Goal: Ask a question: Seek information or help from site administrators or community

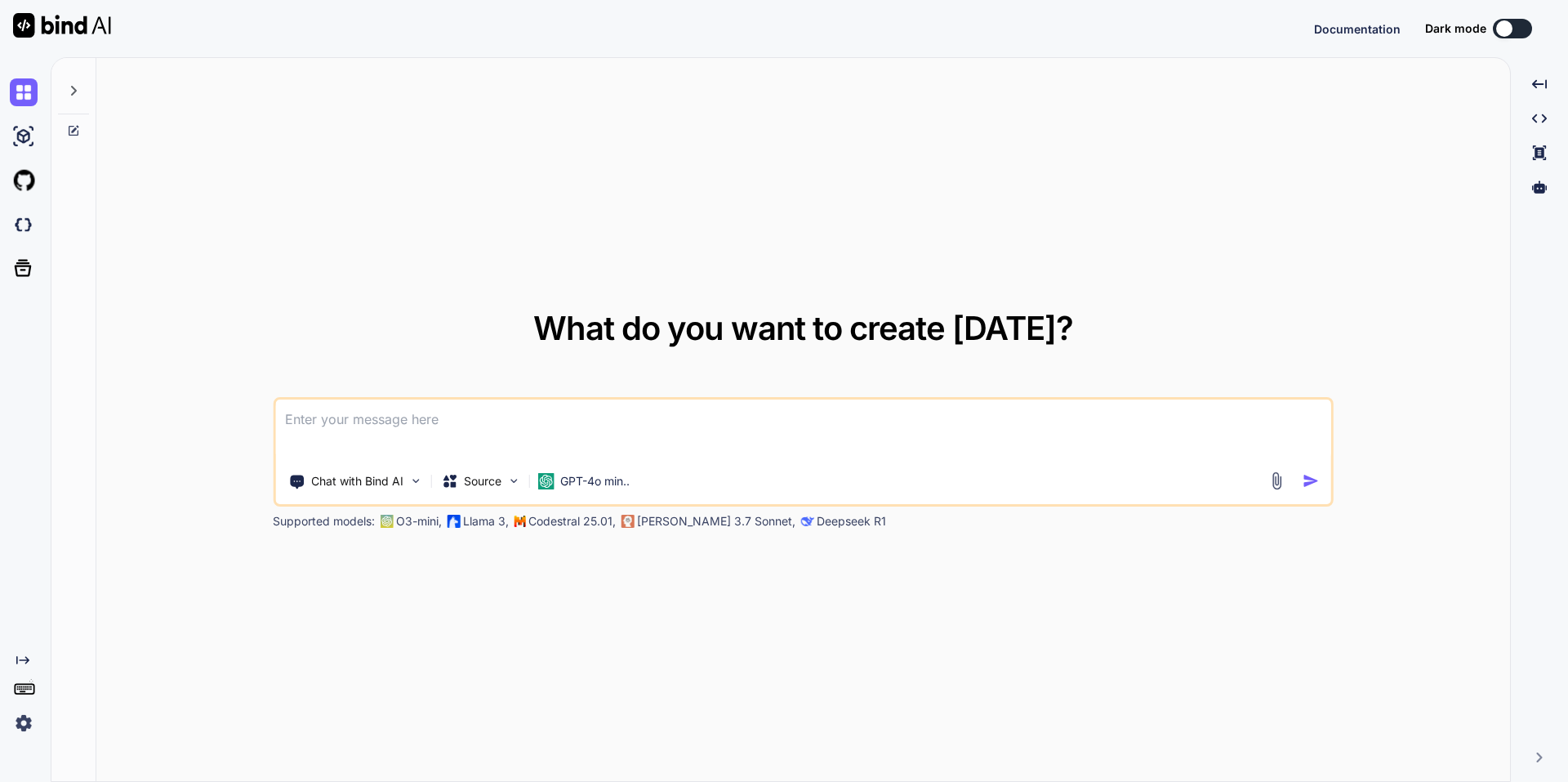
click at [77, 86] on icon at bounding box center [72, 90] width 13 height 13
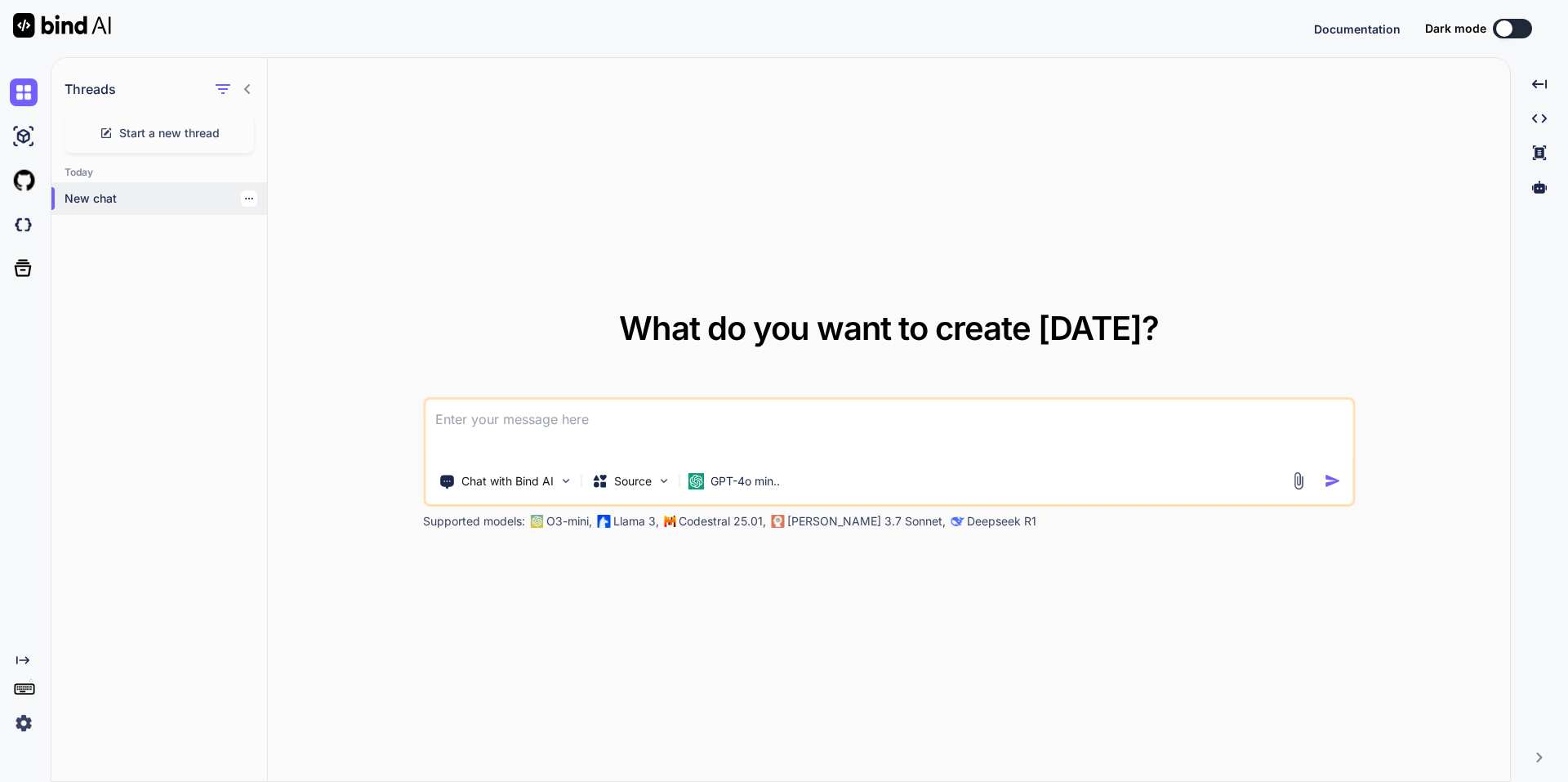
click at [137, 206] on p "New chat" at bounding box center [165, 198] width 203 height 17
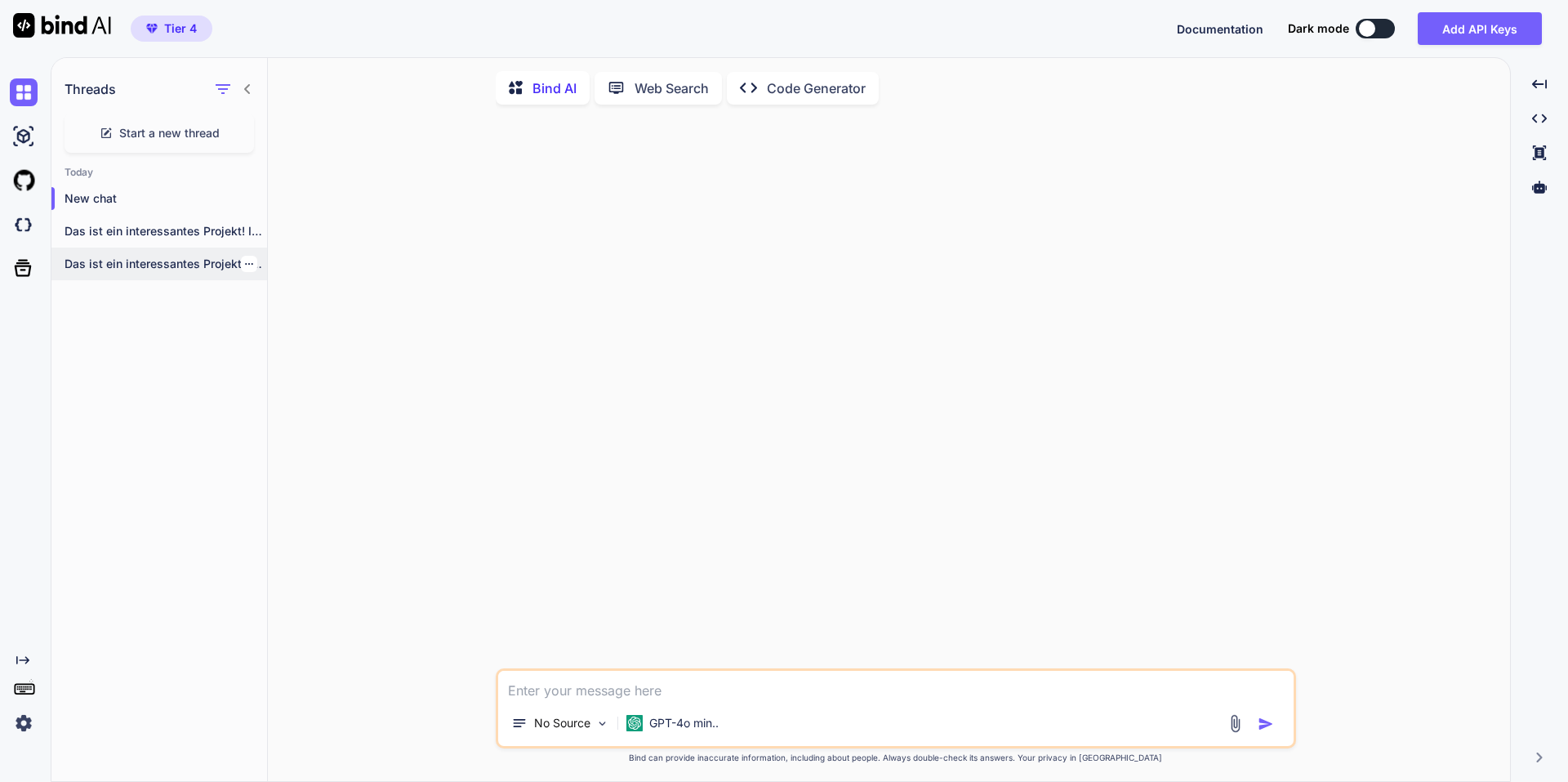
click at [249, 259] on div "Das ist ein interessantes Projekt! Ich zeige..." at bounding box center [160, 263] width 215 height 32
type textarea "x"
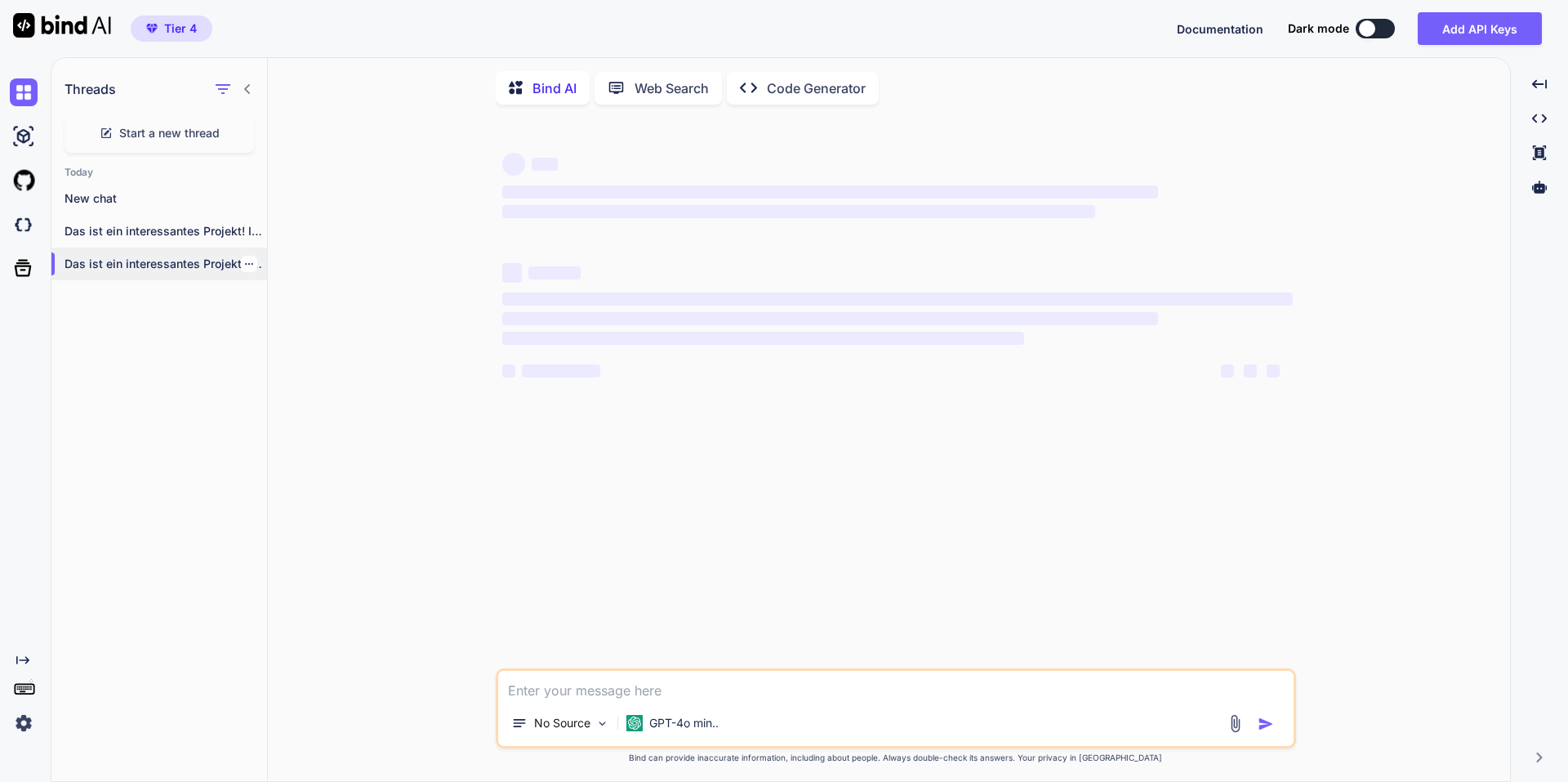
click at [245, 262] on icon "button" at bounding box center [250, 264] width 10 height 10
click at [289, 337] on div "Delete" at bounding box center [319, 329] width 161 height 32
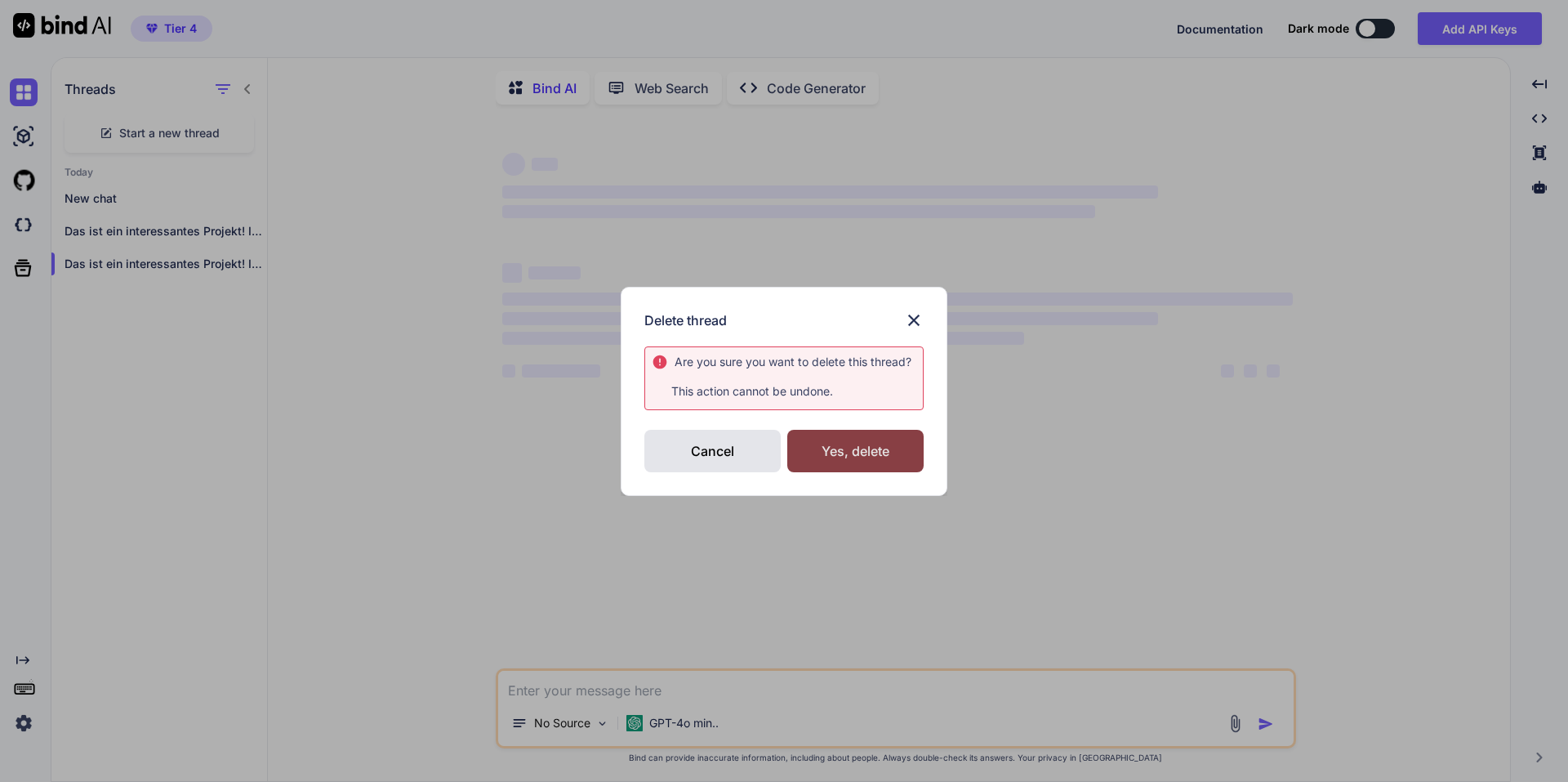
click at [900, 455] on div "Yes, delete" at bounding box center [854, 450] width 136 height 42
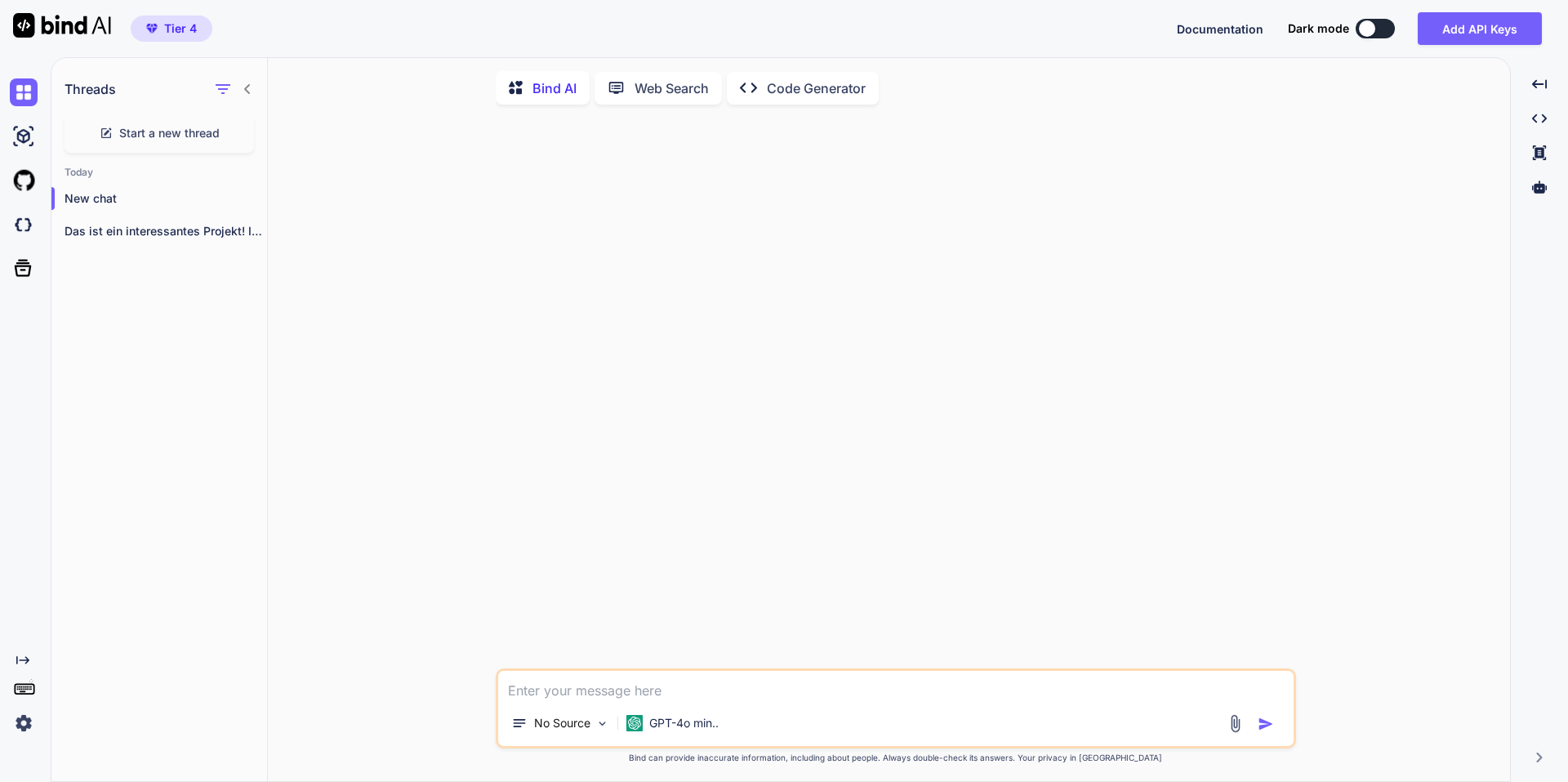
click at [693, 692] on textarea at bounding box center [896, 685] width 796 height 29
click at [678, 735] on div "GPT-4o min.." at bounding box center [672, 722] width 106 height 32
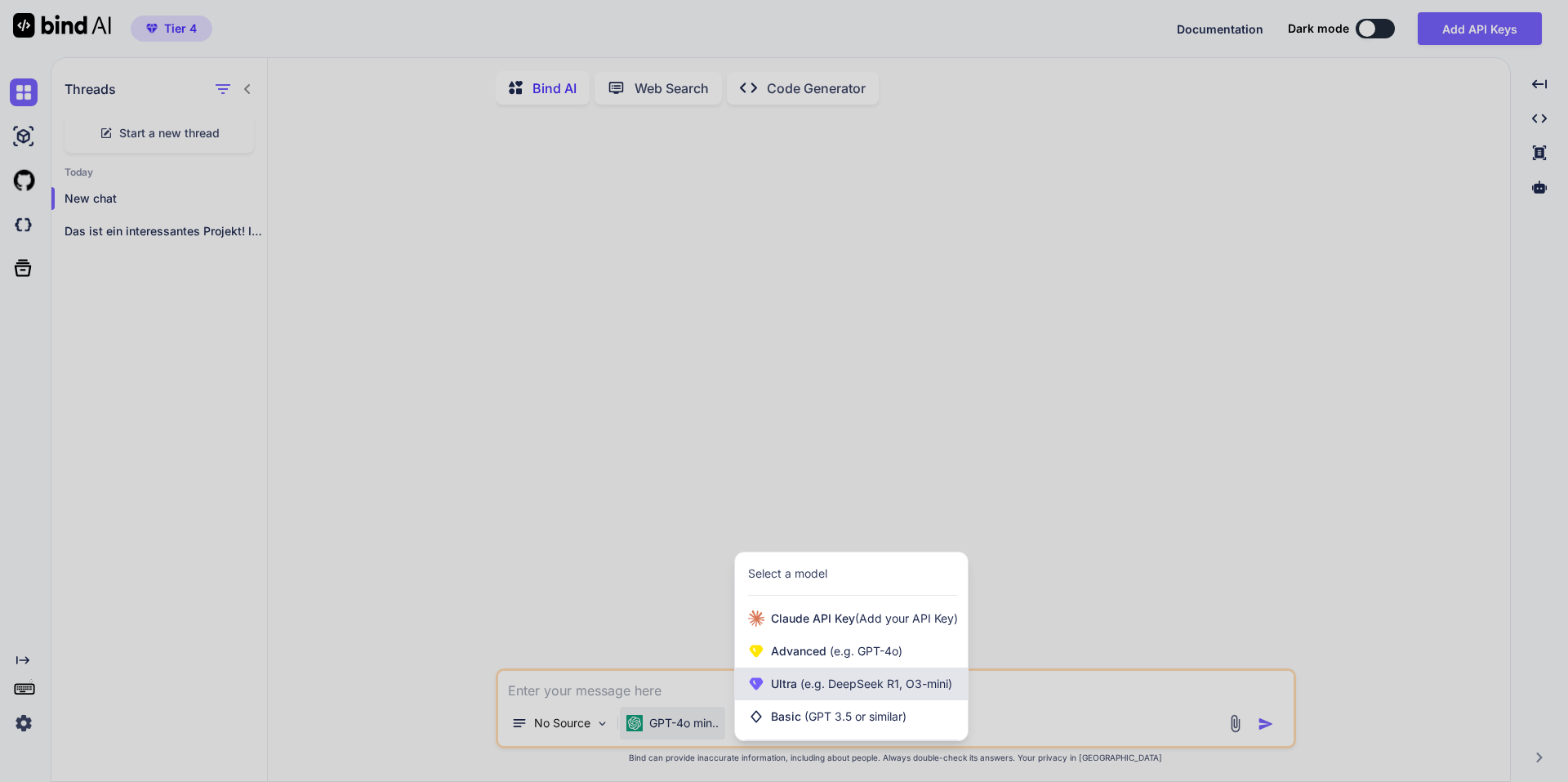
click at [809, 690] on span "(e.g. DeepSeek R1, O3-mini)" at bounding box center [874, 683] width 156 height 14
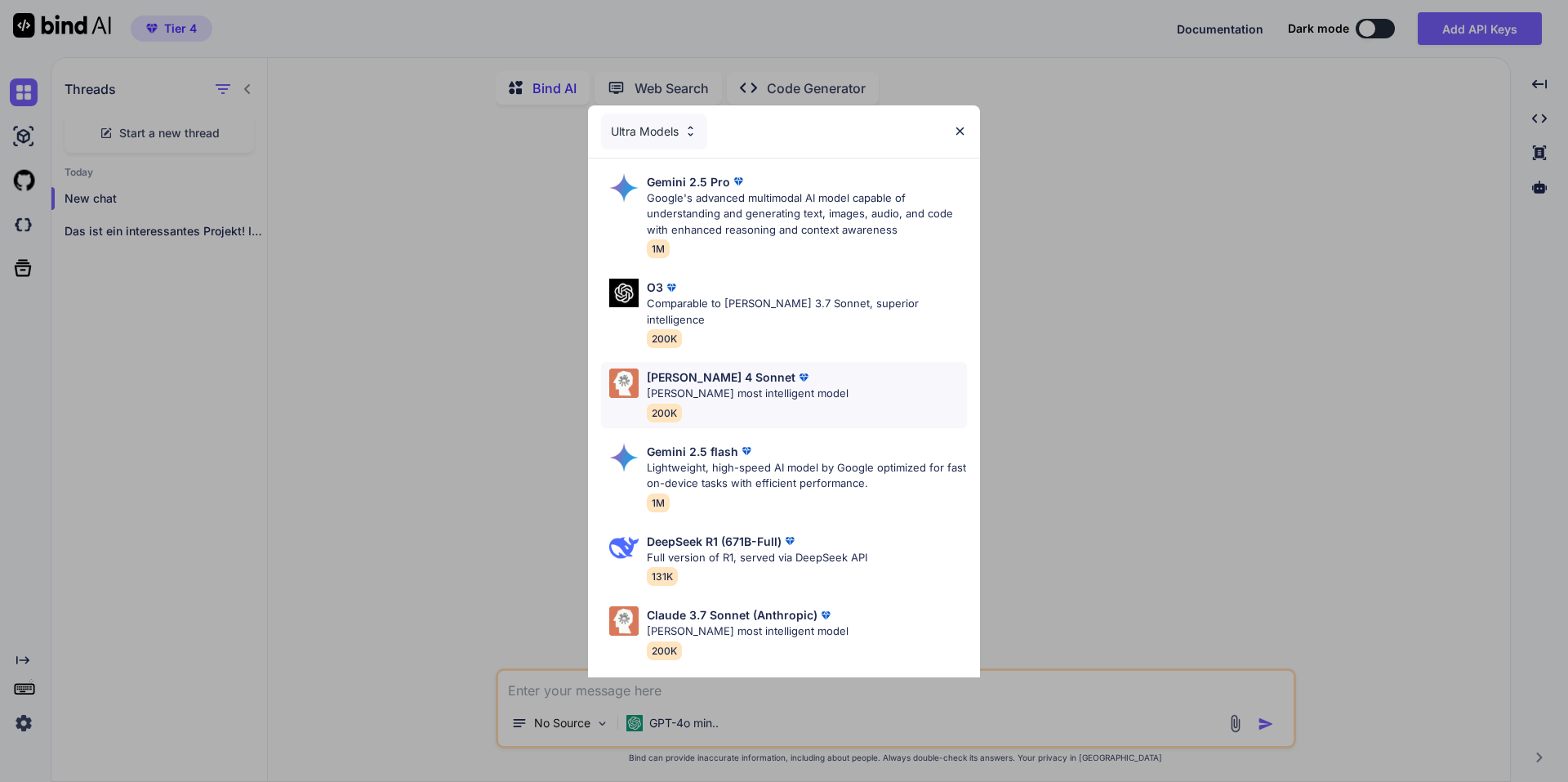
click at [734, 386] on p "[PERSON_NAME] most intelligent model" at bounding box center [748, 393] width 202 height 17
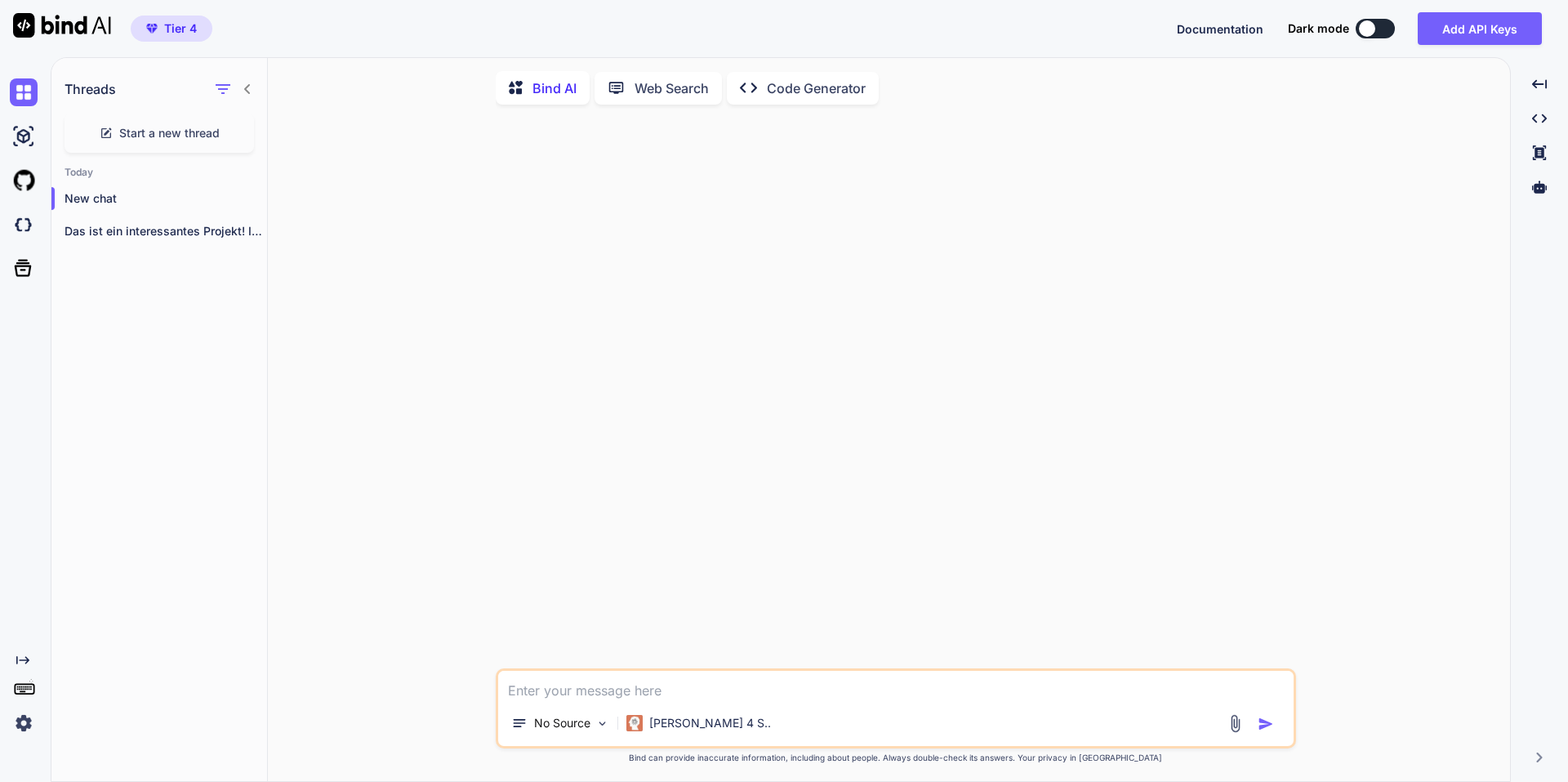
click at [645, 693] on textarea at bounding box center [896, 685] width 796 height 29
paste textarea "Ich betreibe einen WooCommerce Shop und möchte, dass meine Kunden - egal ob ang…"
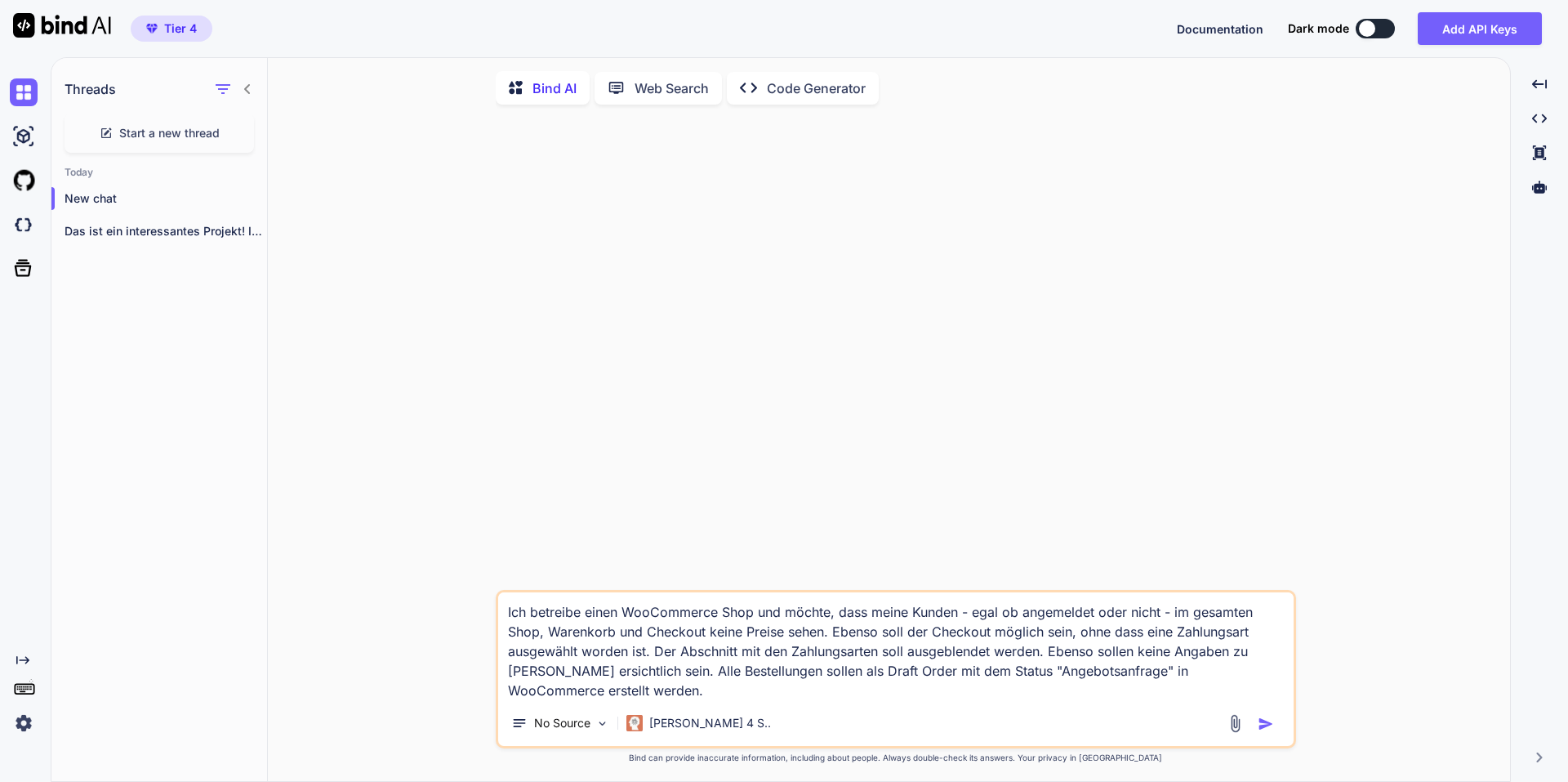
click at [739, 694] on textarea "Ich betreibe einen WooCommerce Shop und möchte, dass meine Kunden - egal ob ang…" at bounding box center [896, 646] width 796 height 108
type textarea "Ich betreibe einen WooCommerce Shop und möchte, dass meine Kunden - egal ob ang…"
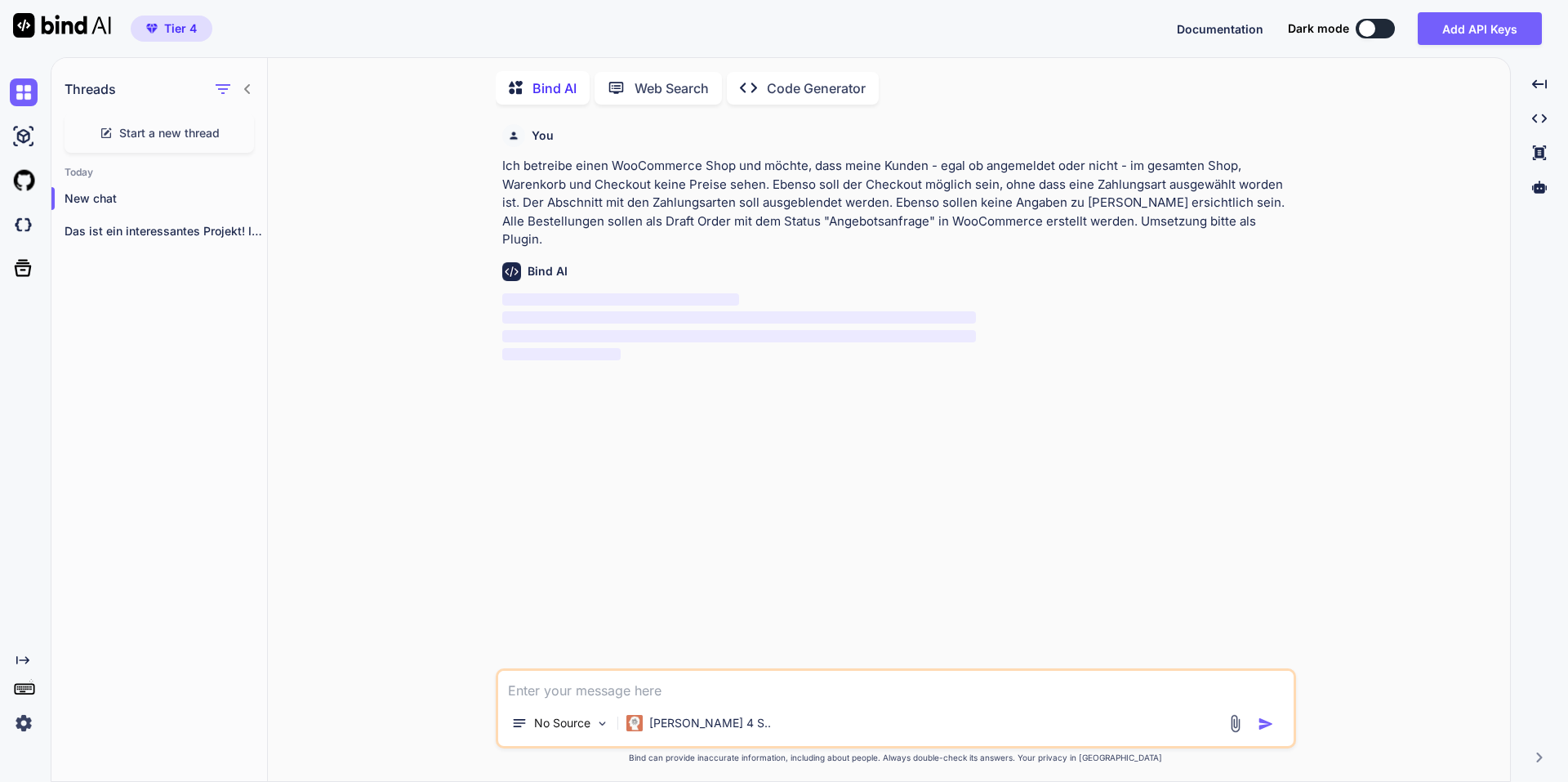
scroll to position [7, 0]
click at [782, 173] on p "Ich betreibe einen WooCommerce Shop und möchte, dass meine Kunden - egal ob ang…" at bounding box center [898, 201] width 791 height 92
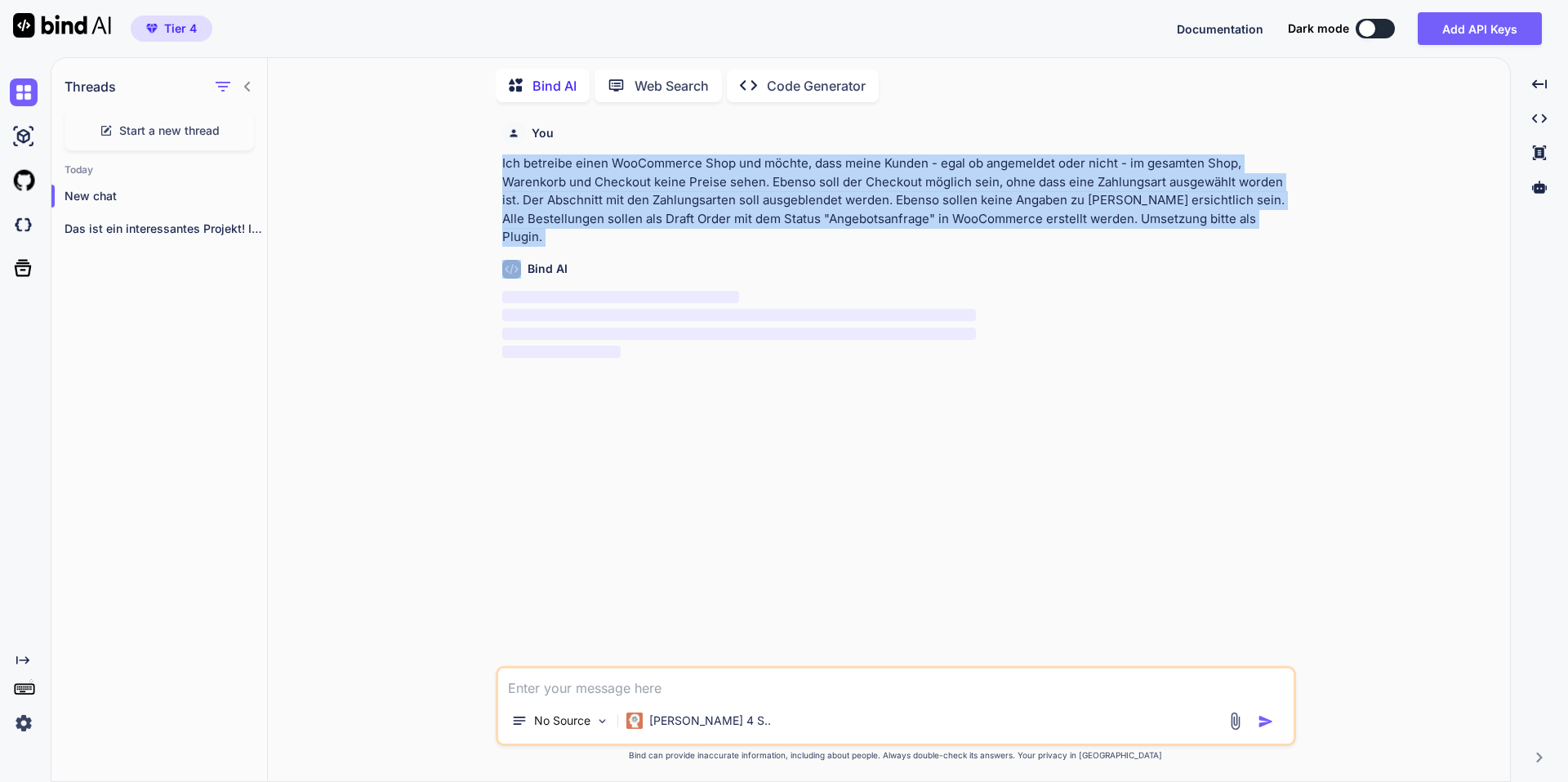
click at [782, 173] on p "Ich betreibe einen WooCommerce Shop und möchte, dass meine Kunden - egal ob ang…" at bounding box center [898, 201] width 791 height 92
copy p "Ich betreibe einen WooCommerce Shop und möchte, dass meine Kunden - egal ob ang…"
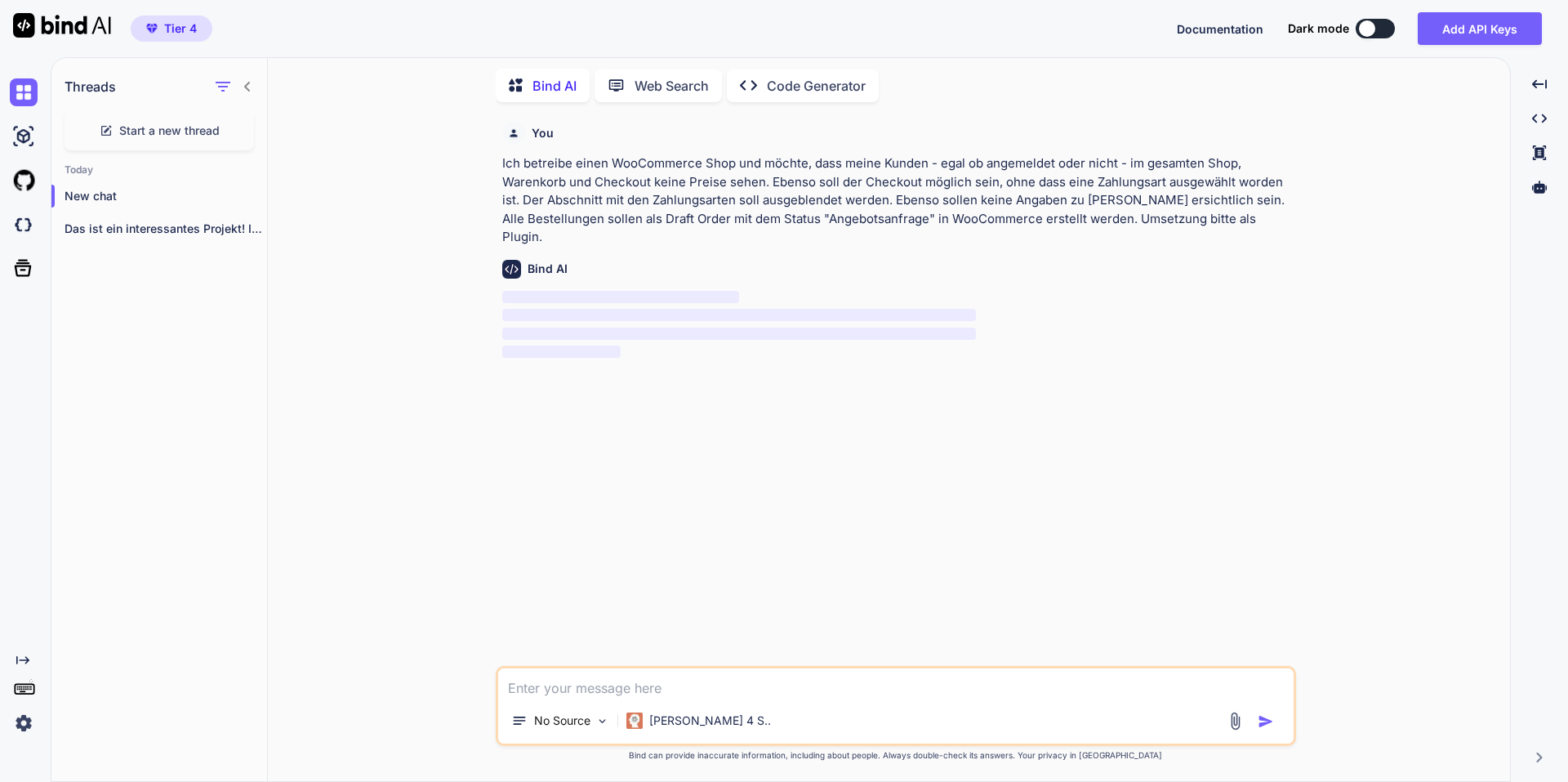
click at [1282, 603] on div "You Ich betreibe einen WooCommerce Shop und möchte, dass meine Kunden - egal ob…" at bounding box center [898, 391] width 797 height 550
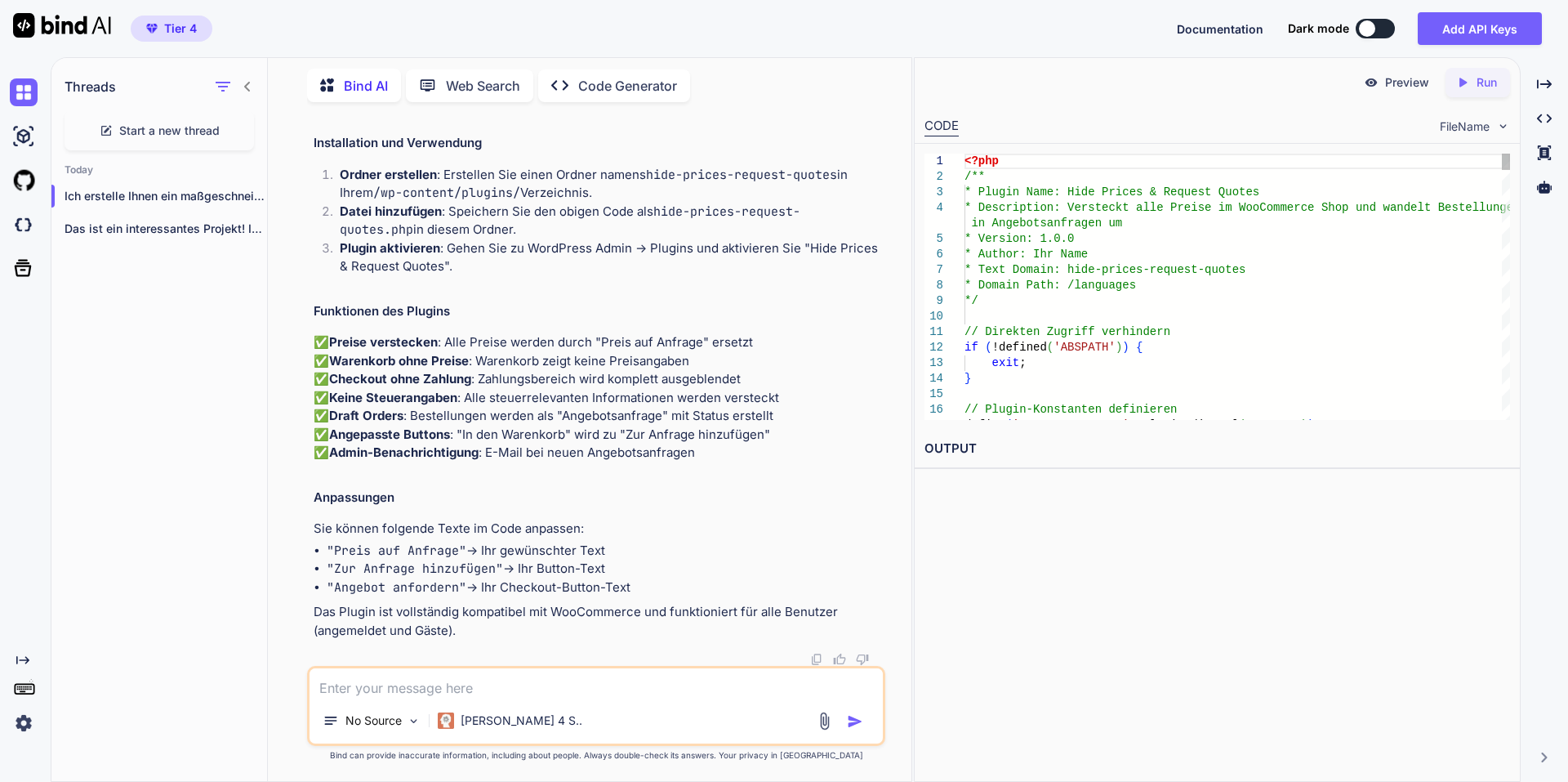
scroll to position [0, 0]
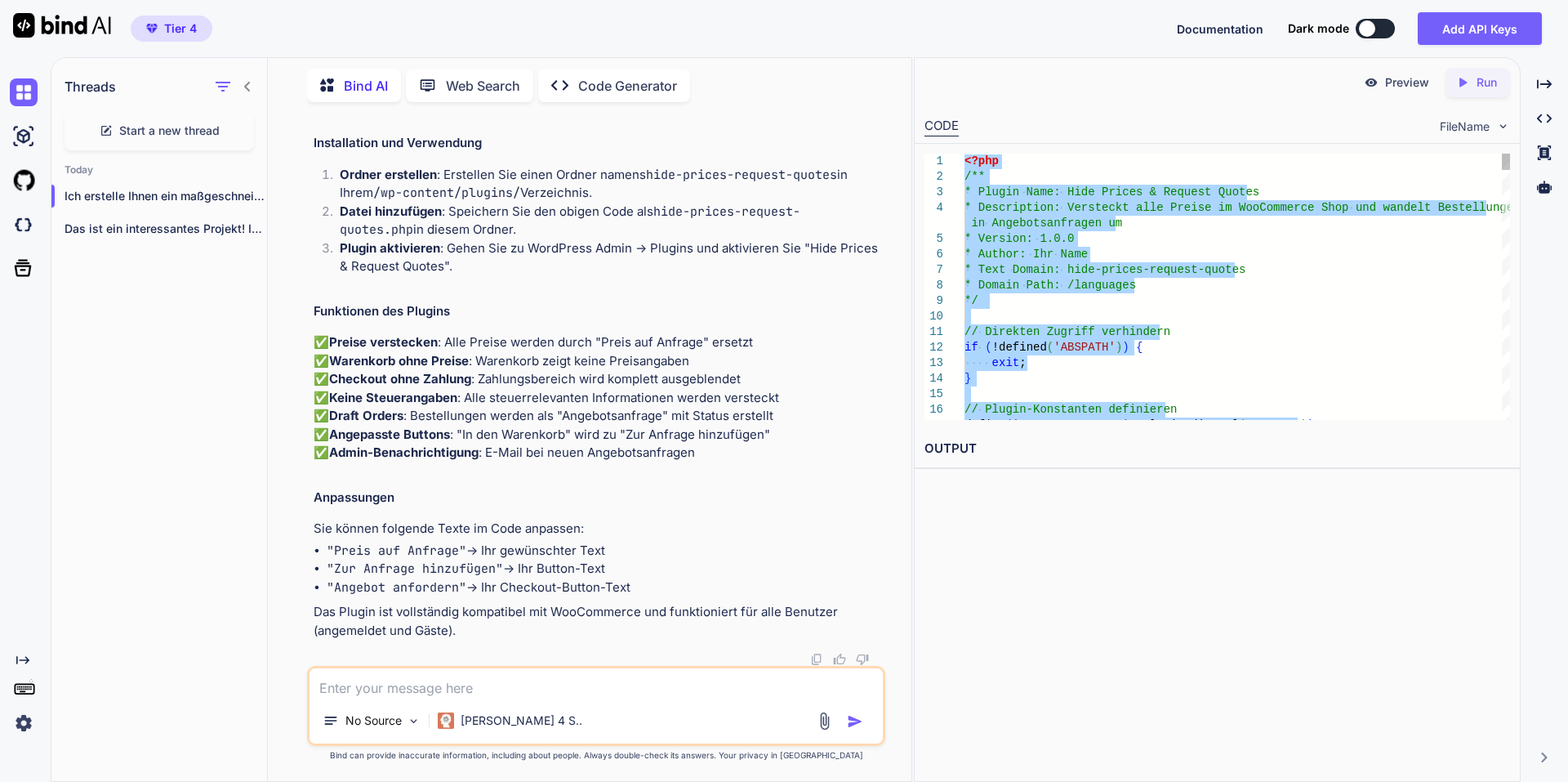
type textarea "<?php /** * Plugin Name: Hide Prices & Request Quotes * Description: Versteckt …"
click at [537, 691] on textarea at bounding box center [596, 683] width 574 height 29
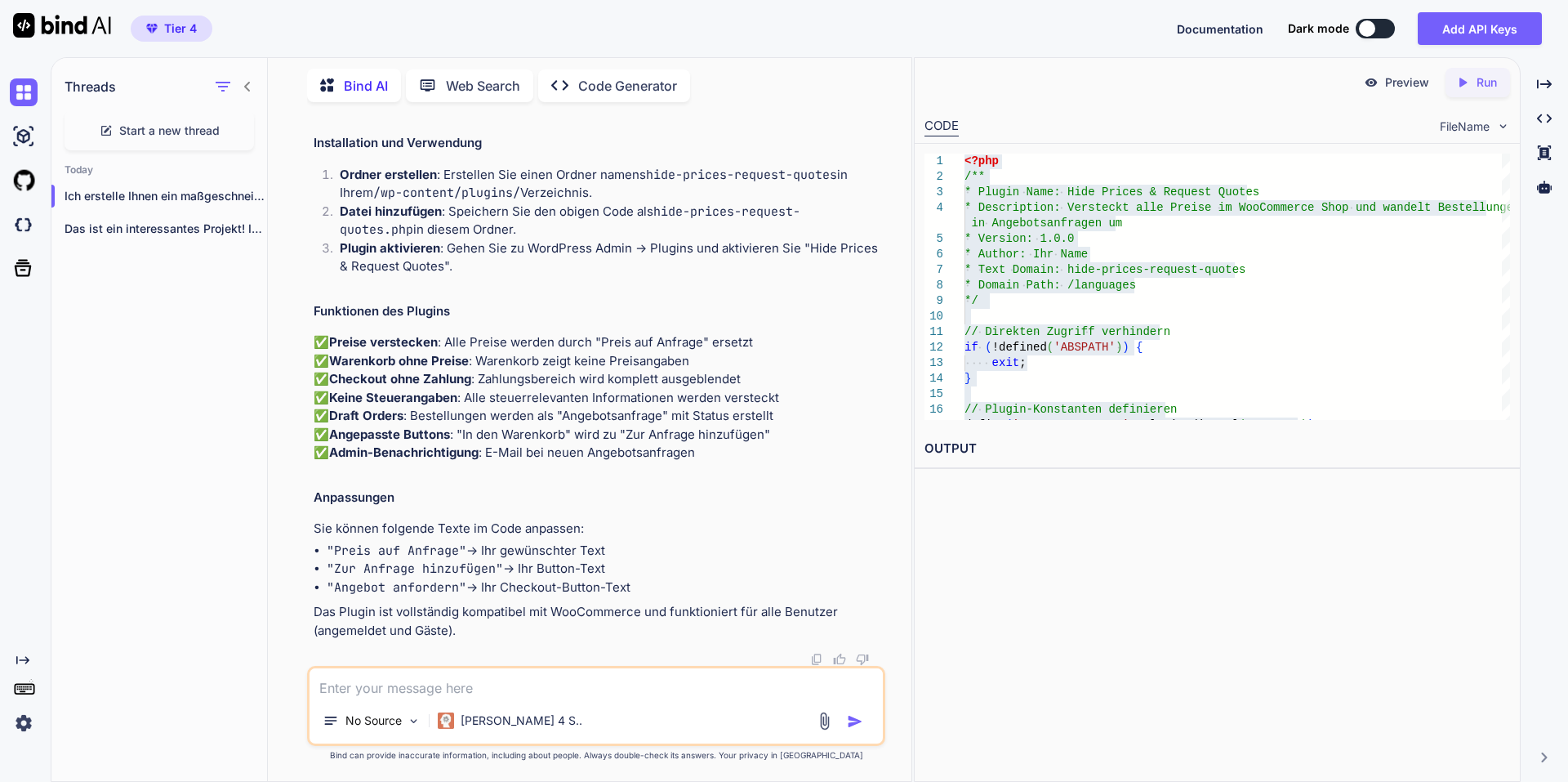
scroll to position [4637, 0]
click at [533, 673] on textarea at bounding box center [596, 683] width 574 height 29
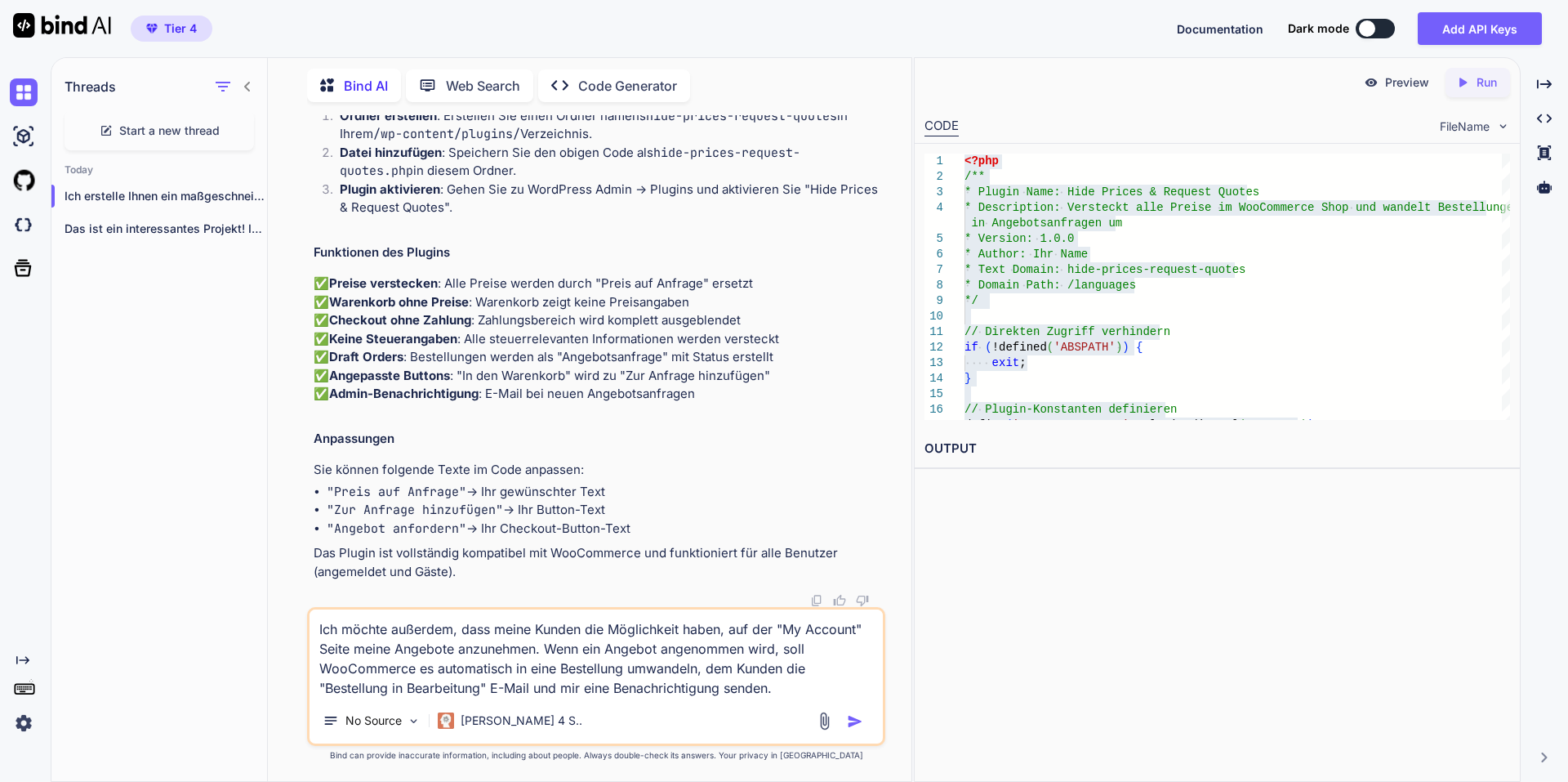
type textarea "Ich möchte außerdem, dass meine Kunden die Möglichkeit haben, auf der "My Accou…"
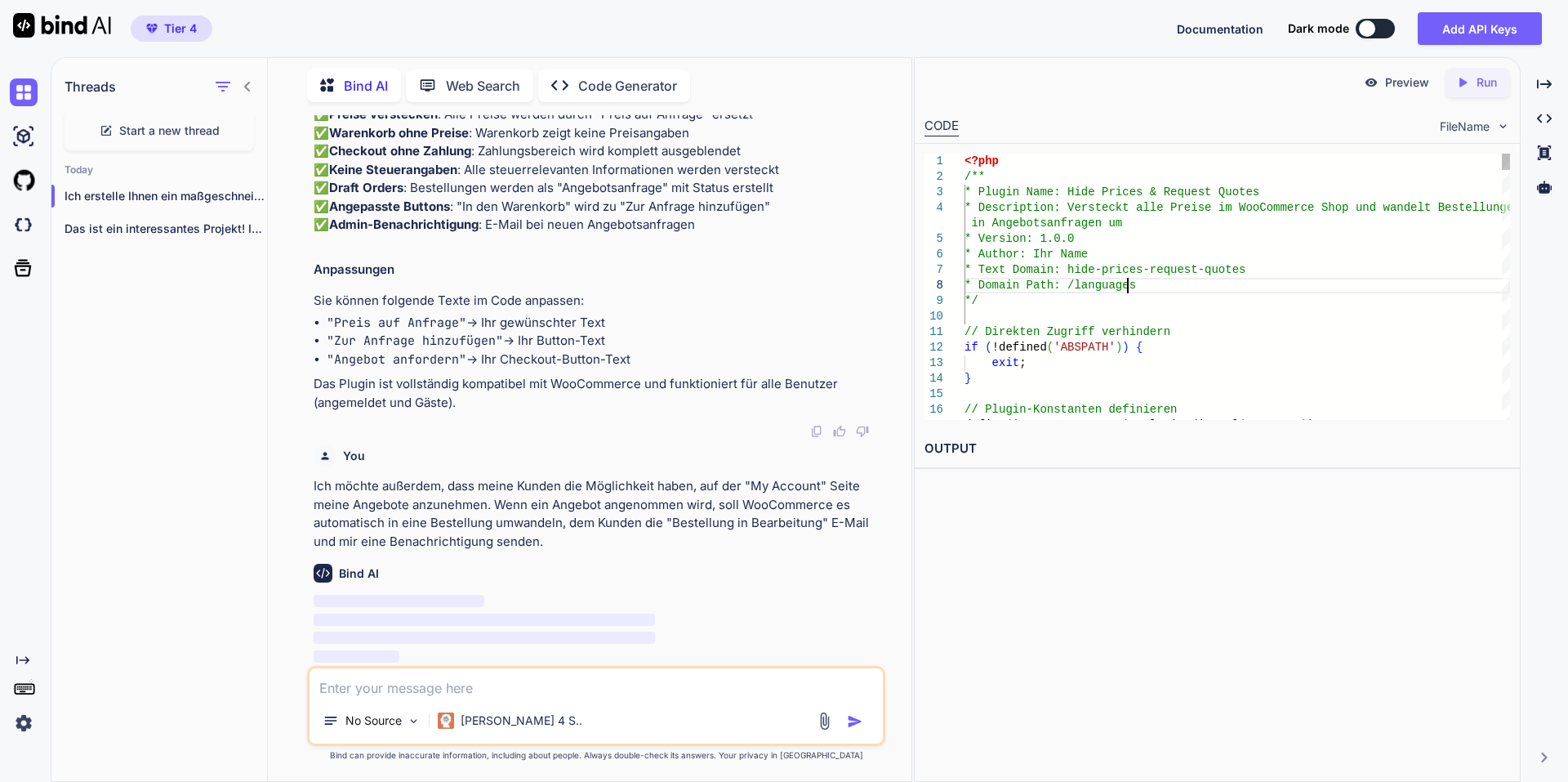
scroll to position [0, 0]
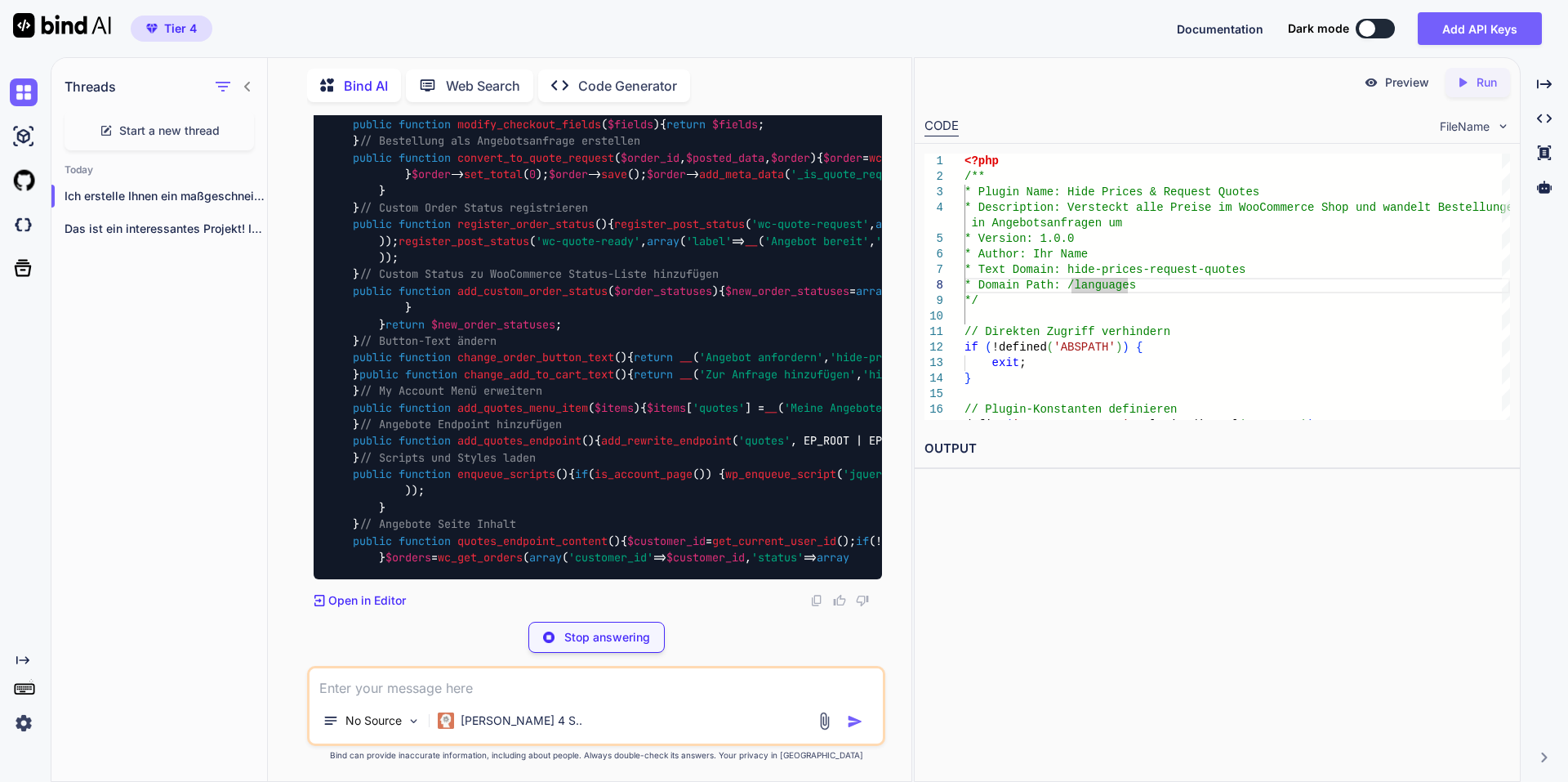
scroll to position [9929, 0]
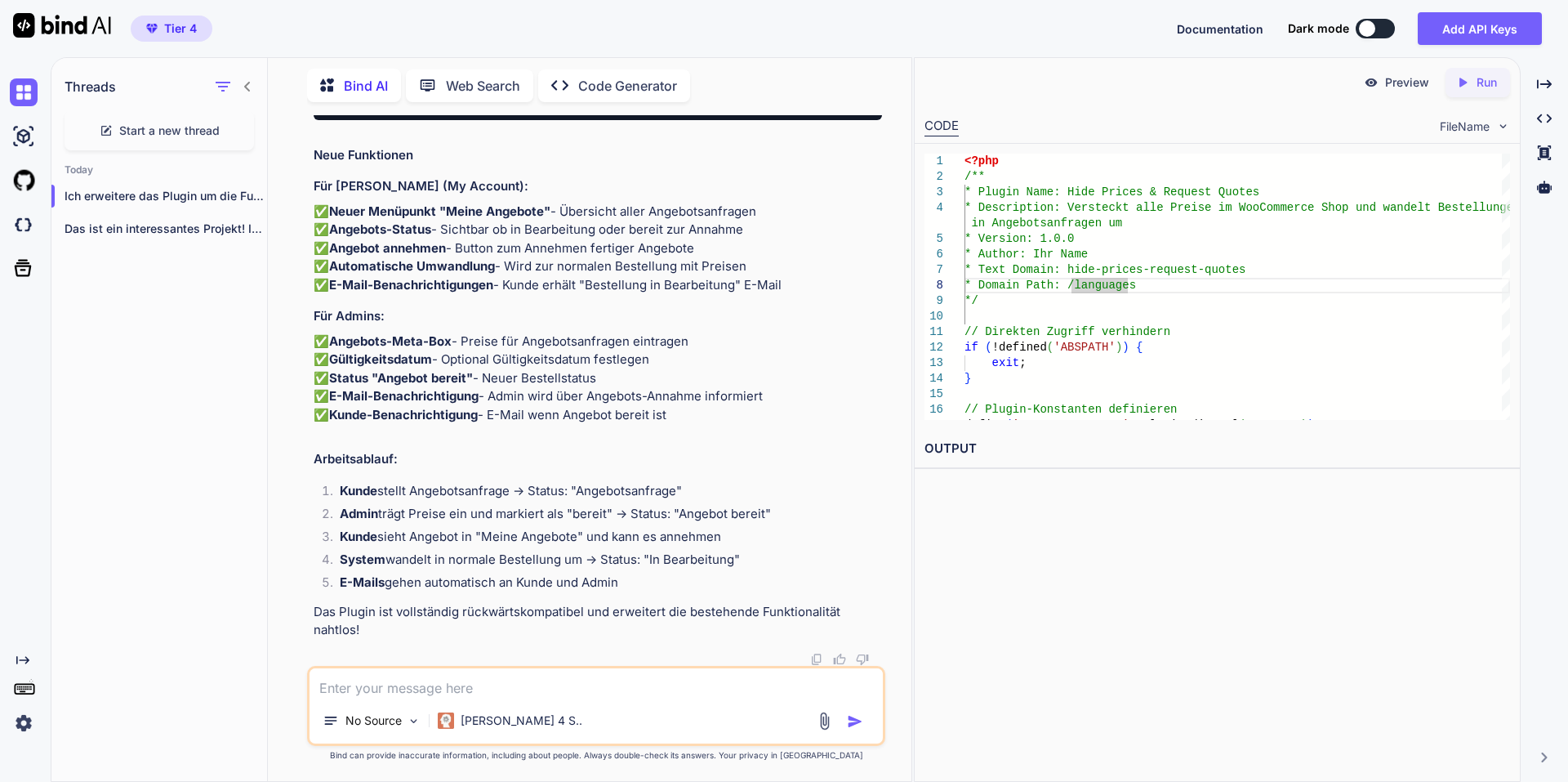
type textarea "wp_mail($admin_email, $subject, $message); }"
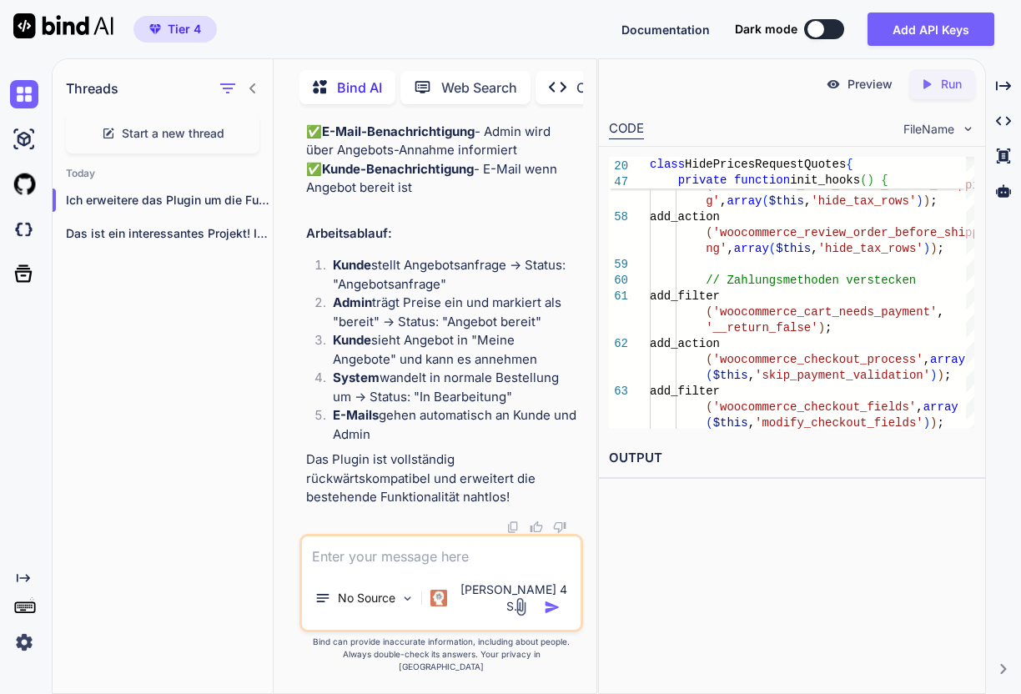
scroll to position [17974, 0]
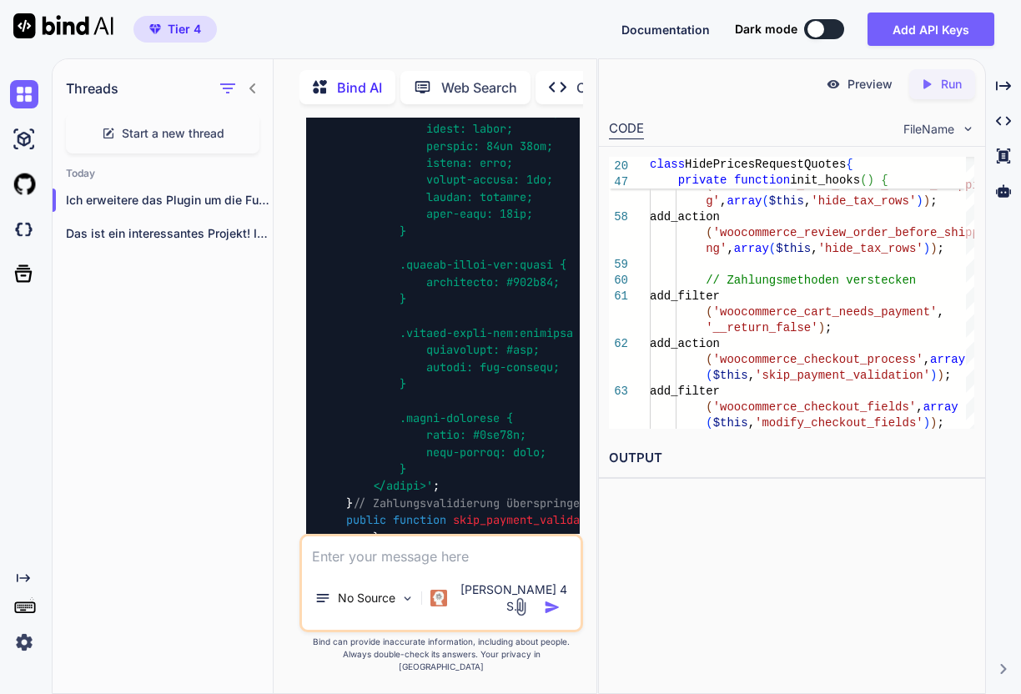
scroll to position [6041, 0]
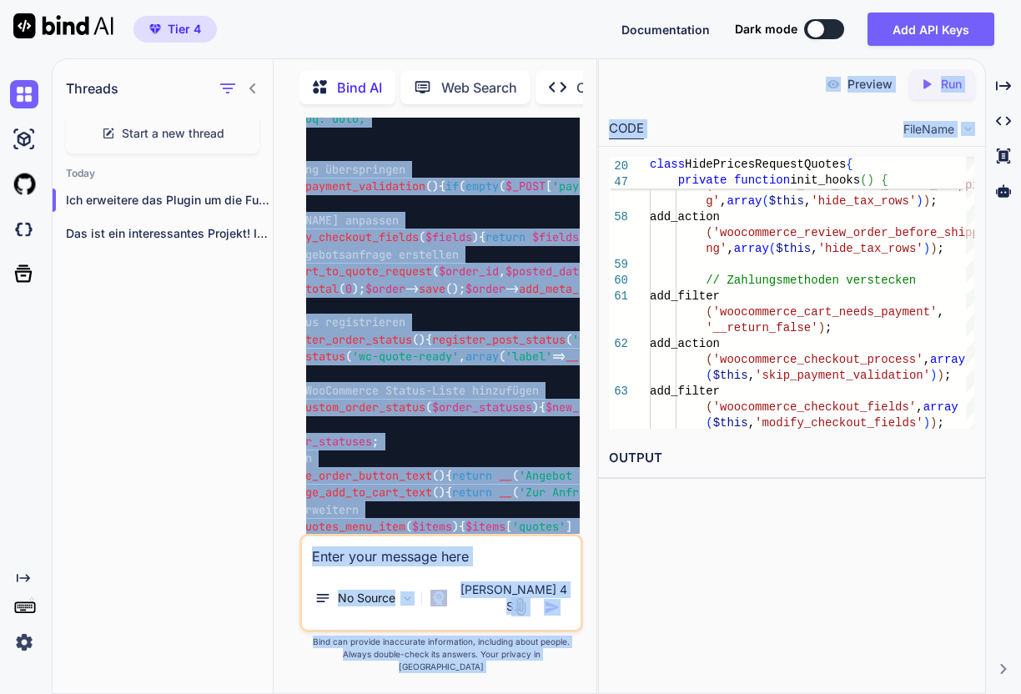
drag, startPoint x: 539, startPoint y: 401, endPoint x: 494, endPoint y: 393, distance: 45.7
click at [559, 405] on div "<?php /** * Plugin Name: Hide Prices & Request Quotes * Description: Versteckt …" at bounding box center [443, 655] width 274 height 6017
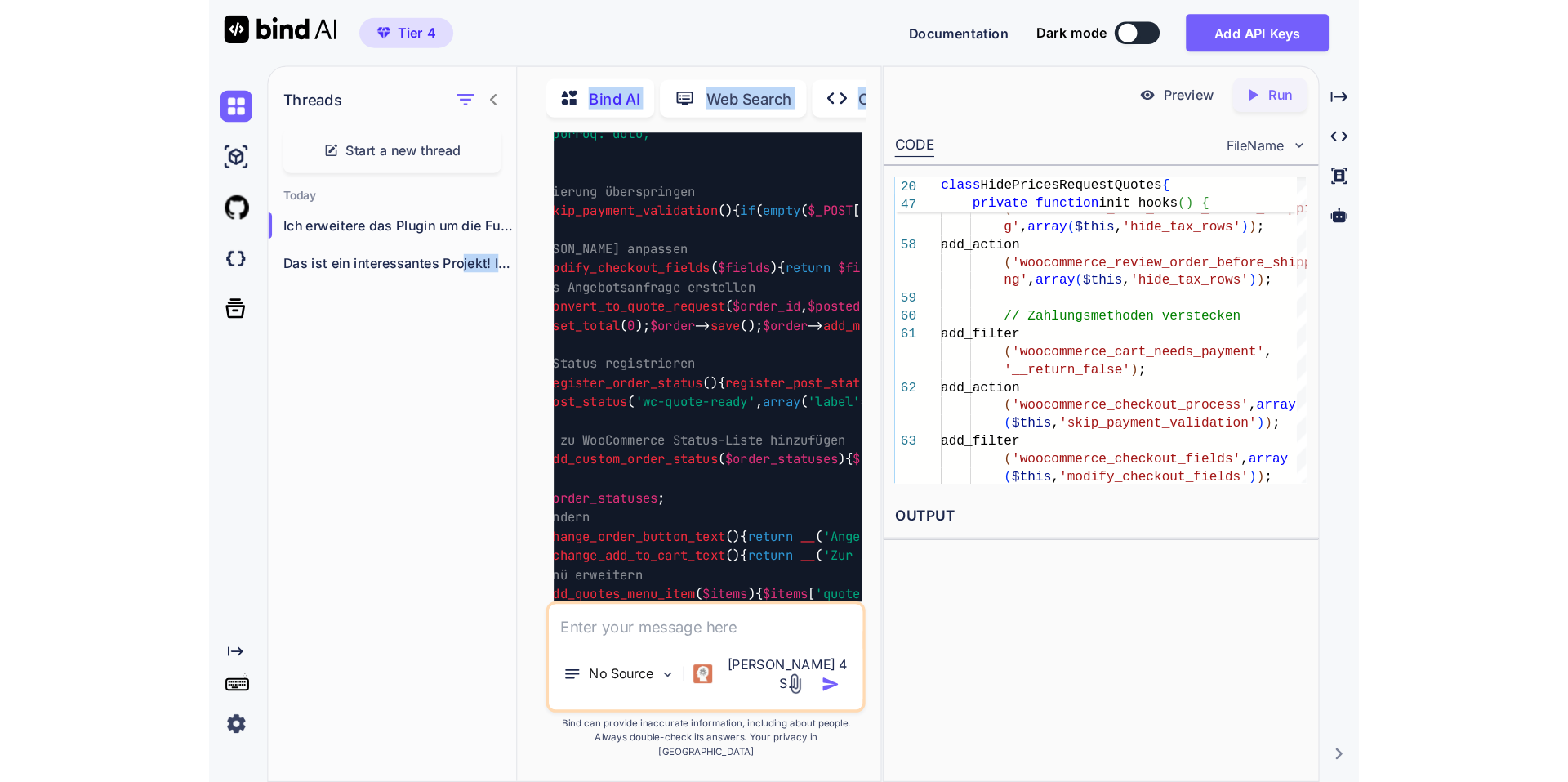
scroll to position [0, 0]
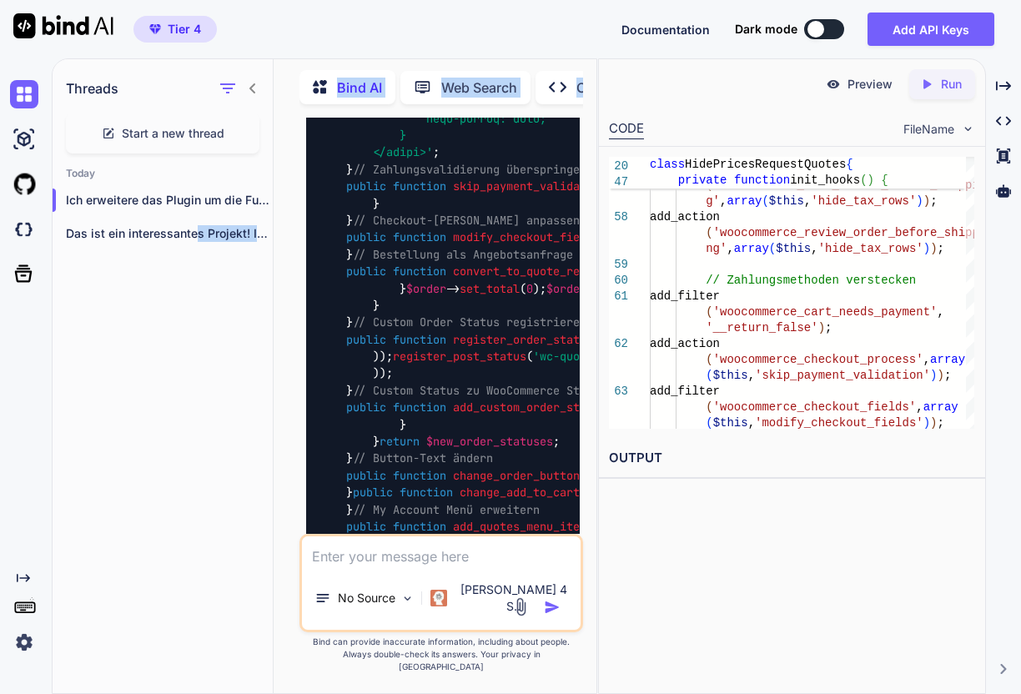
drag, startPoint x: 449, startPoint y: 436, endPoint x: 241, endPoint y: 431, distance: 207.9
click at [199, 456] on div "Threads Start a new thread [DATE] Ich erweitere das Plugin um die Funktion... D…" at bounding box center [325, 375] width 544 height 637
click at [439, 335] on div "<?php /** * Plugin Name: Hide Prices & Request Quotes * Description: Versteckt …" at bounding box center [443, 655] width 274 height 6017
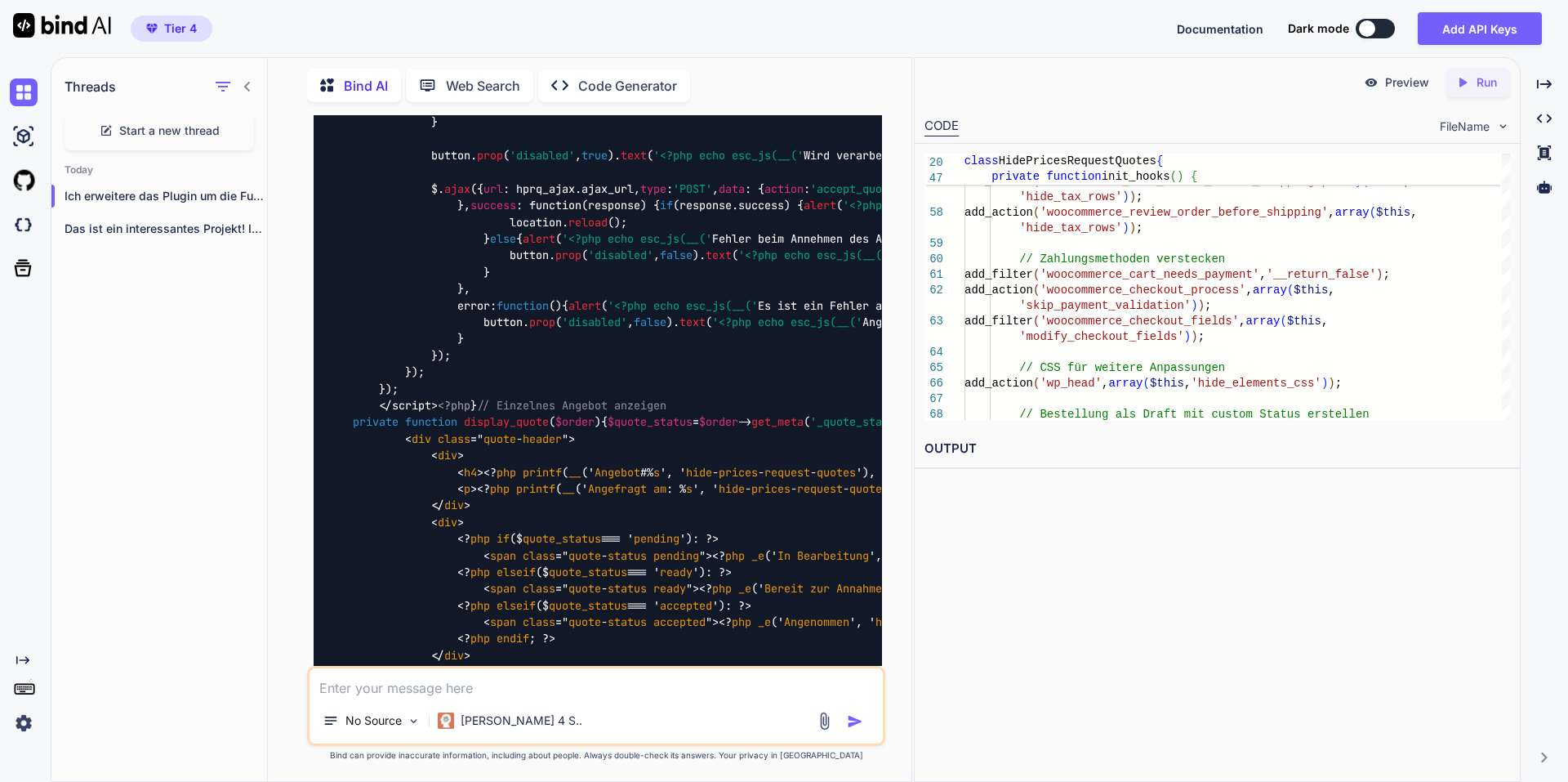
scroll to position [5406, 0]
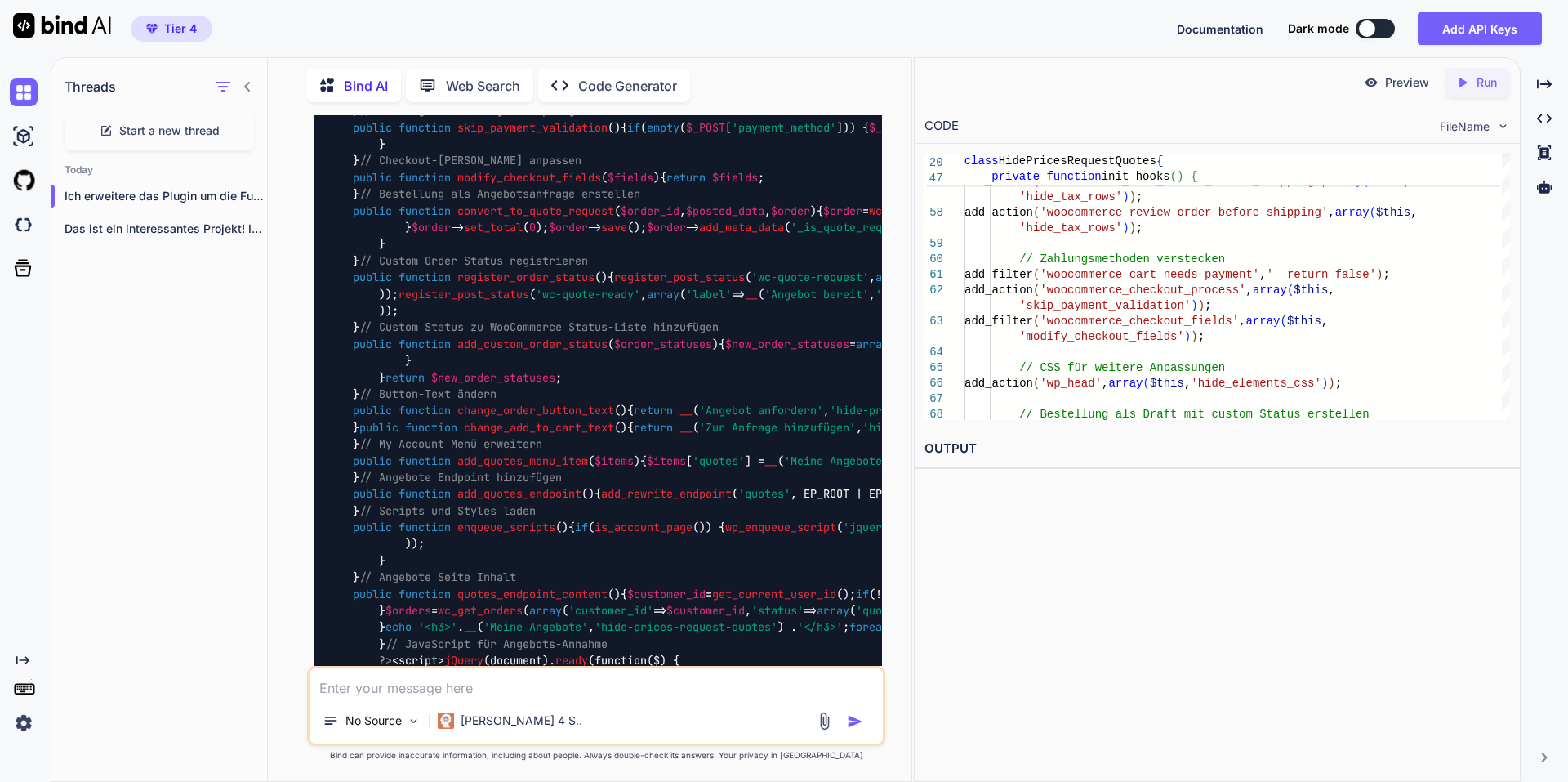
click at [515, 683] on textarea at bounding box center [596, 683] width 574 height 29
type textarea "Es fehlt der "Place order" Button auf der Checkout Seite."
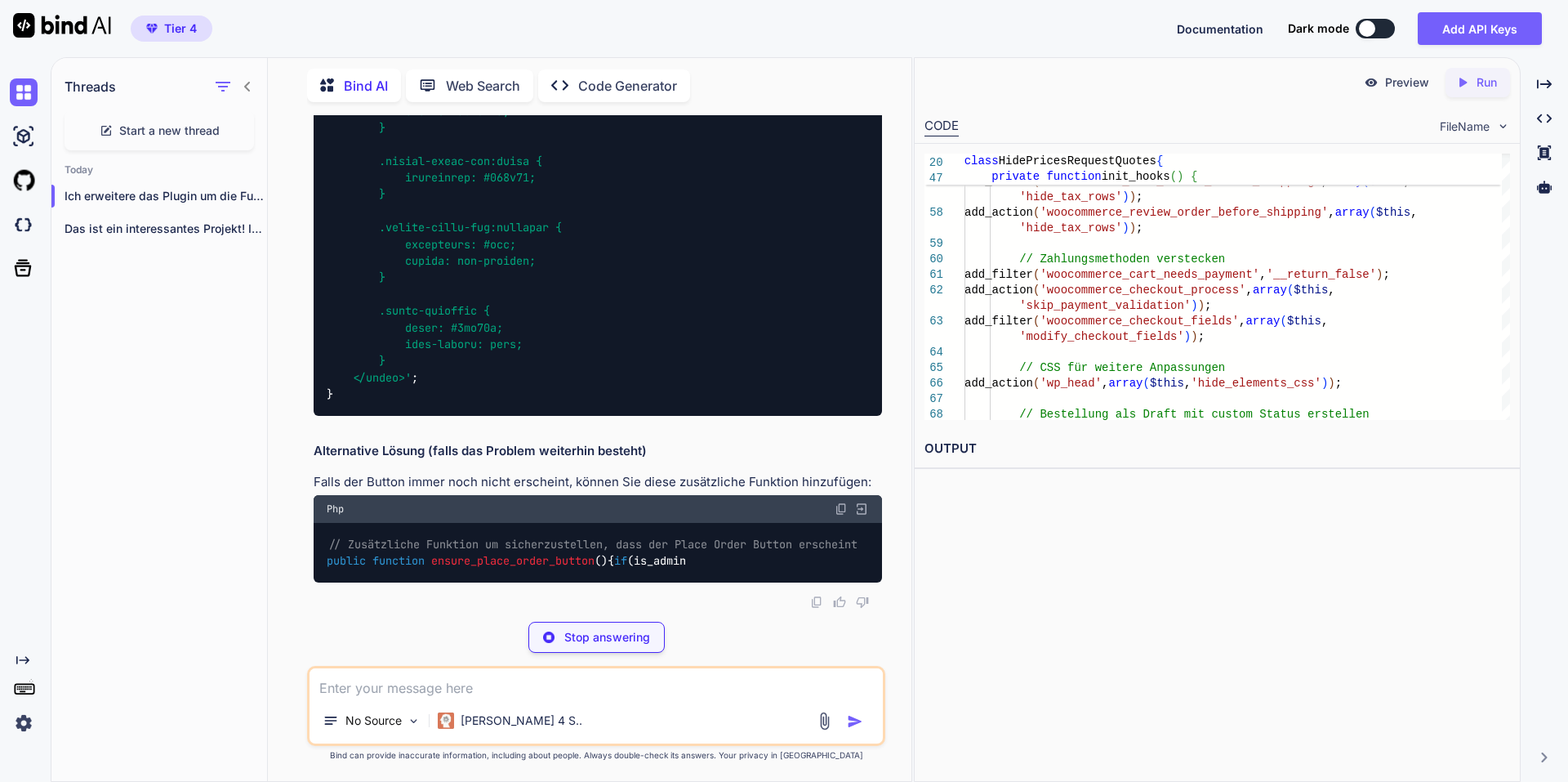
scroll to position [20603, 0]
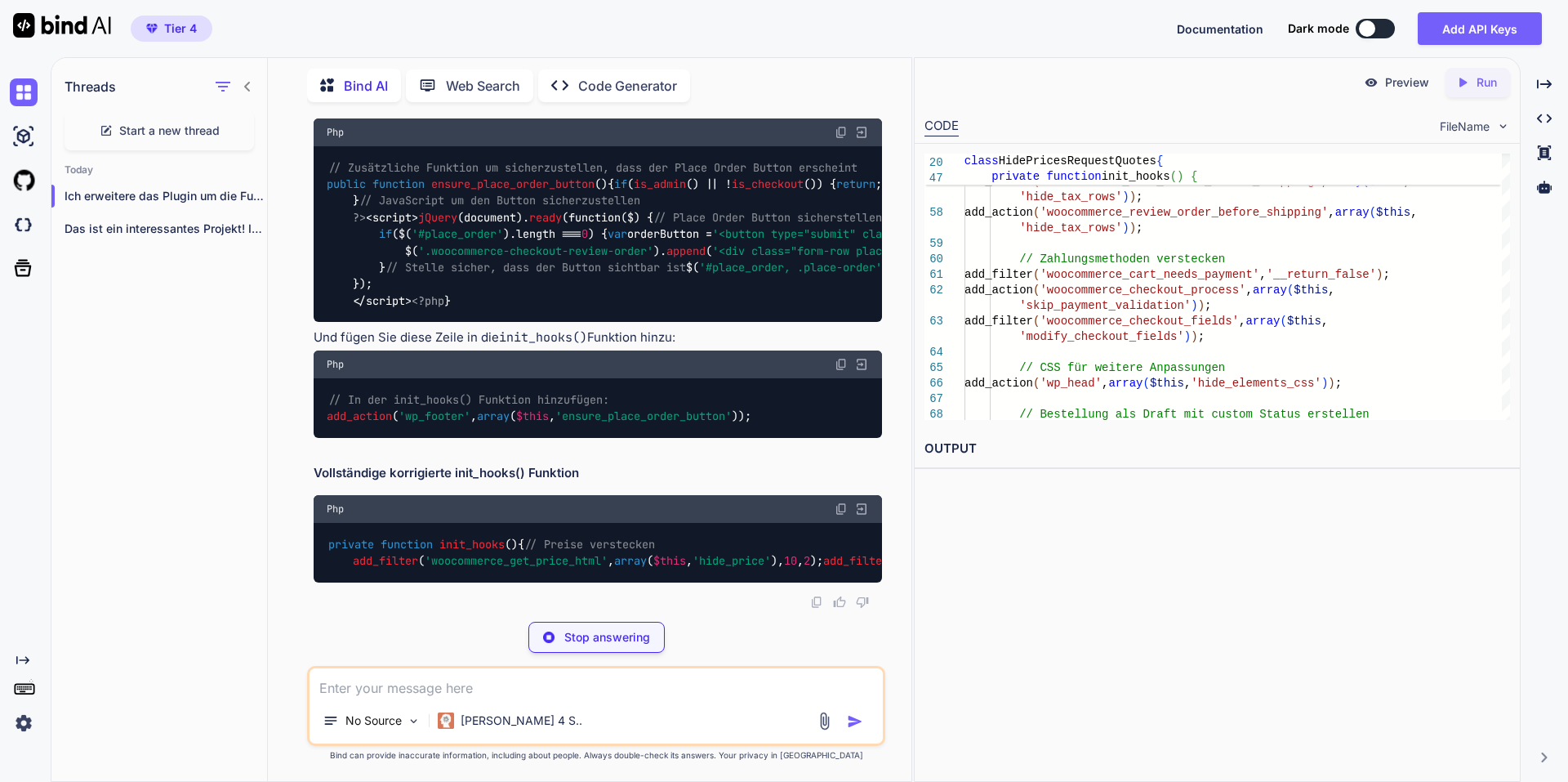
click at [884, 274] on div "You Ich betreibe einen WooCommerce Shop und möchte, dass meine Kunden - egal ob…" at bounding box center [597, 362] width 575 height 493
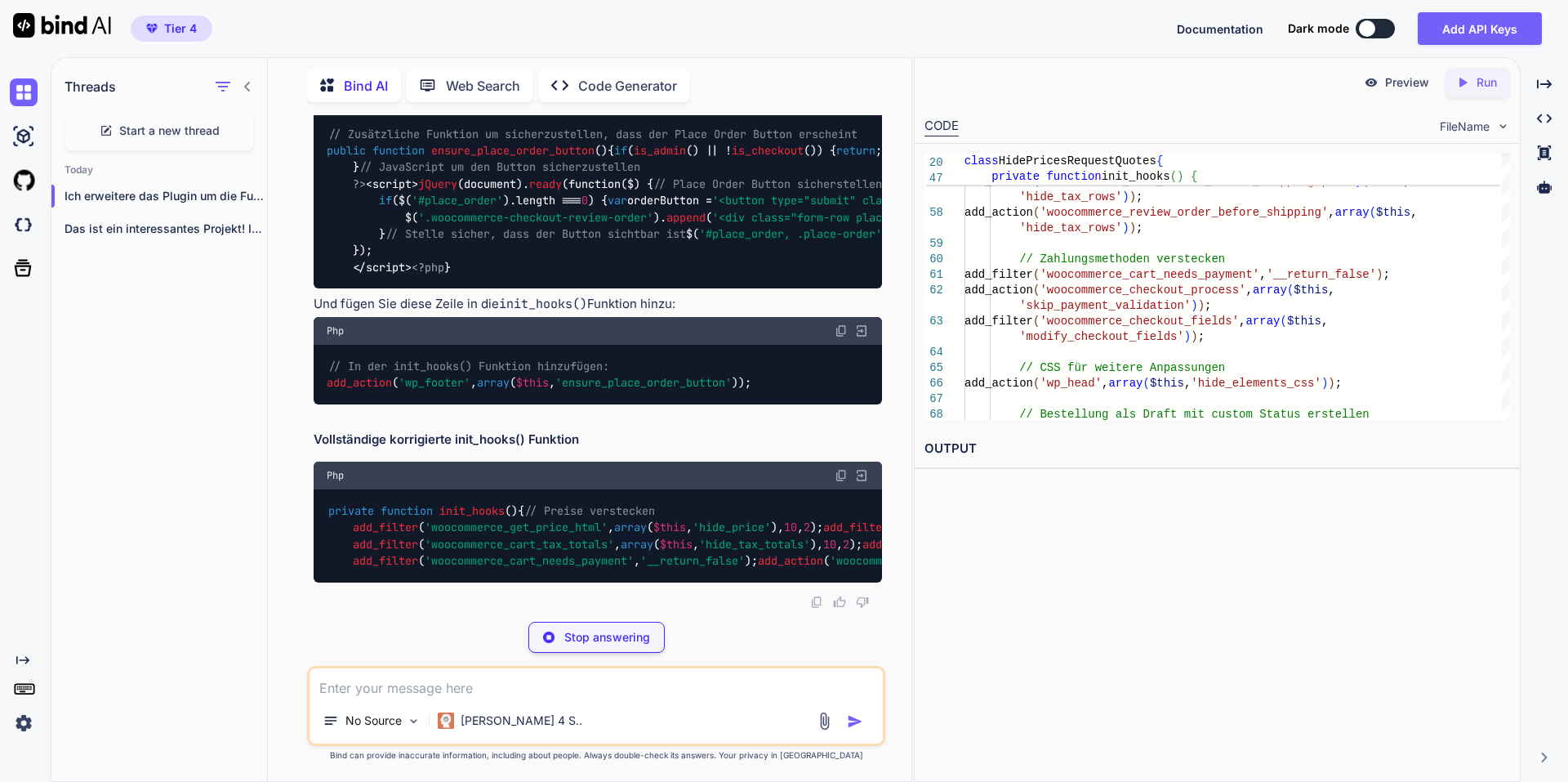
scroll to position [18398, 0]
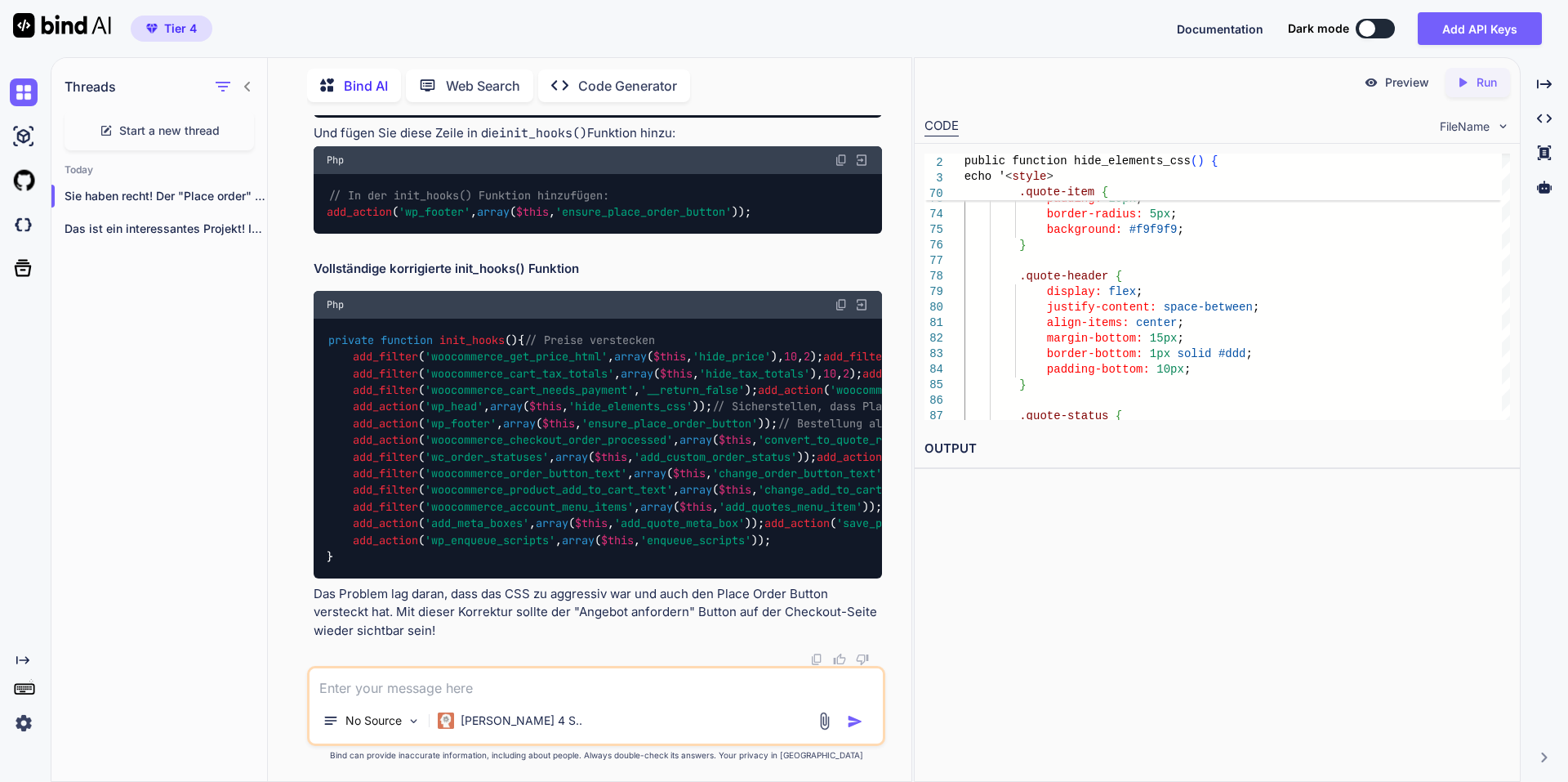
scroll to position [20930, 0]
click at [844, 299] on img at bounding box center [841, 304] width 13 height 13
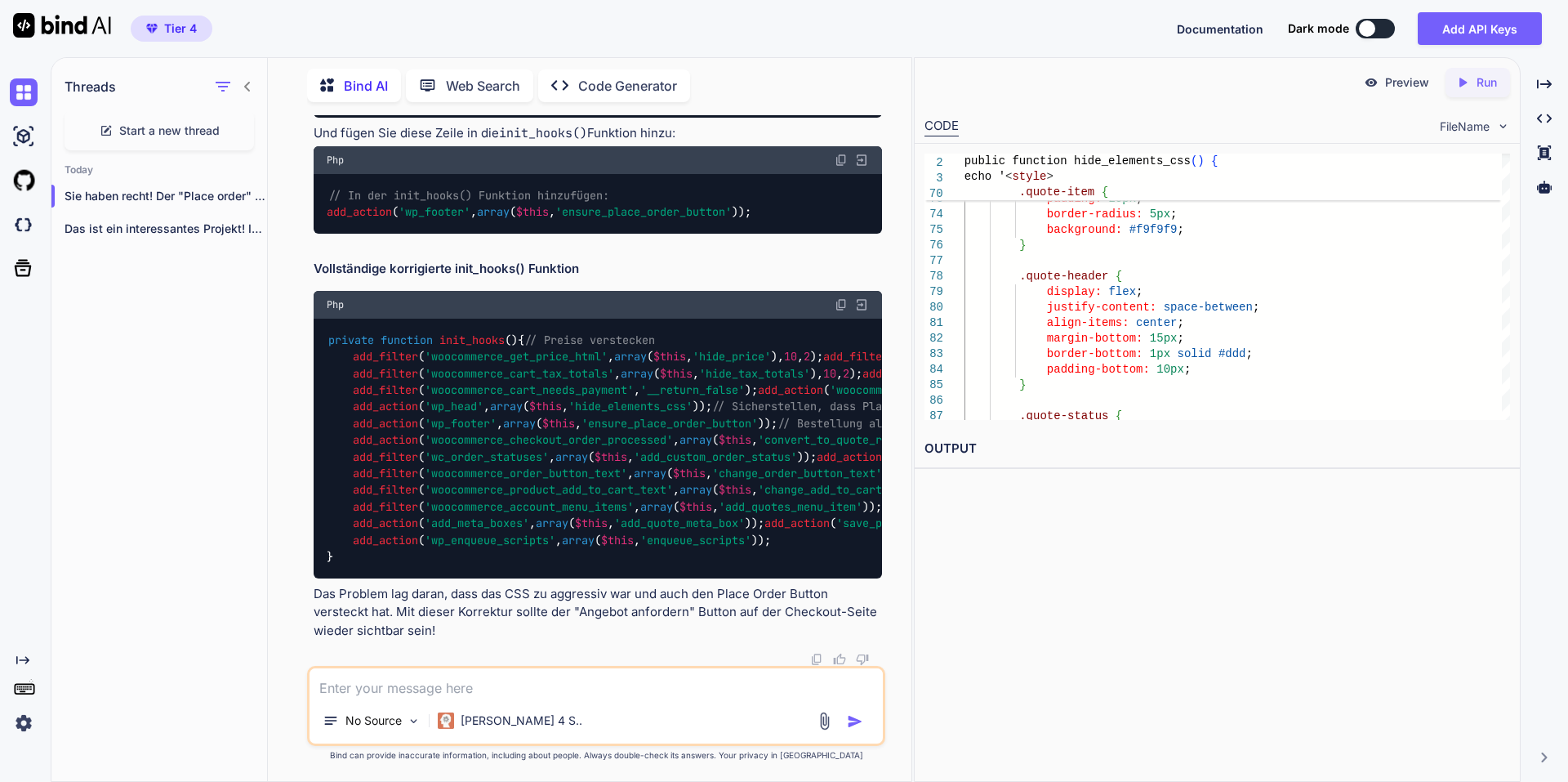
click at [598, 664] on div at bounding box center [597, 659] width 569 height 13
click at [598, 687] on textarea at bounding box center [596, 683] width 574 height 29
type textarea "Wo muss ich die Funktion einfügen?"
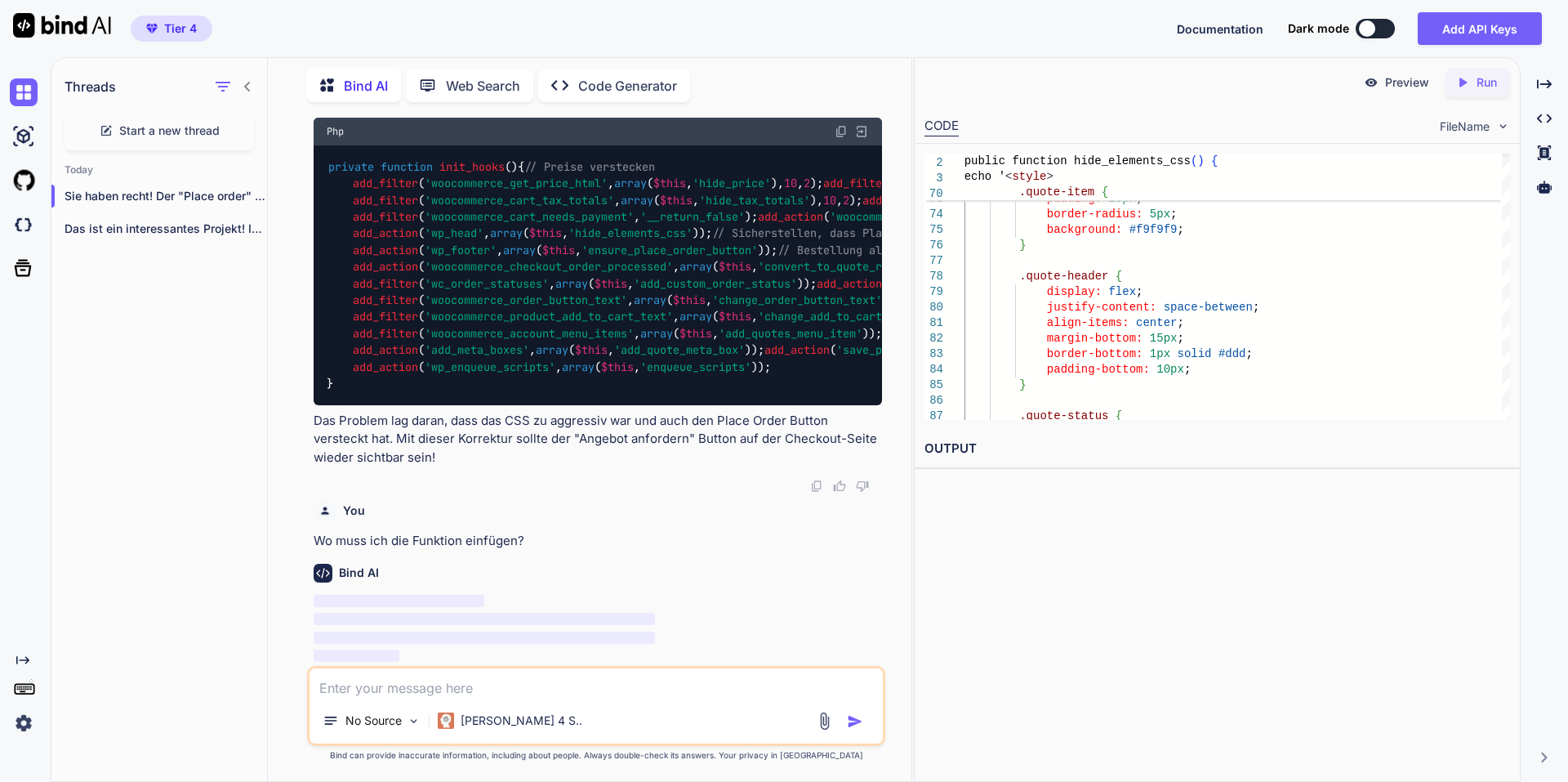
scroll to position [22231, 0]
click at [931, 443] on h2 "OUTPUT" at bounding box center [1218, 448] width 605 height 38
click at [957, 443] on h2 "OUTPUT" at bounding box center [1218, 448] width 605 height 38
click at [963, 440] on h2 "OUTPUT" at bounding box center [1218, 448] width 605 height 38
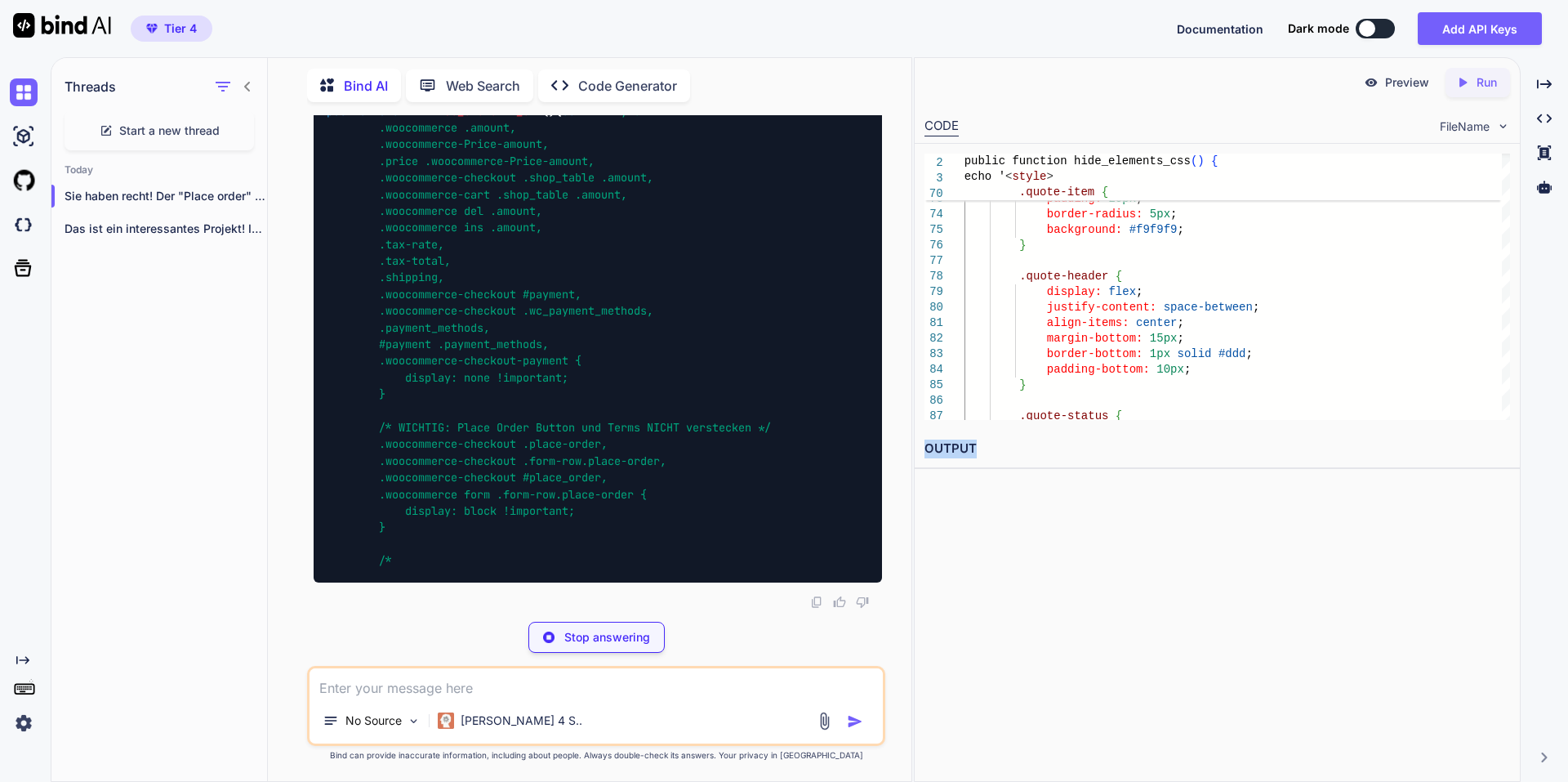
scroll to position [23129, 0]
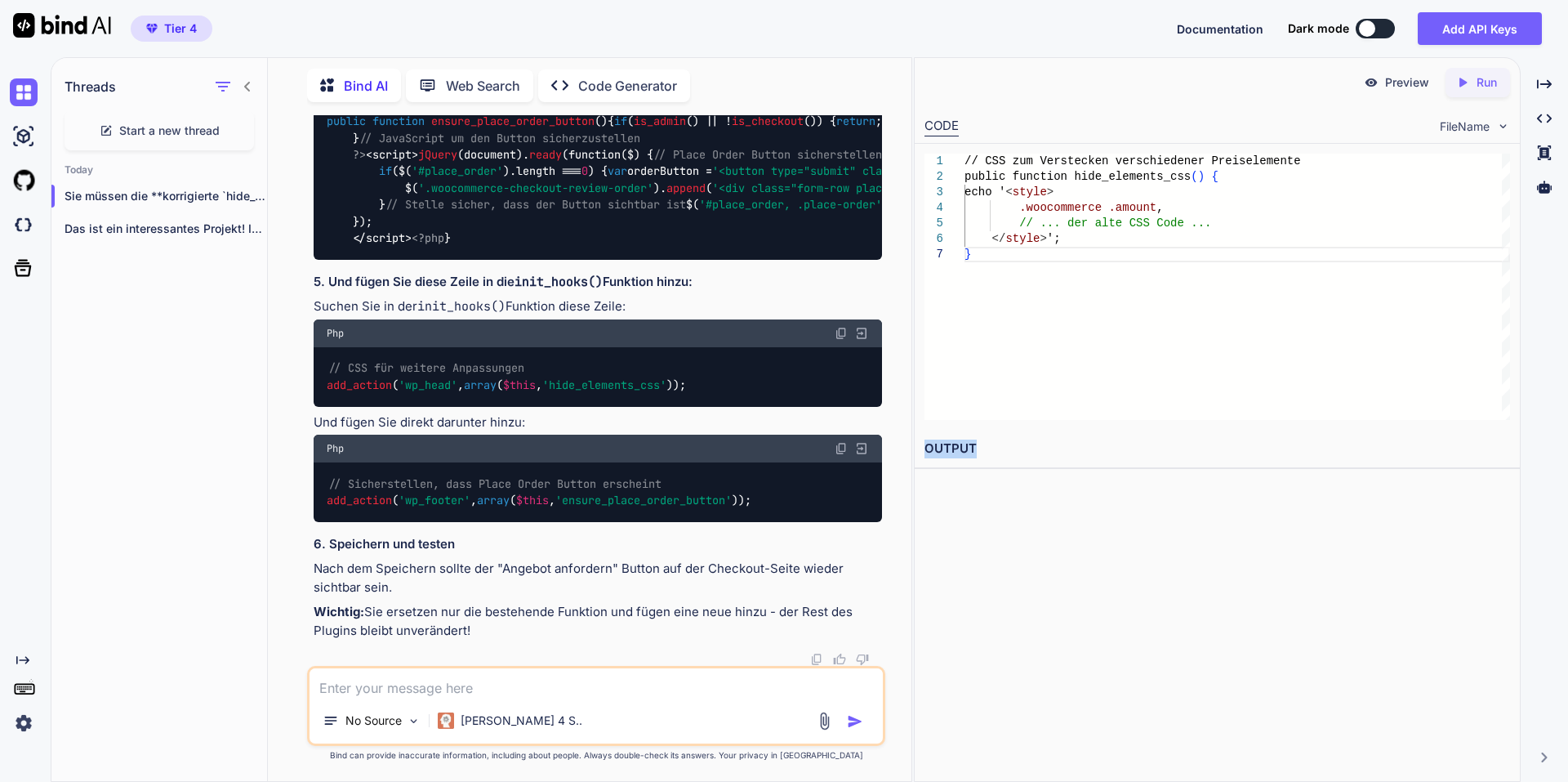
click at [321, 3] on div "Tier 4 Documentation Dark mode Add API Keys Created with Pixso." at bounding box center [784, 28] width 1568 height 57
click at [514, 678] on textarea at bounding box center [596, 683] width 574 height 29
type textarea "Kannst du auch noch den Button Text "Kasse" auf "Angebot anfragen" ändern?"
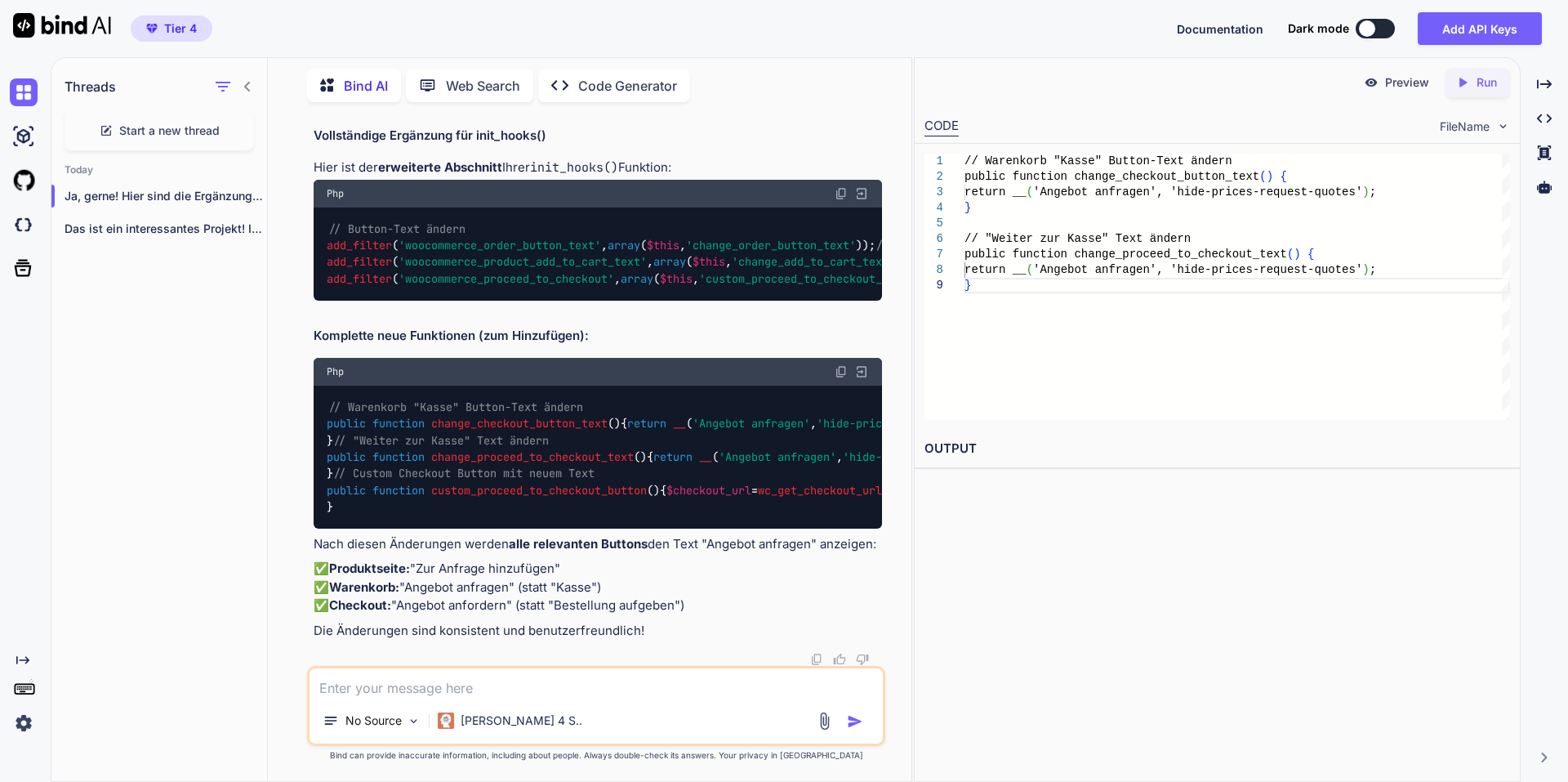
scroll to position [26436, 0]
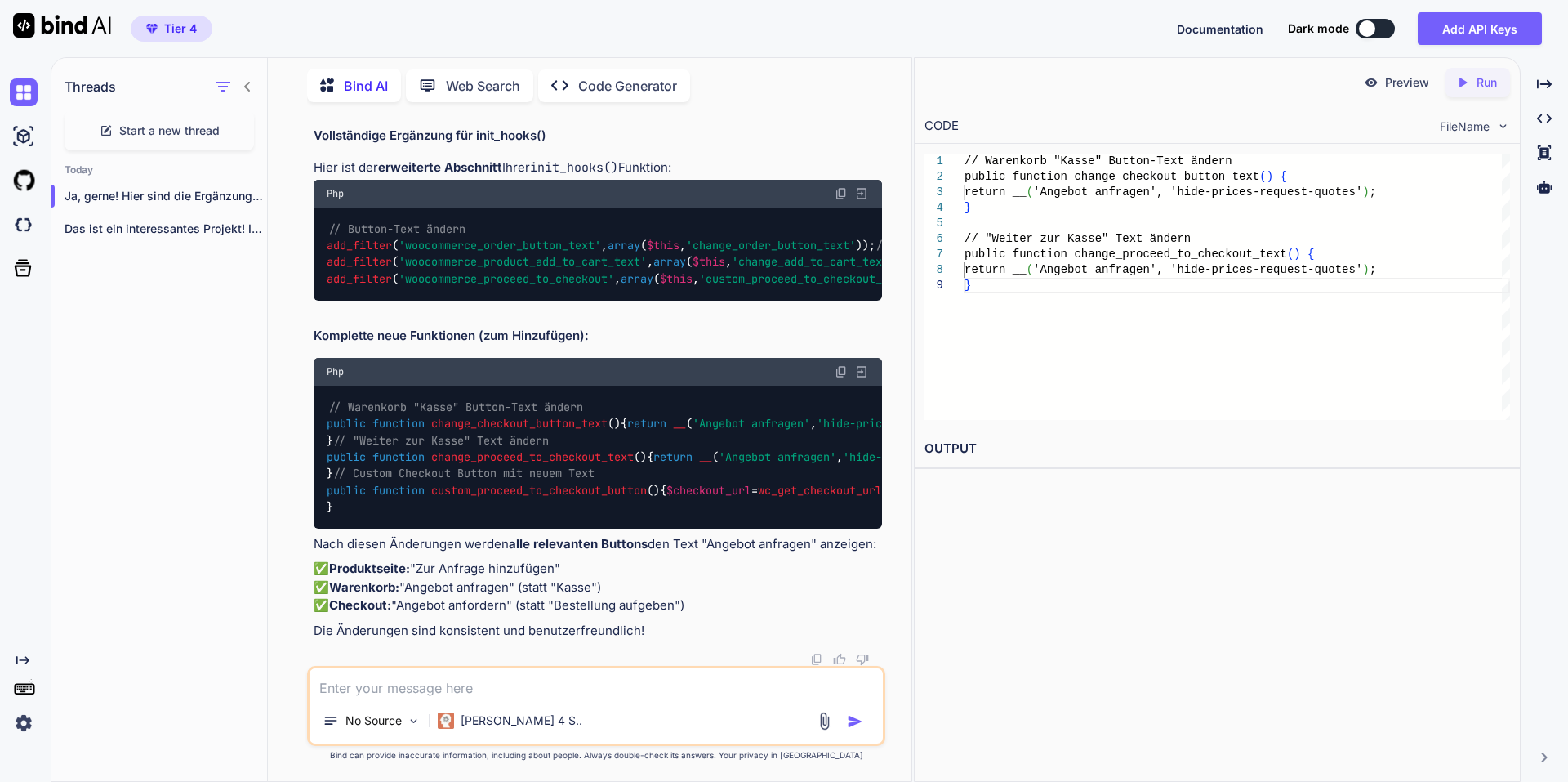
click at [655, 696] on textarea at bounding box center [596, 683] width 574 height 29
type textarea "Kannst du mir bitte noch einmal die gesamte Plugin Datei mit allen Korrekturen …"
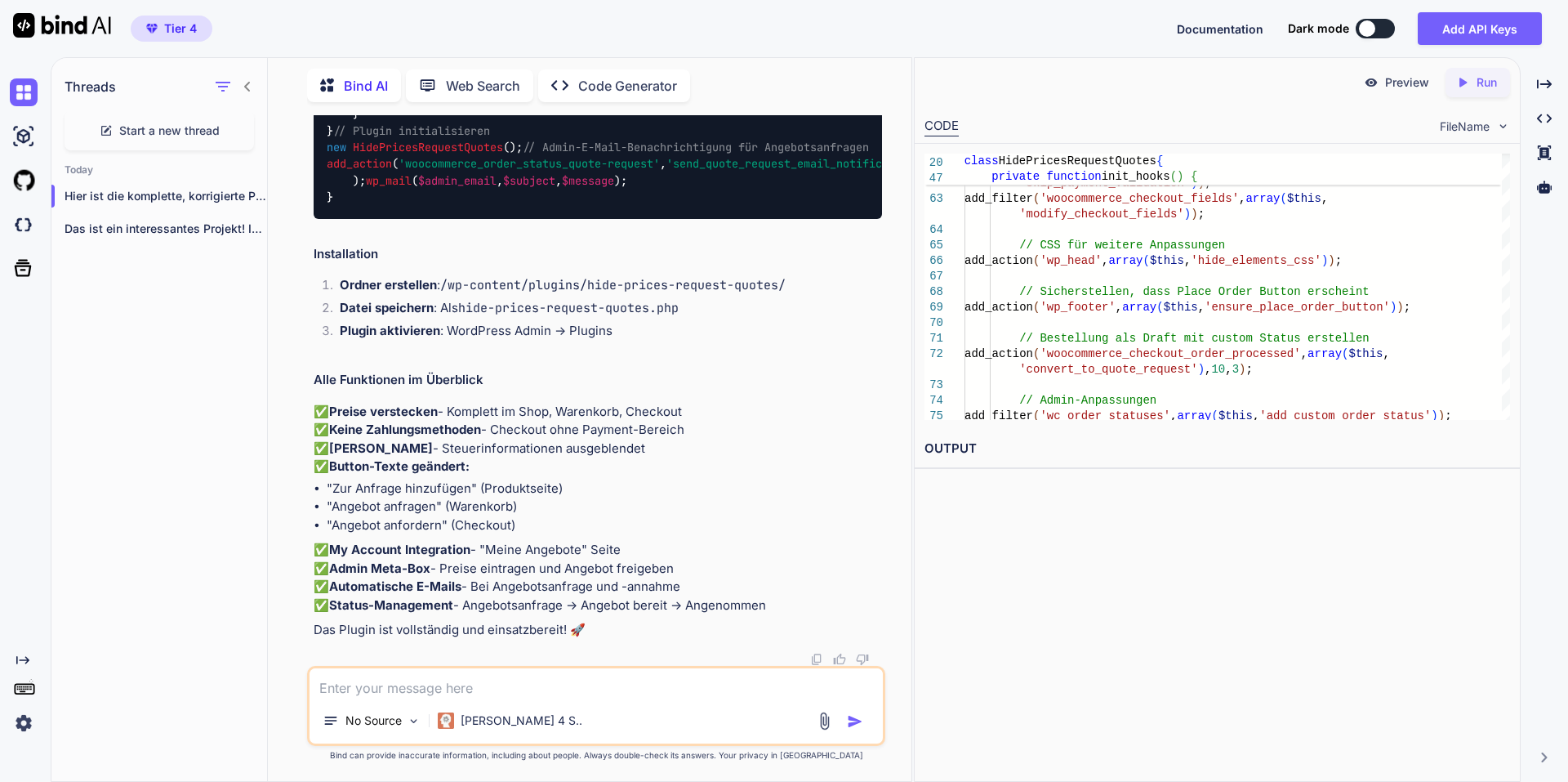
scroll to position [28804, 0]
drag, startPoint x: 597, startPoint y: 705, endPoint x: 608, endPoint y: 674, distance: 32.9
click at [600, 705] on div "No Source Claude 4 S.." at bounding box center [596, 723] width 574 height 39
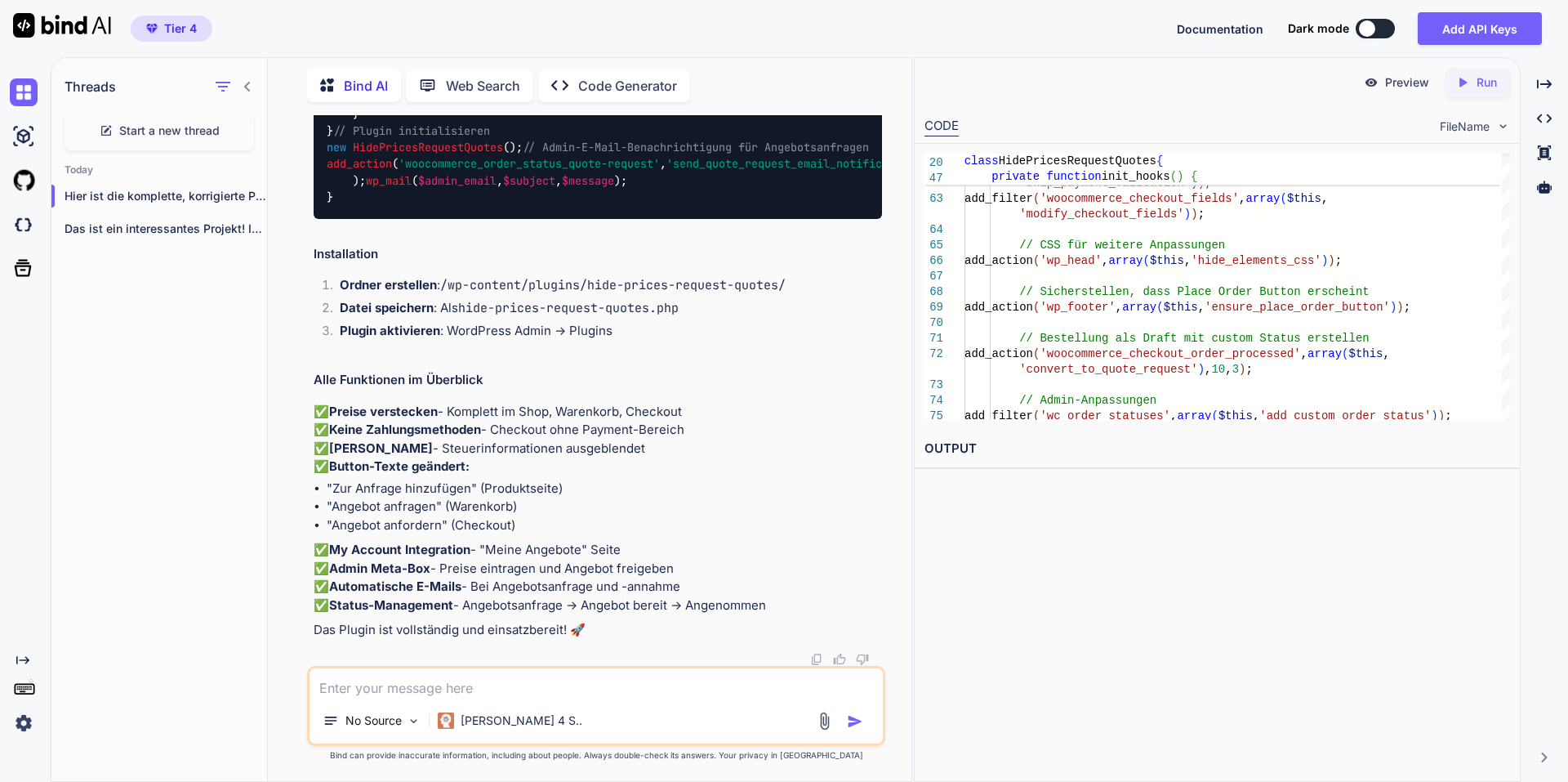
click at [611, 673] on textarea at bounding box center [596, 683] width 574 height 29
type textarea "Der Place Checkout button ist immer noch nicht da"
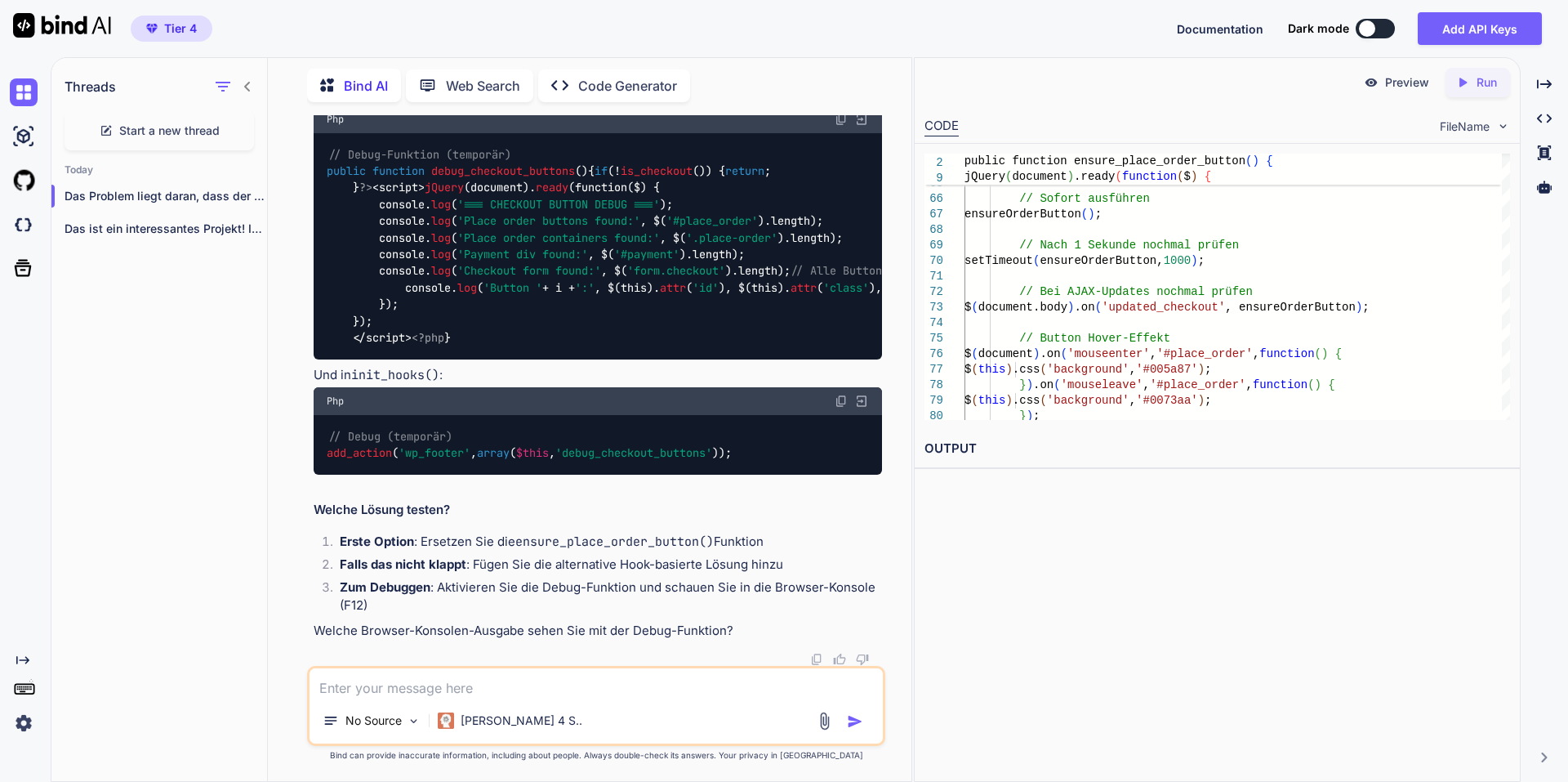
scroll to position [43013, 0]
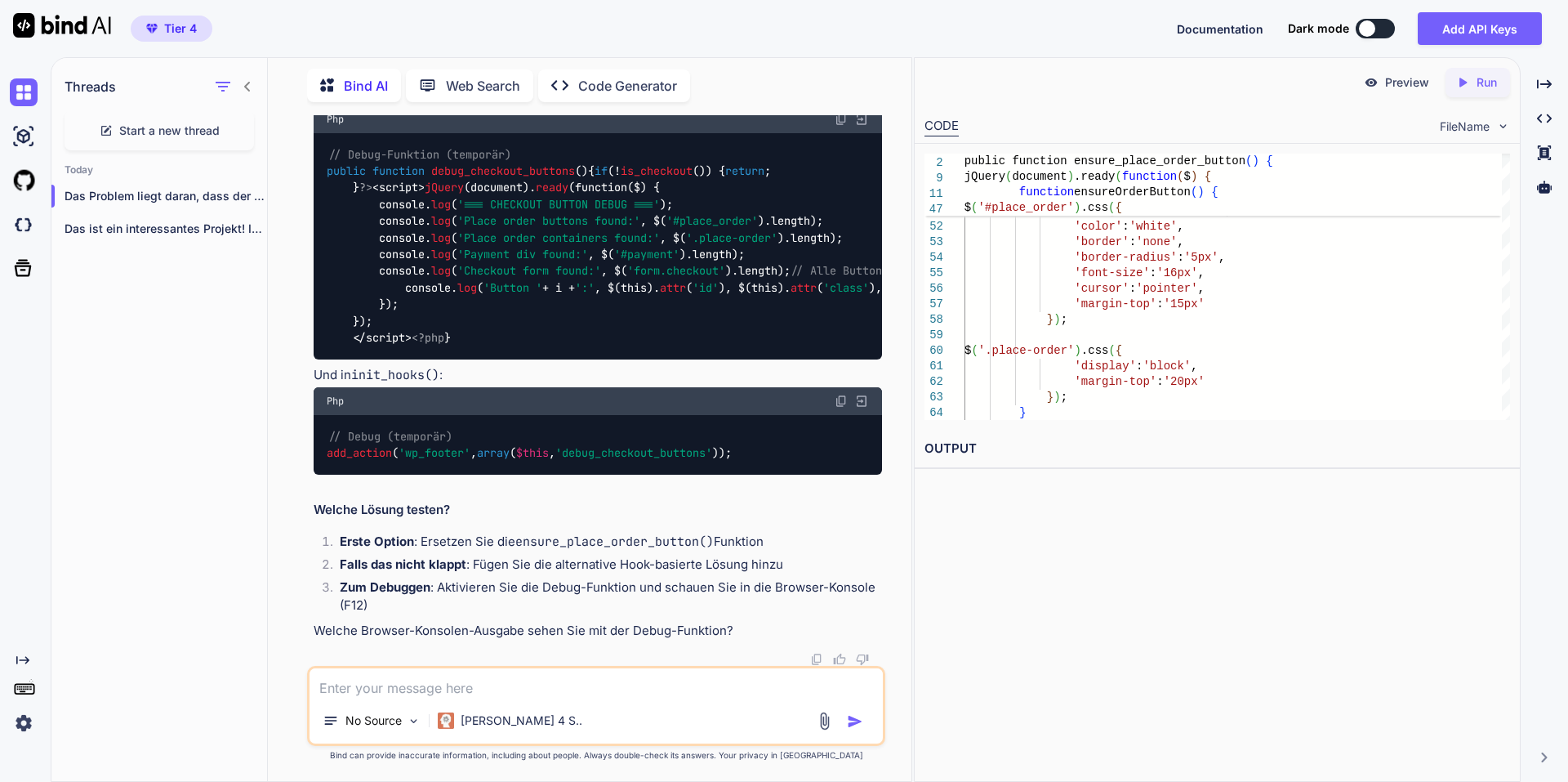
scroll to position [45528, 0]
click at [601, 674] on textarea at bounding box center [596, 683] width 574 height 29
type textarea "Ich erhalte eine Uncaught (in promise) Fehlermeldung inder Browser Console"
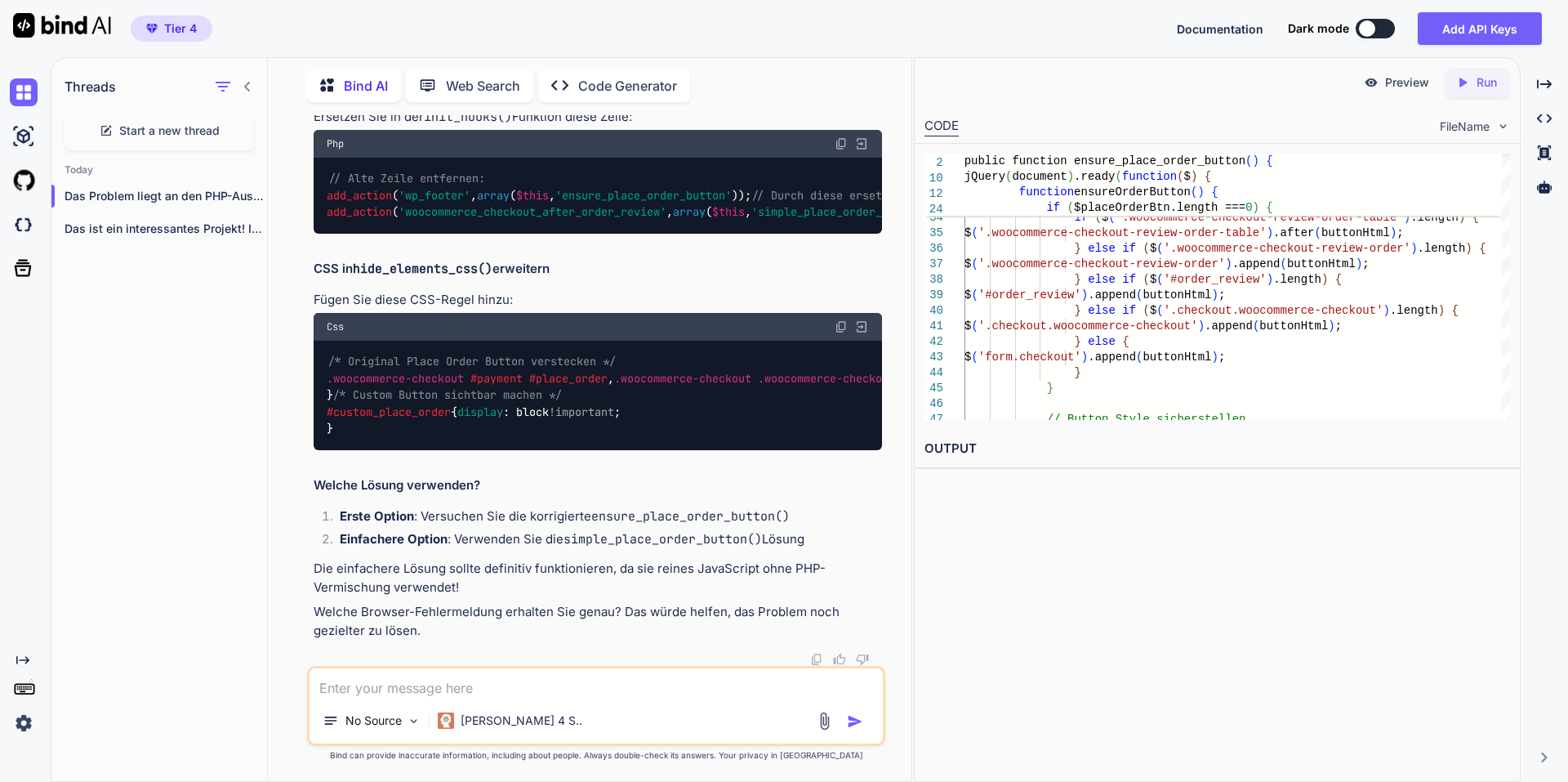
scroll to position [43170, 0]
drag, startPoint x: 830, startPoint y: 368, endPoint x: 844, endPoint y: 348, distance: 24.4
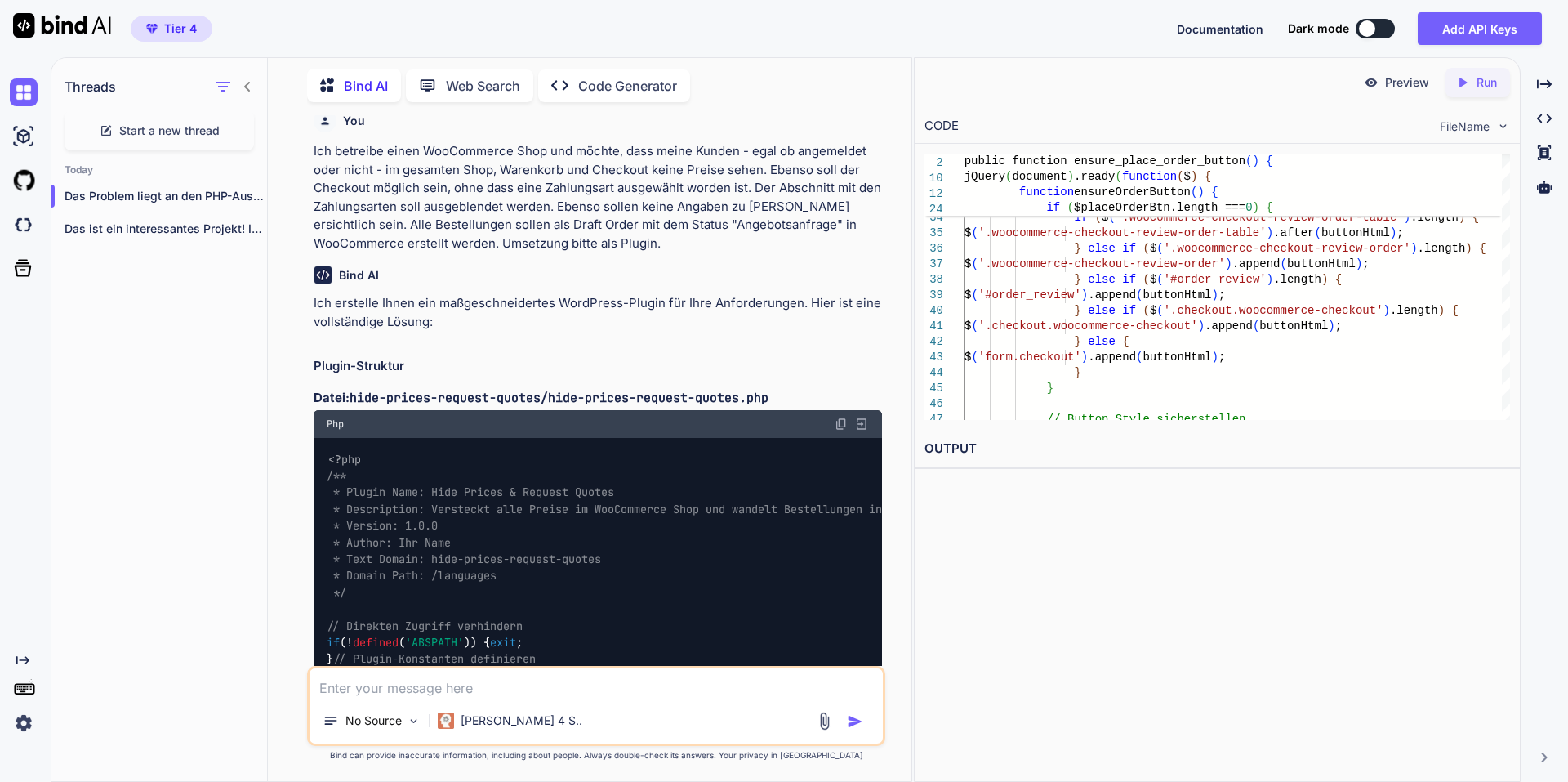
scroll to position [0, 0]
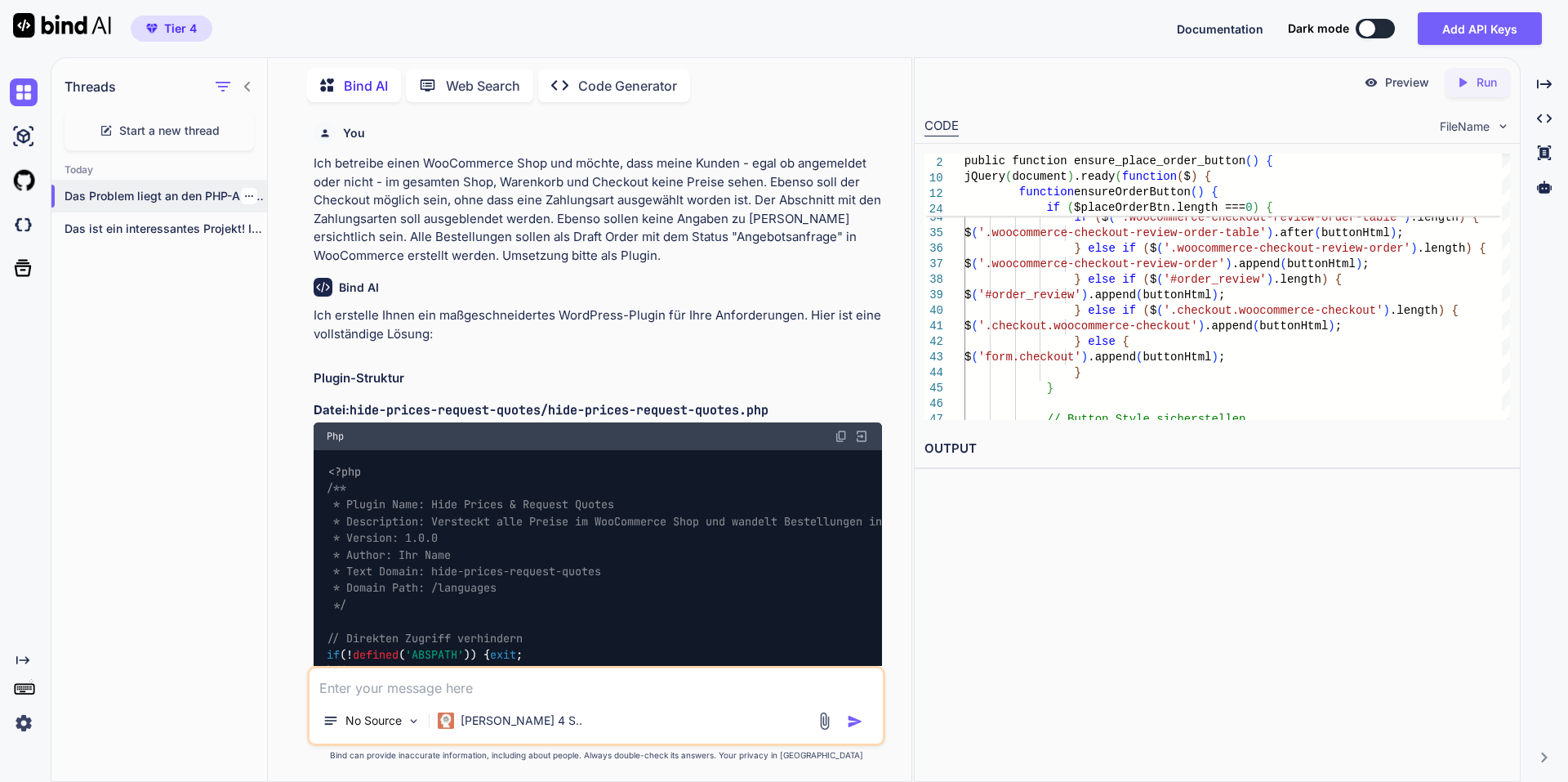
click at [171, 195] on p "Das Problem liegt an den PHP-Ausgaben in..." at bounding box center [165, 196] width 203 height 17
click at [245, 191] on icon "button" at bounding box center [250, 196] width 10 height 10
click at [294, 254] on span "Delete" at bounding box center [287, 257] width 35 height 17
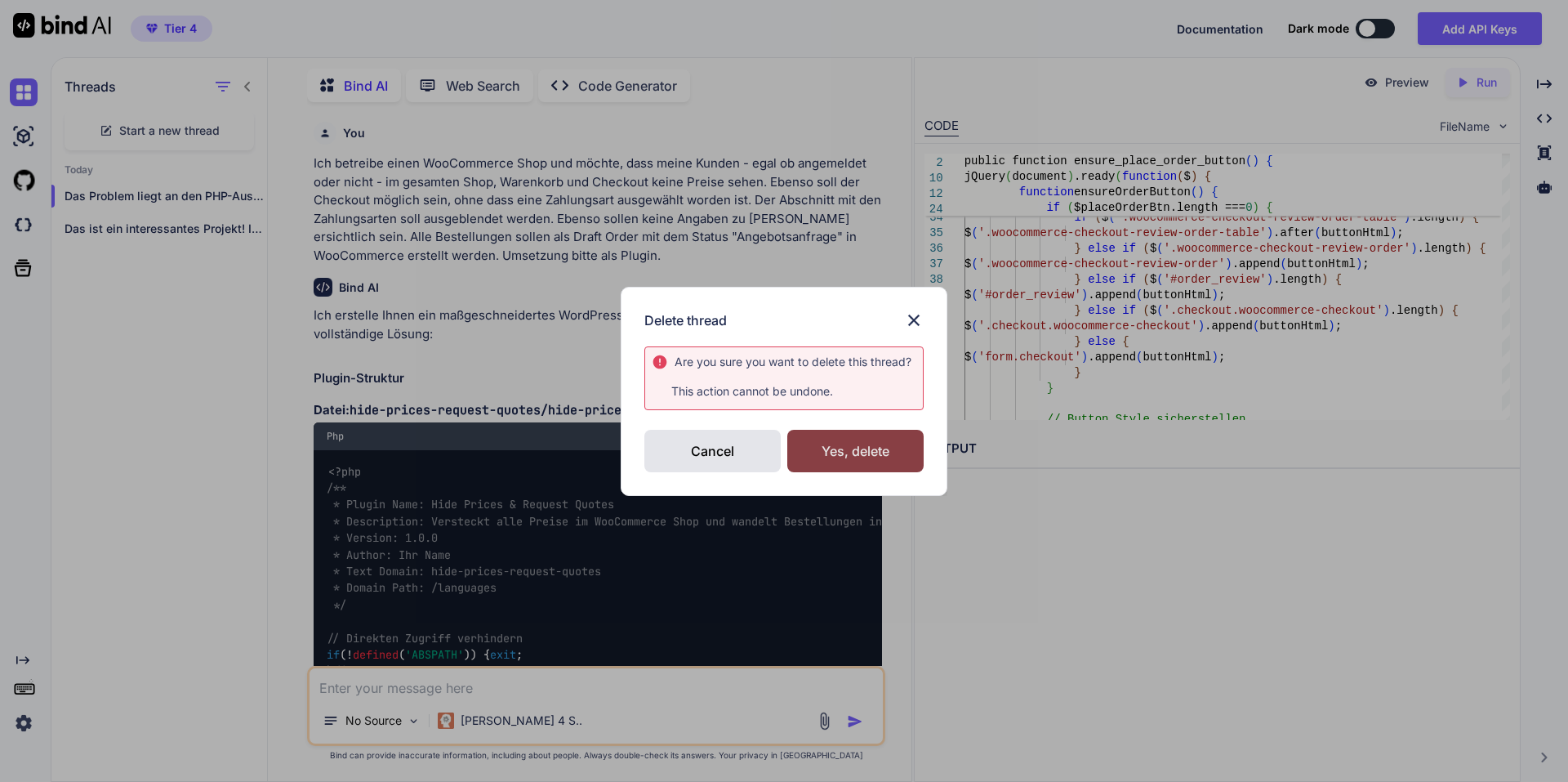
click at [909, 445] on div "Yes, delete" at bounding box center [854, 450] width 136 height 42
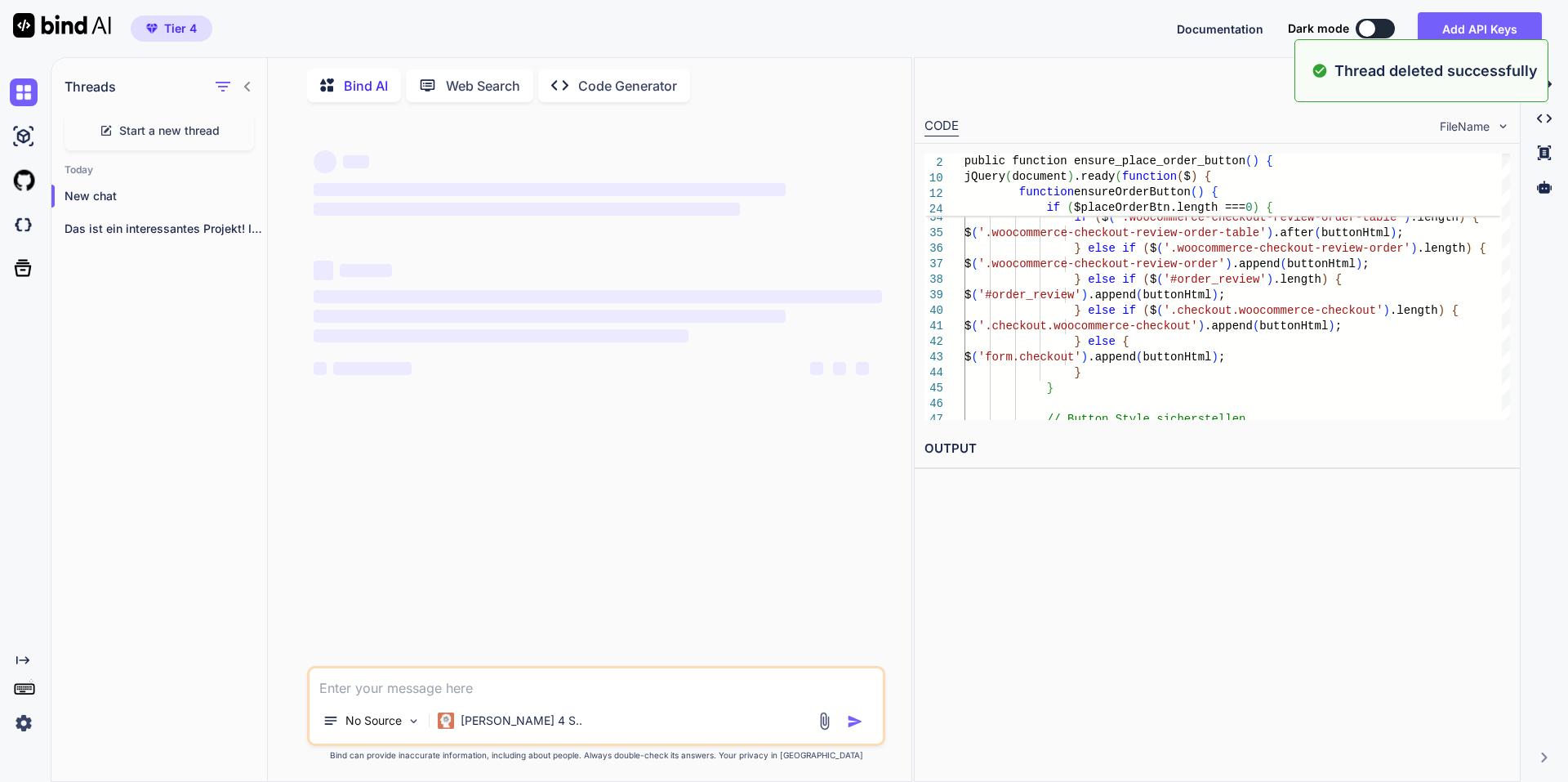
click at [142, 117] on div "Start a new thread" at bounding box center [160, 130] width 190 height 39
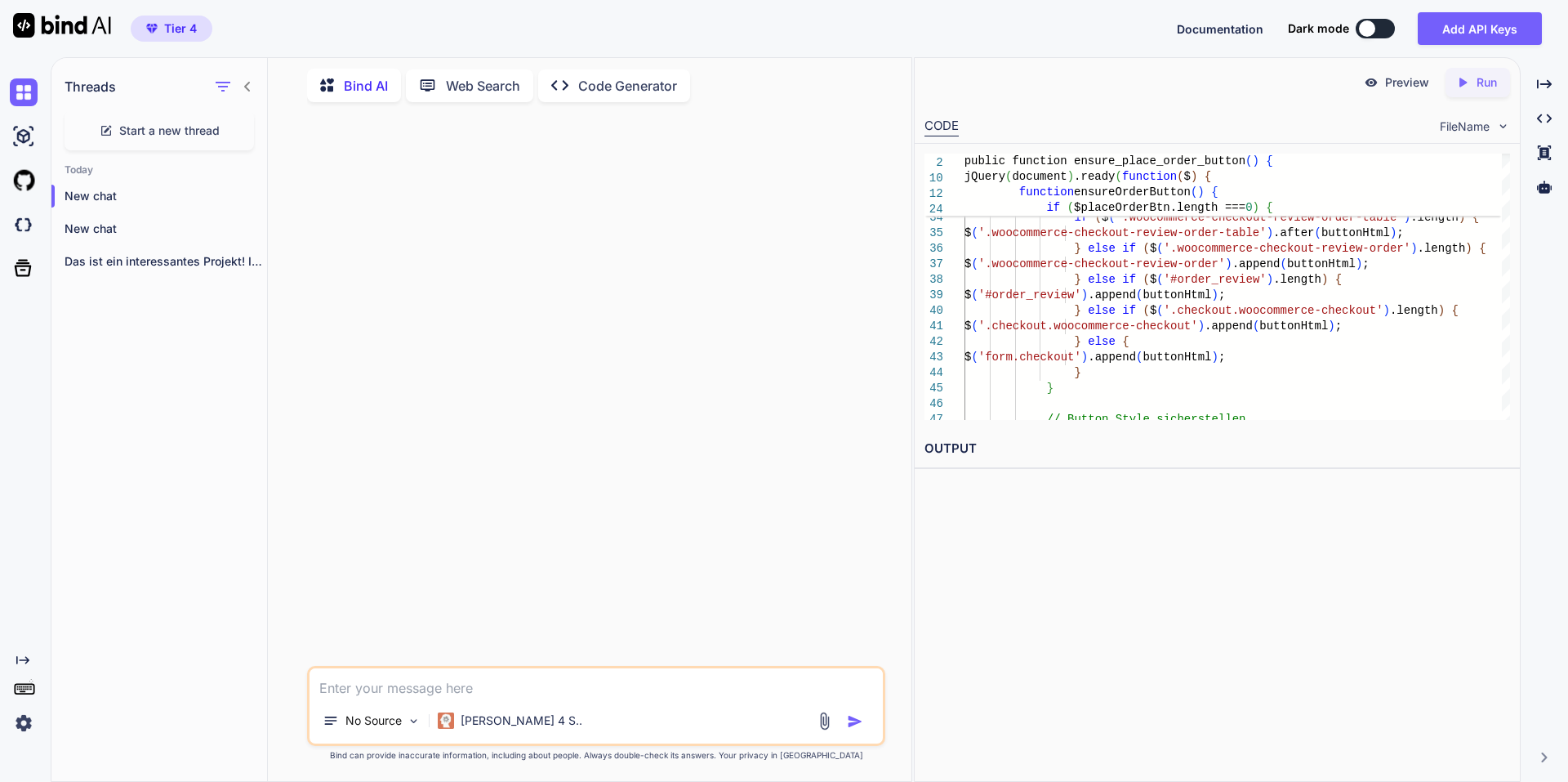
click at [644, 517] on div at bounding box center [597, 391] width 575 height 550
click at [496, 728] on p "[PERSON_NAME] 4 S.." at bounding box center [522, 720] width 121 height 17
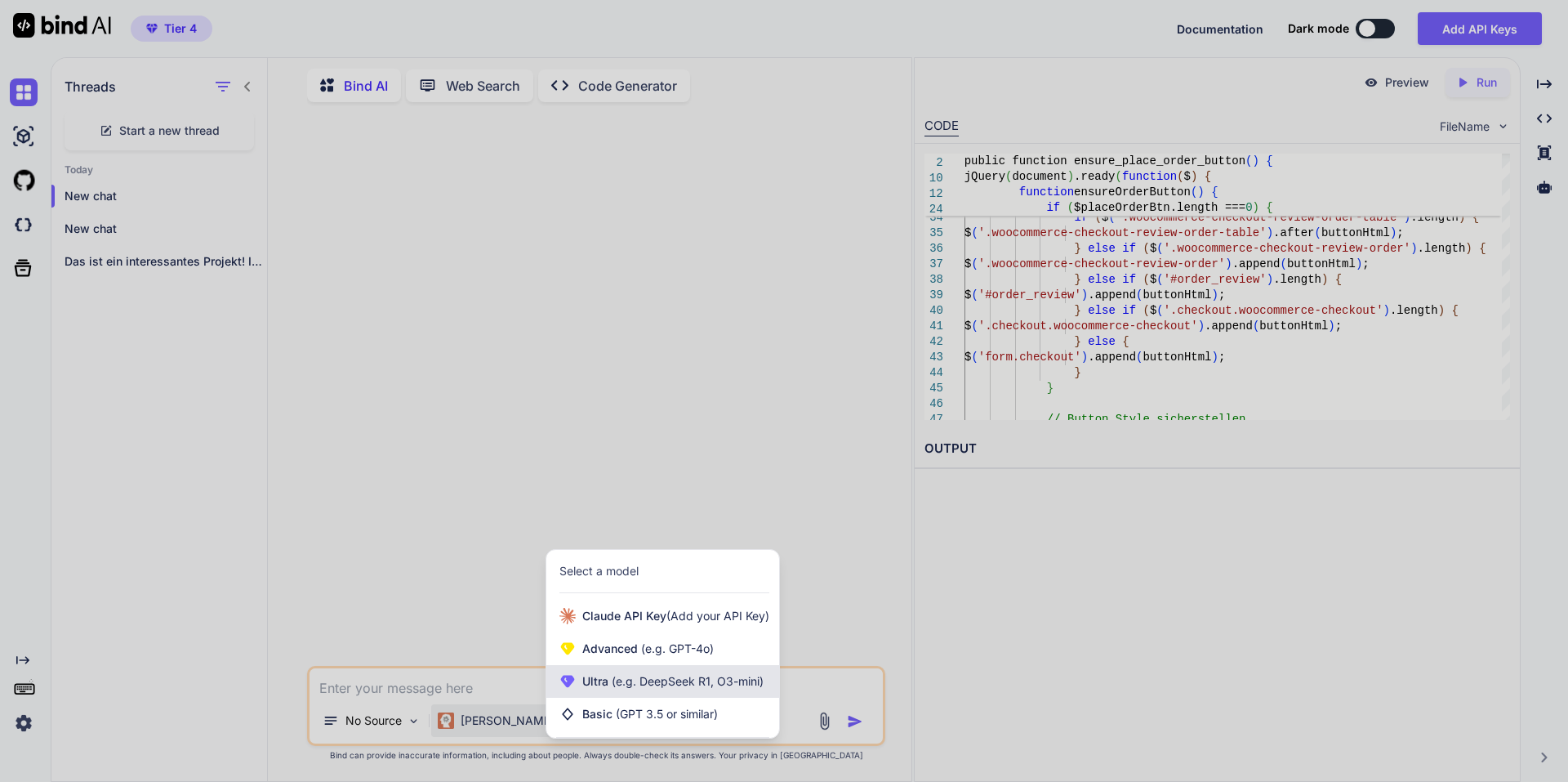
click at [658, 686] on span "(e.g. DeepSeek R1, O3-mini)" at bounding box center [686, 680] width 156 height 14
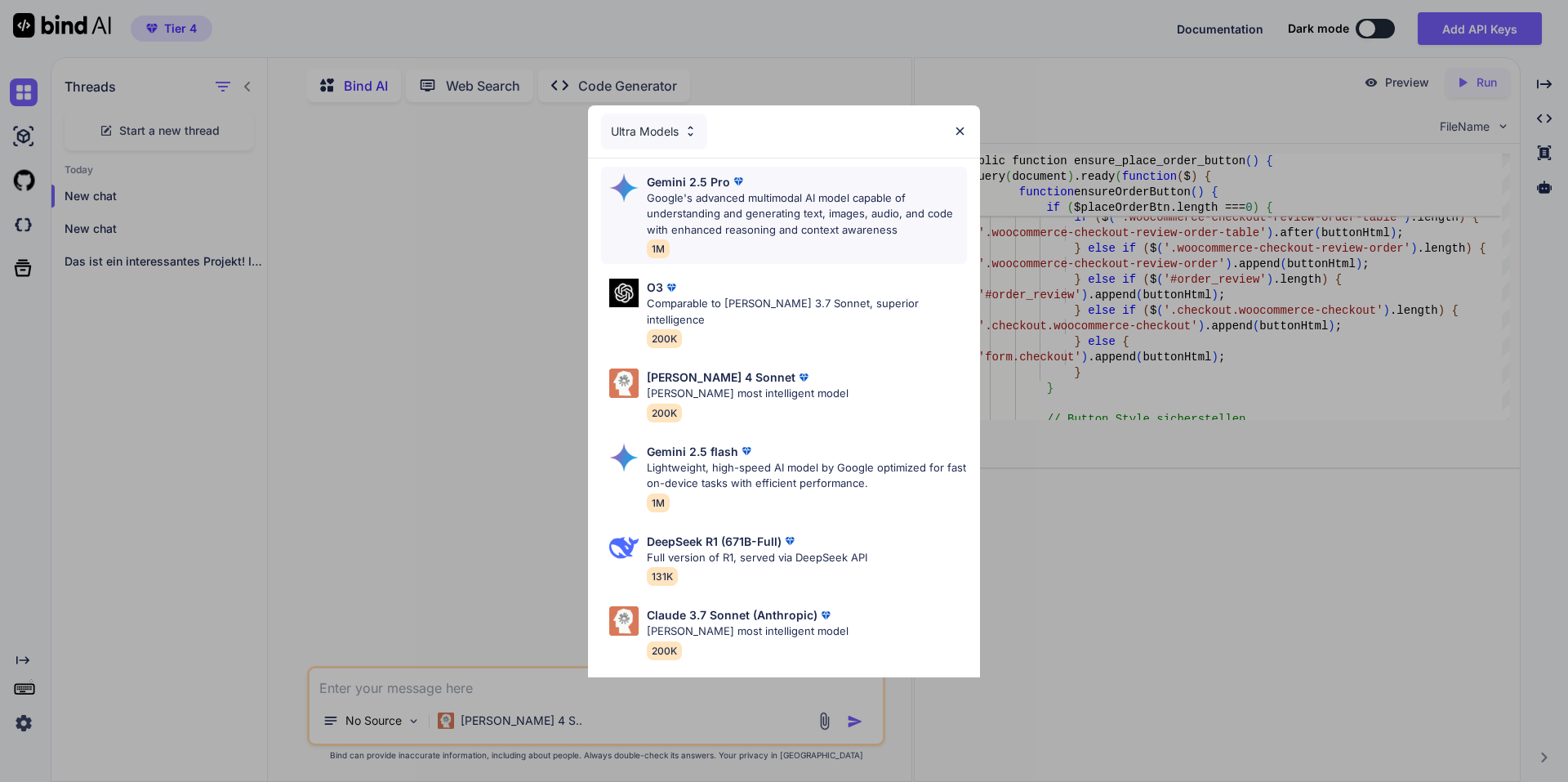
click at [802, 194] on p "Google's advanced multimodal AI model capable of understanding and generating t…" at bounding box center [807, 213] width 320 height 48
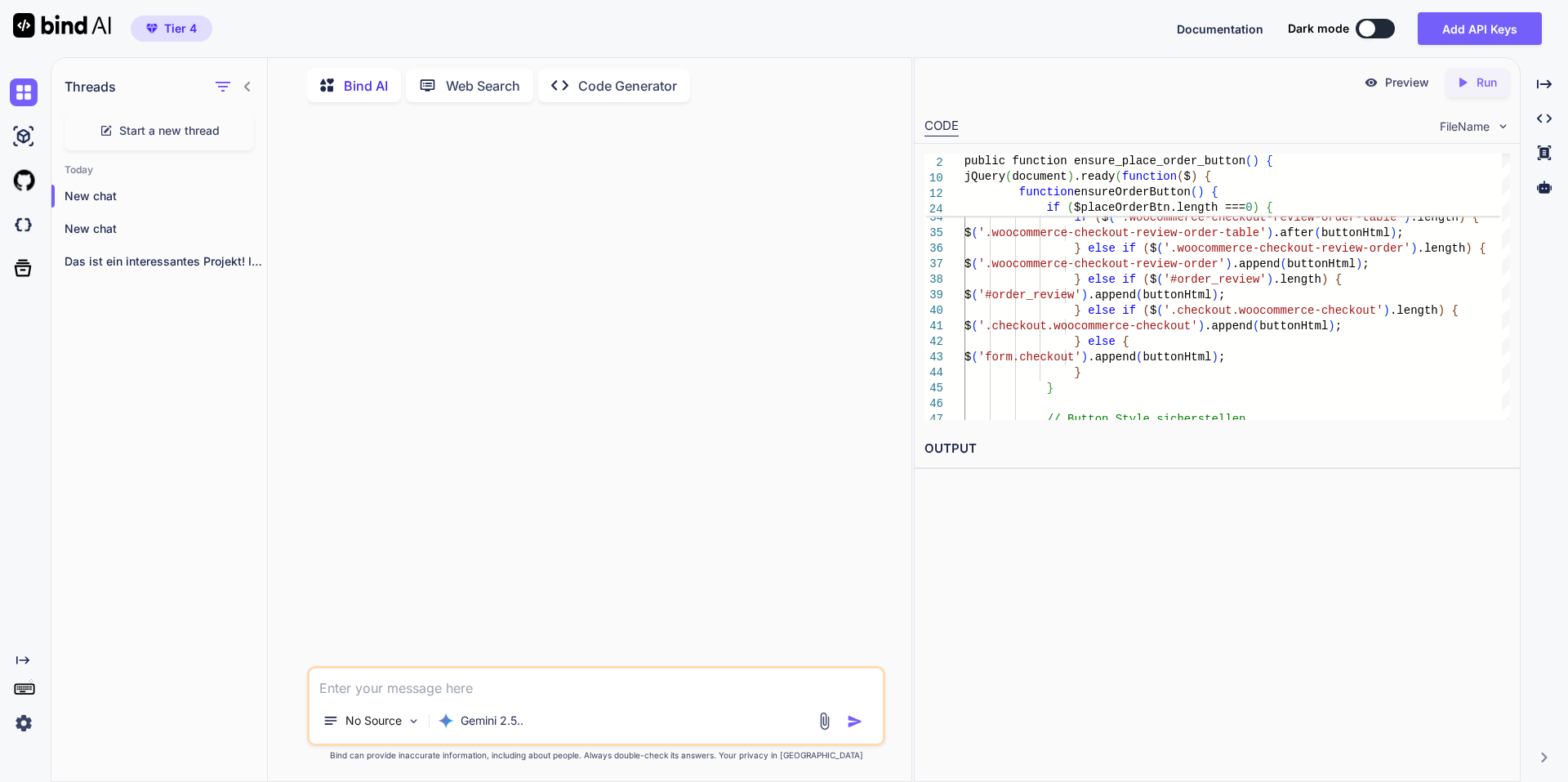
click at [516, 738] on div "Gemini 2.5.." at bounding box center [481, 723] width 99 height 39
click at [487, 720] on p "Gemini 2.5.." at bounding box center [492, 720] width 63 height 17
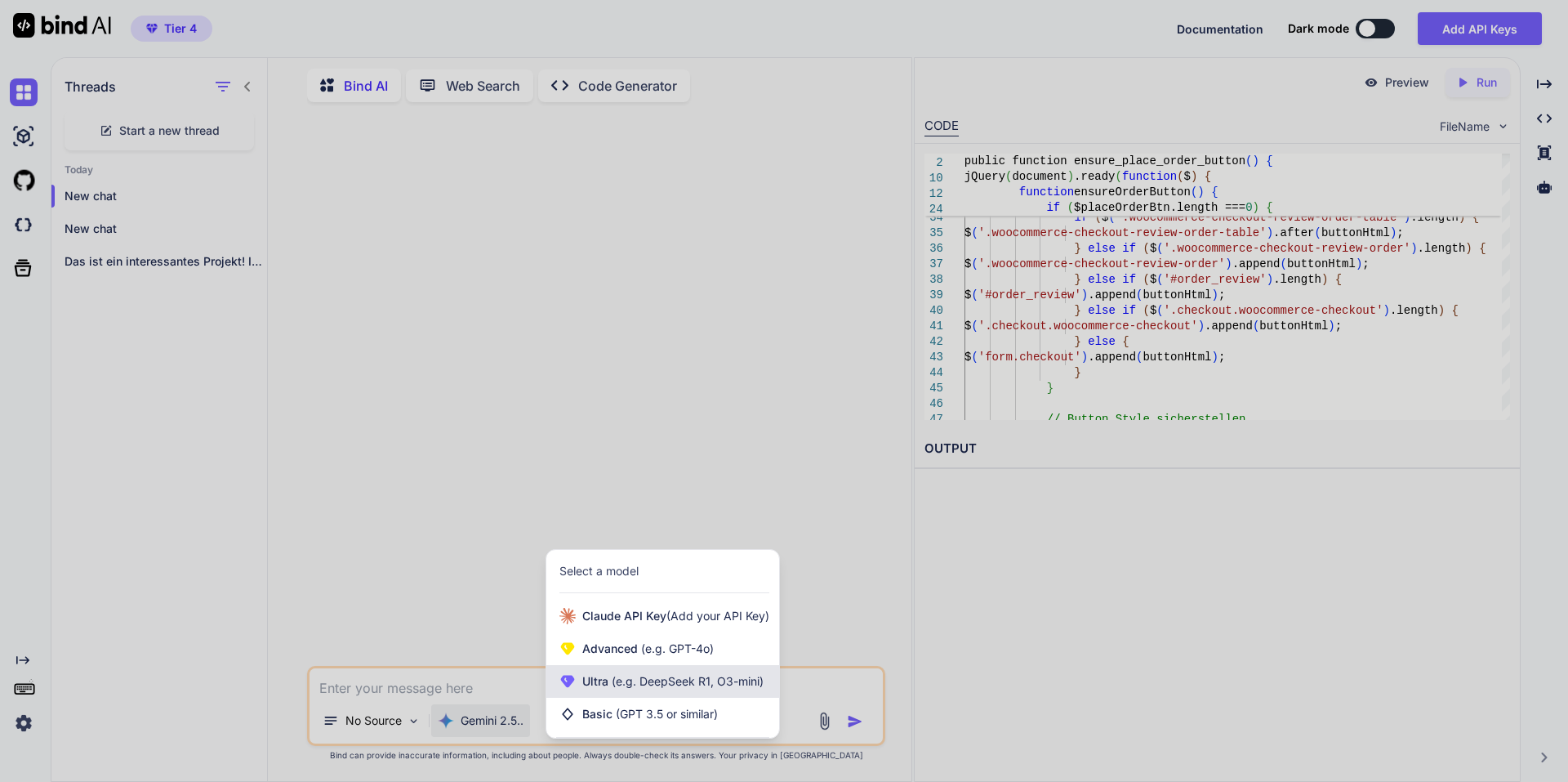
click at [636, 692] on div "Ultra (e.g. DeepSeek R1, O3-mini)" at bounding box center [663, 680] width 233 height 32
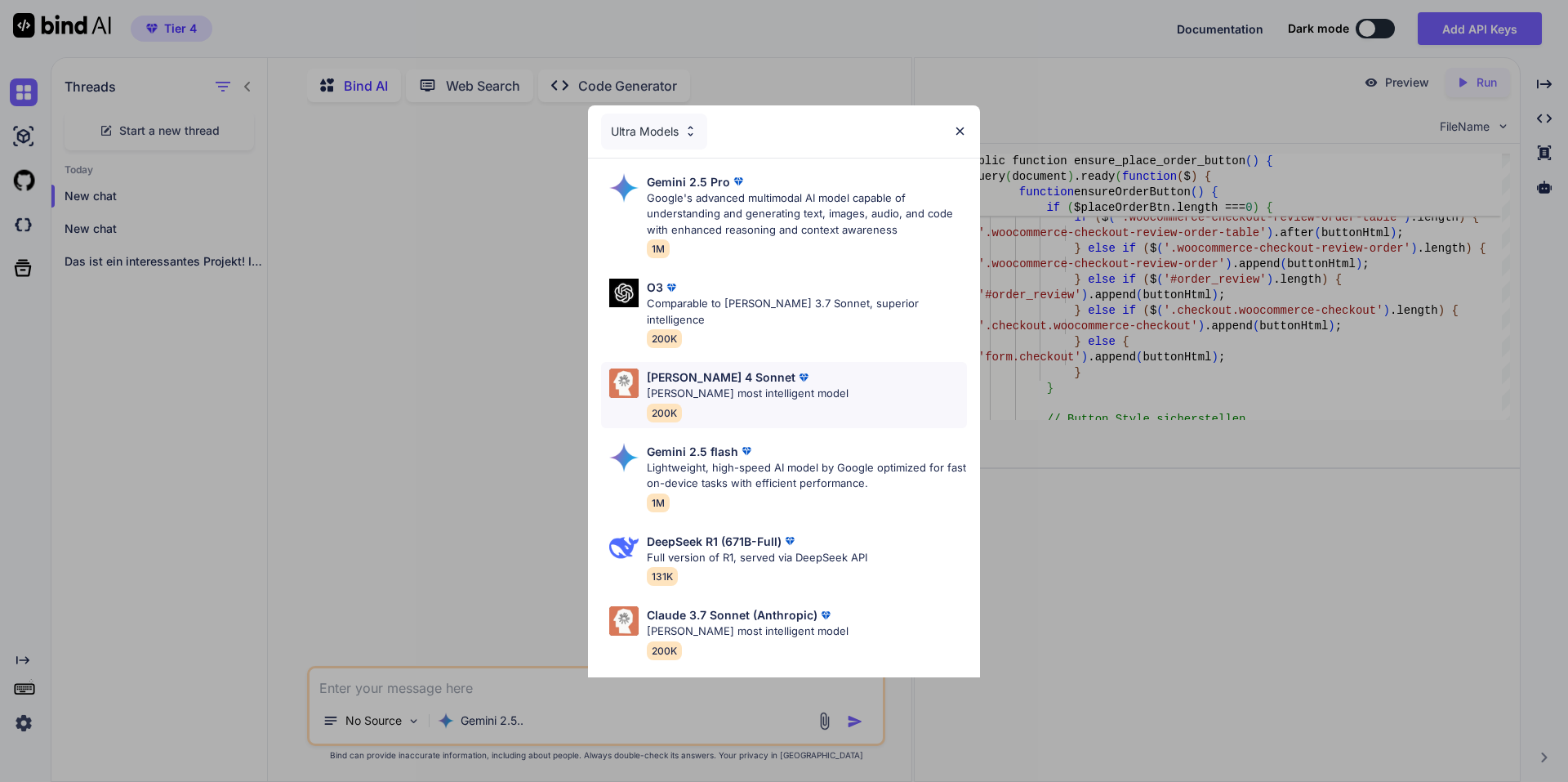
click at [796, 369] on img at bounding box center [804, 377] width 17 height 17
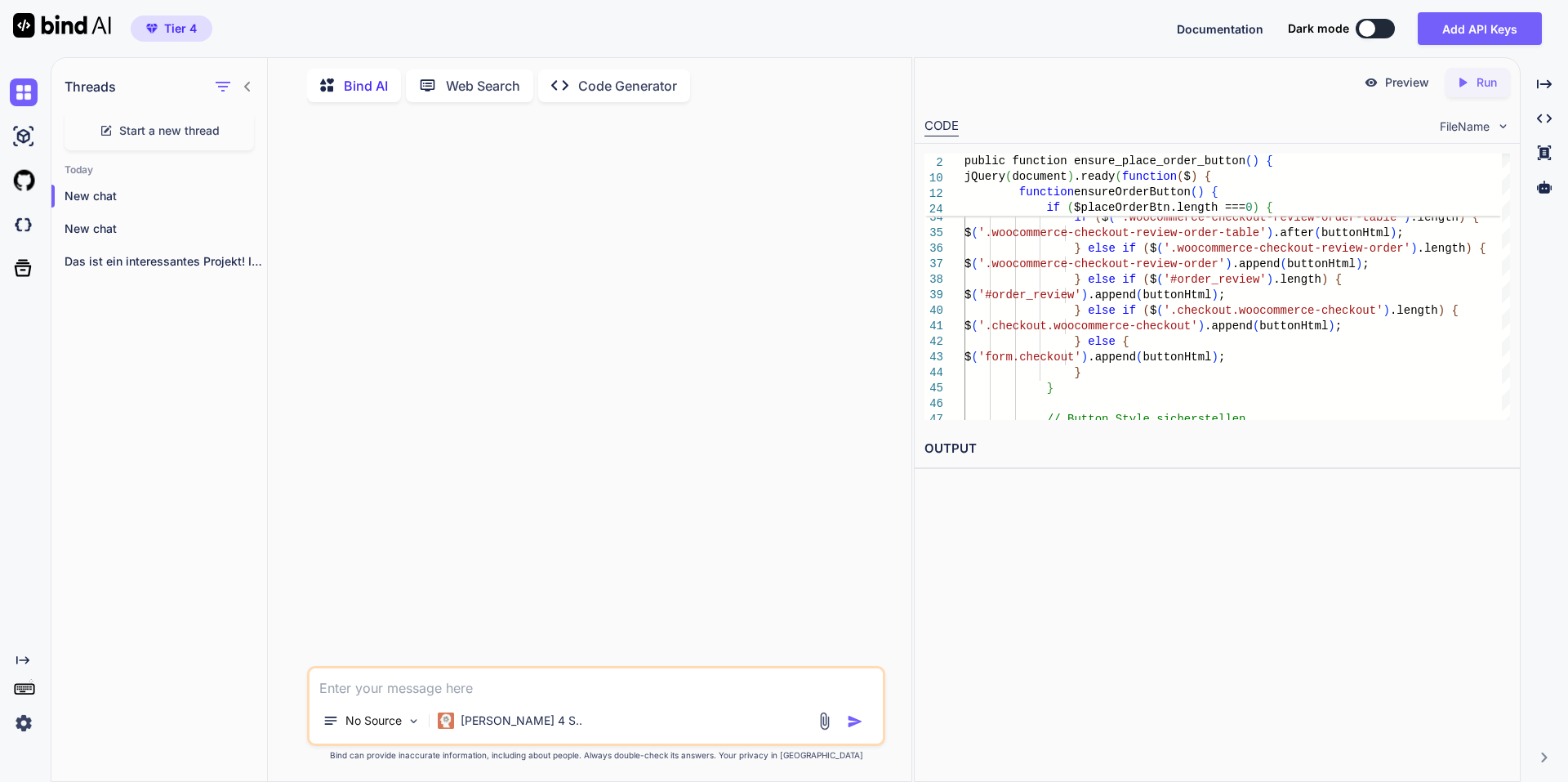
click at [344, 684] on textarea at bounding box center [596, 683] width 574 height 29
paste textarea "Lor ipsumdol sitam ConSectetur-Adip eli seddoe tem incididunt Utlaboreetdolo ma…"
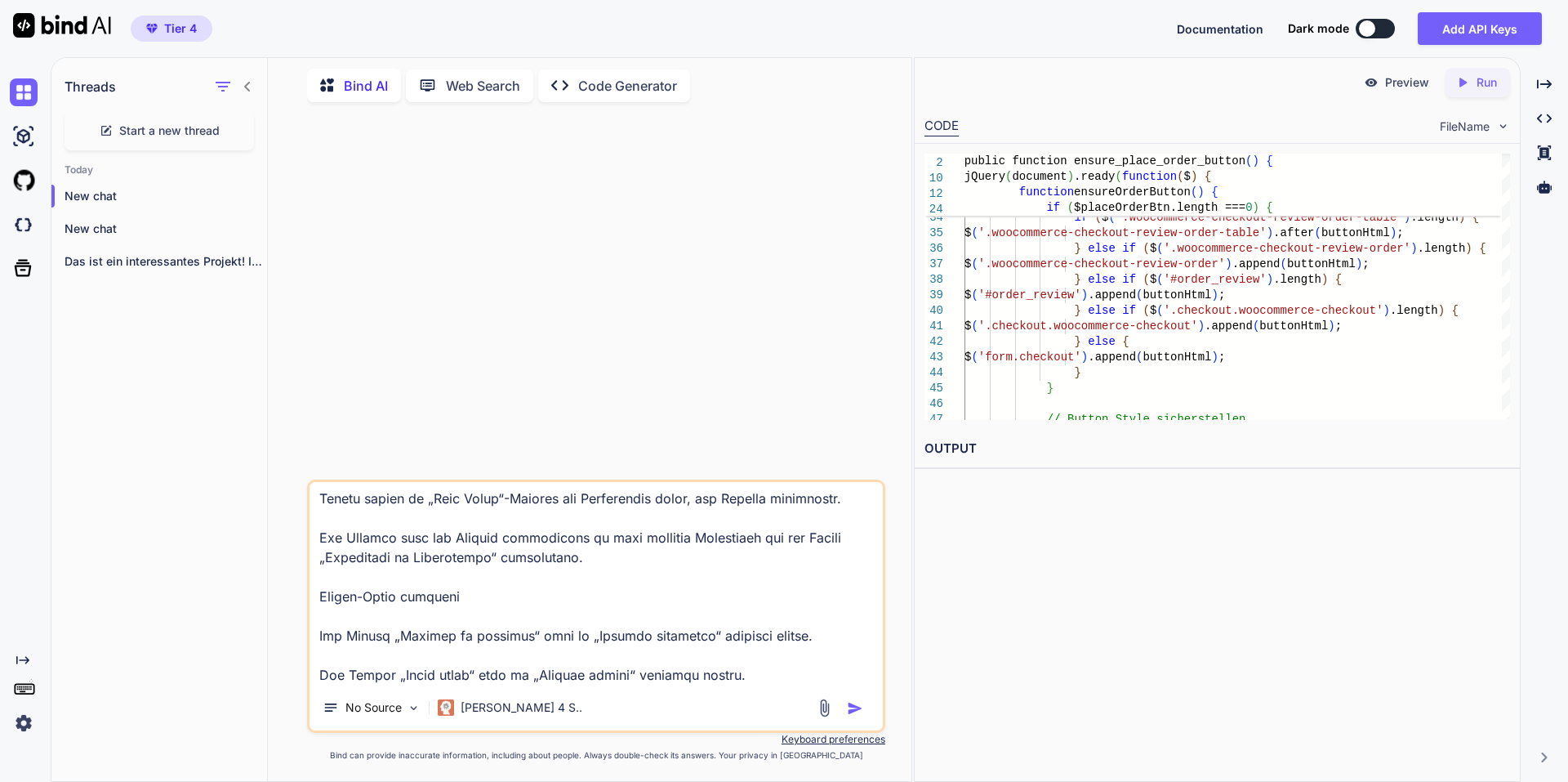
click at [398, 662] on textarea at bounding box center [596, 582] width 574 height 203
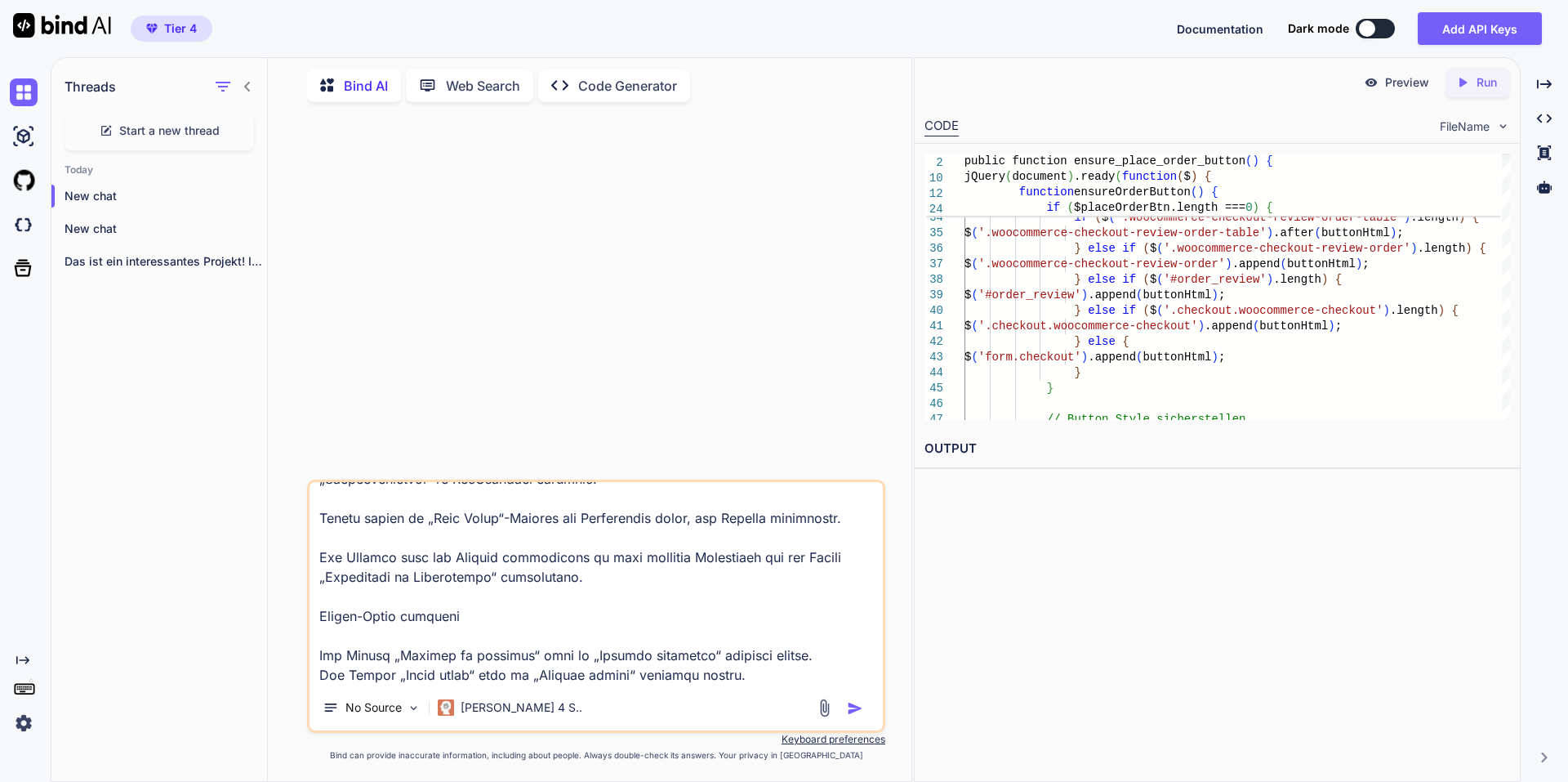
scroll to position [454, 0]
click at [362, 635] on textarea at bounding box center [596, 582] width 574 height 203
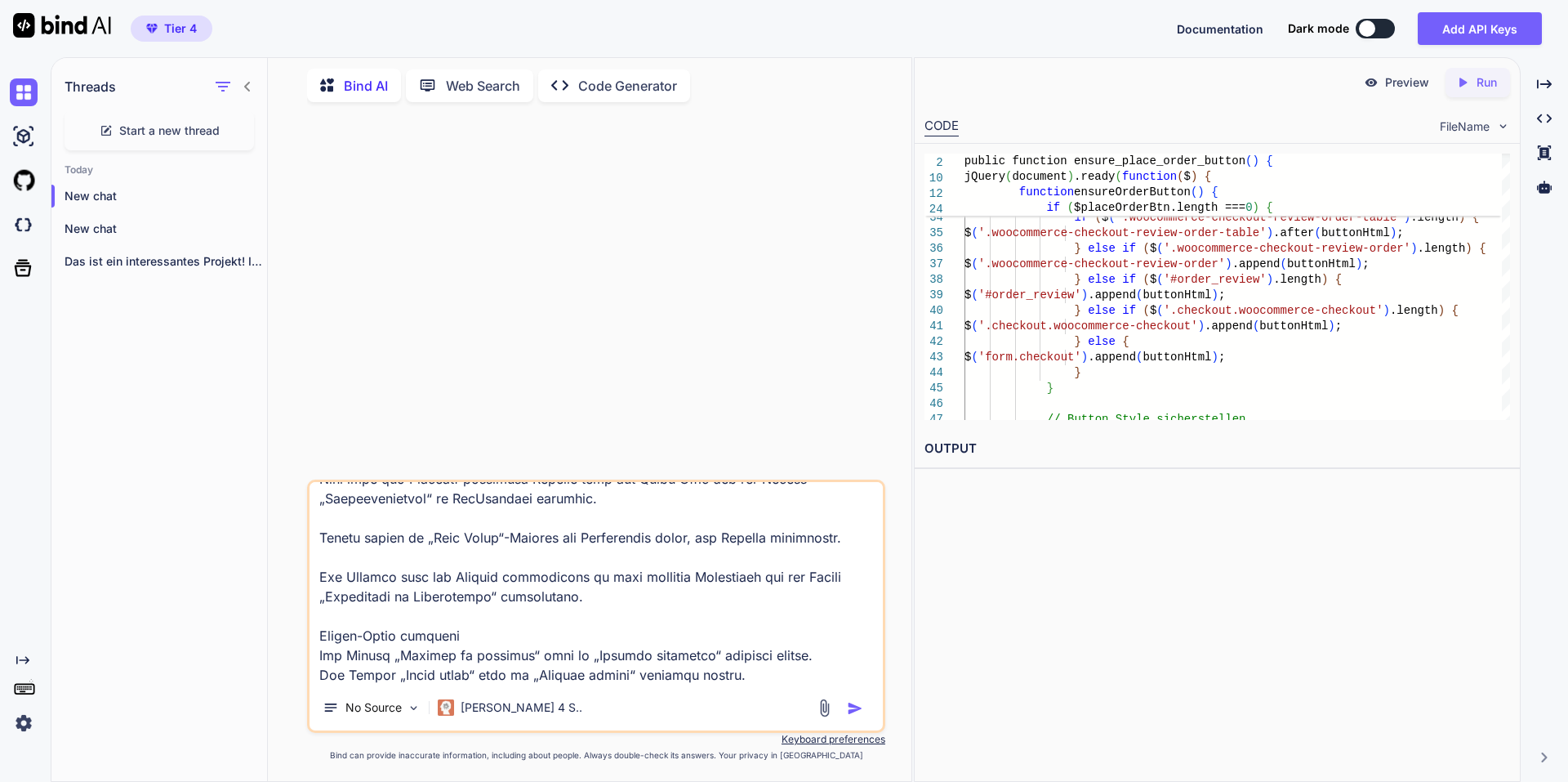
scroll to position [435, 0]
click at [516, 635] on textarea at bounding box center [596, 582] width 574 height 203
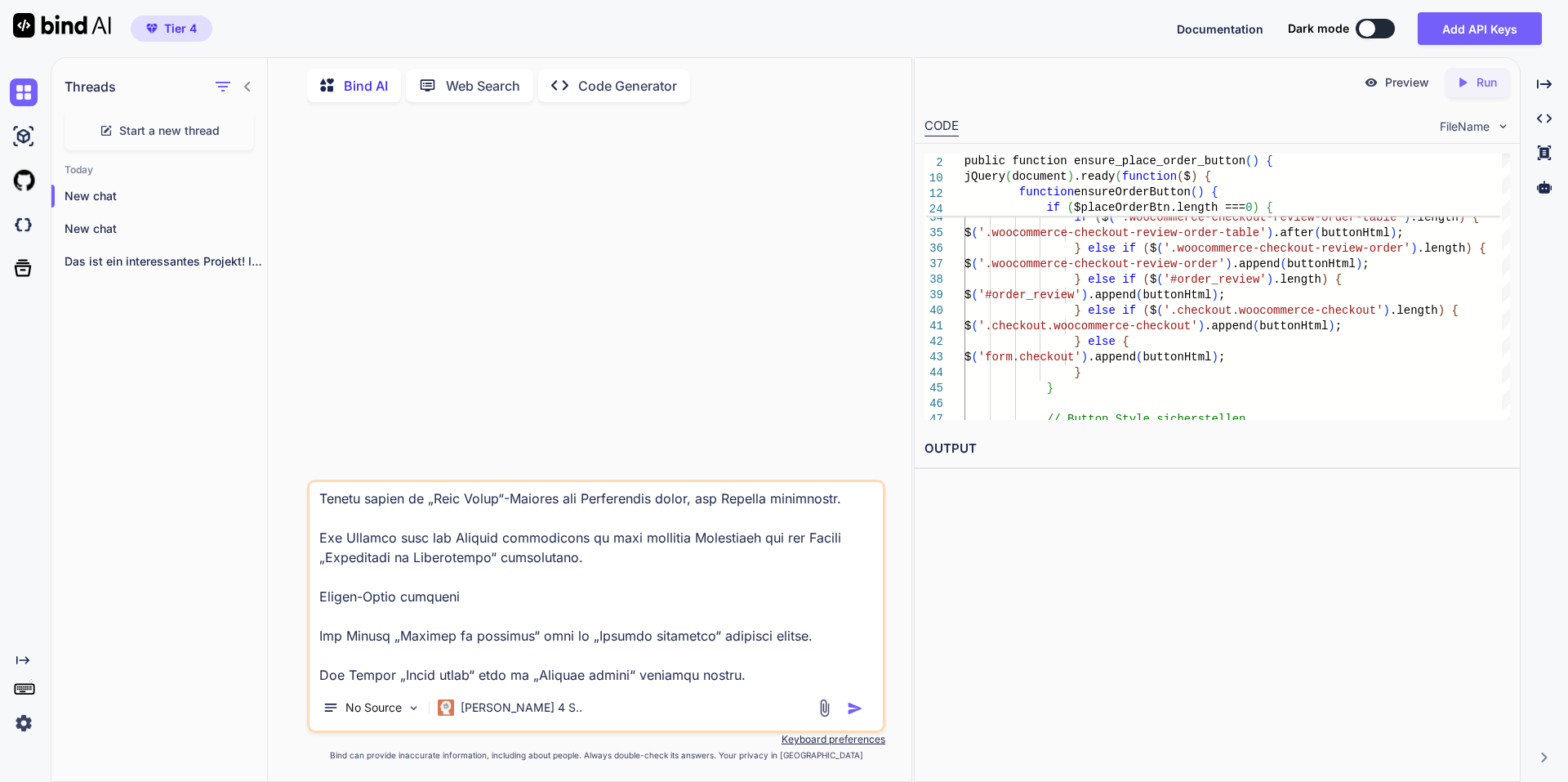
scroll to position [474, 0]
type textarea "Lor ipsumdol sitam ConSectetur-Adip eli seddoe tem incididunt Utlaboreetdolo ma…"
click at [856, 699] on div at bounding box center [843, 708] width 55 height 19
click at [857, 707] on img "button" at bounding box center [854, 708] width 17 height 17
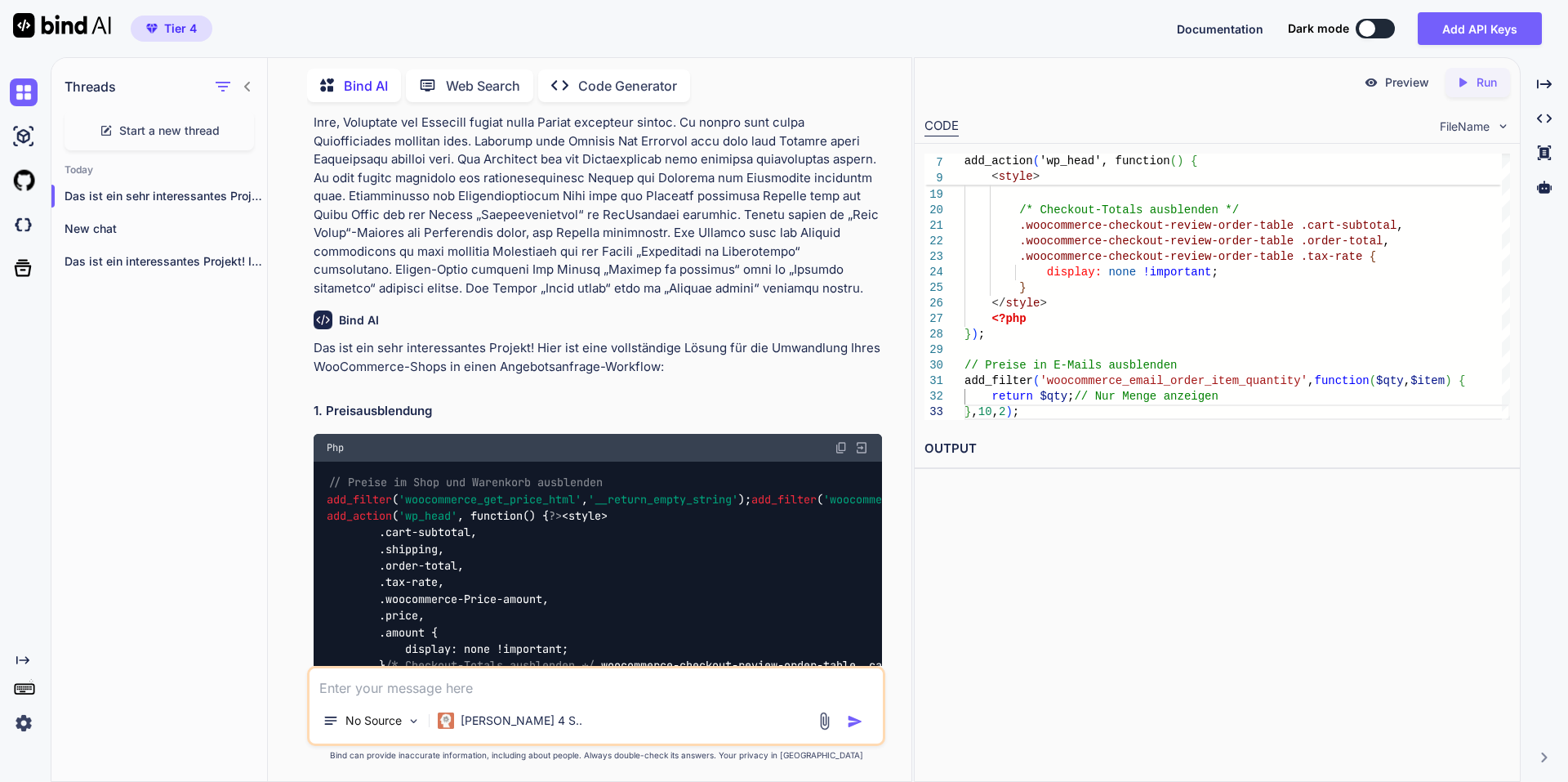
scroll to position [0, 0]
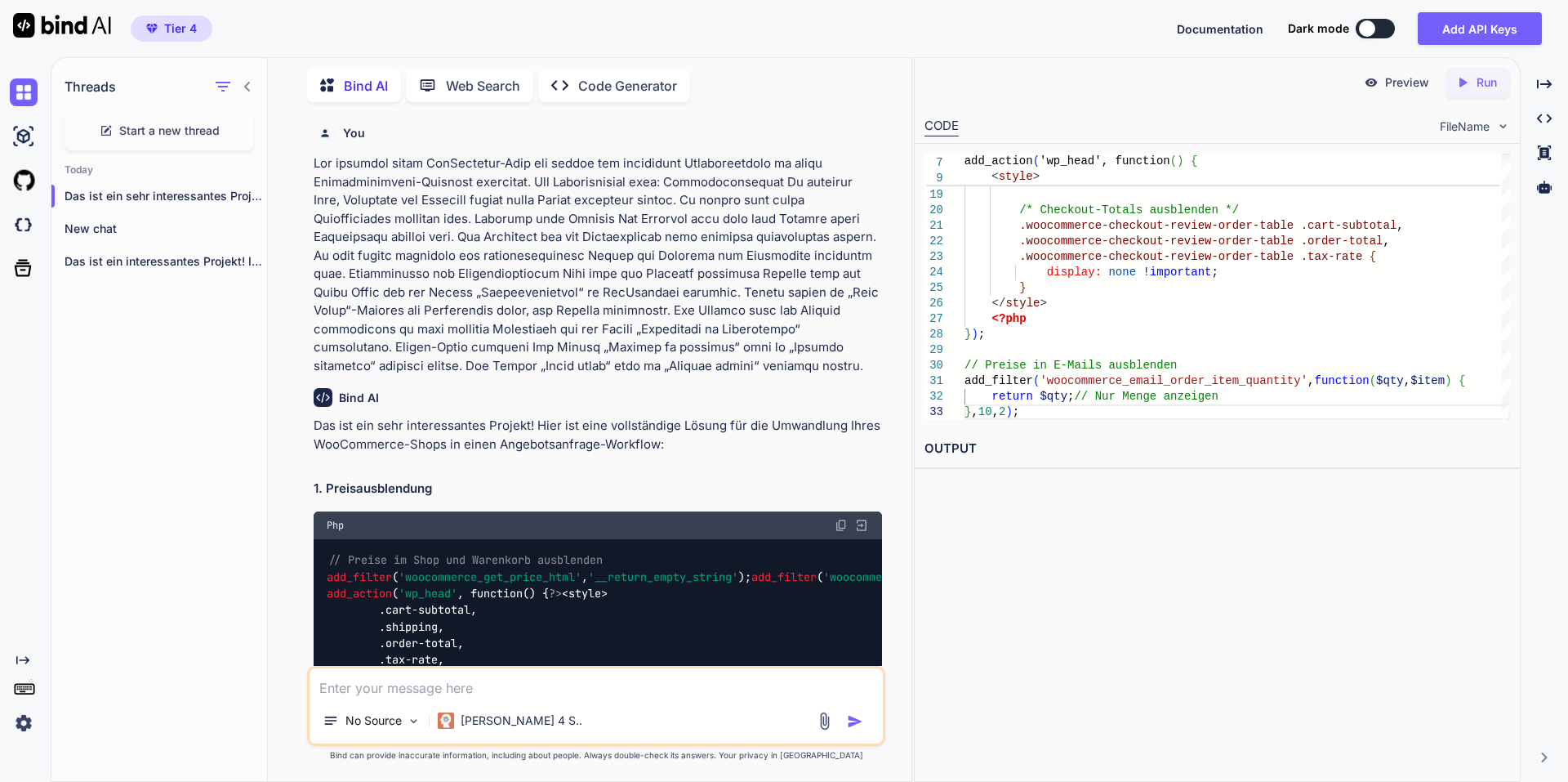
click at [801, 27] on div "Tier 4 Documentation Dark mode Add API Keys Created with Pixso." at bounding box center [784, 28] width 1568 height 57
click at [234, 136] on div "Start a new thread" at bounding box center [160, 130] width 190 height 39
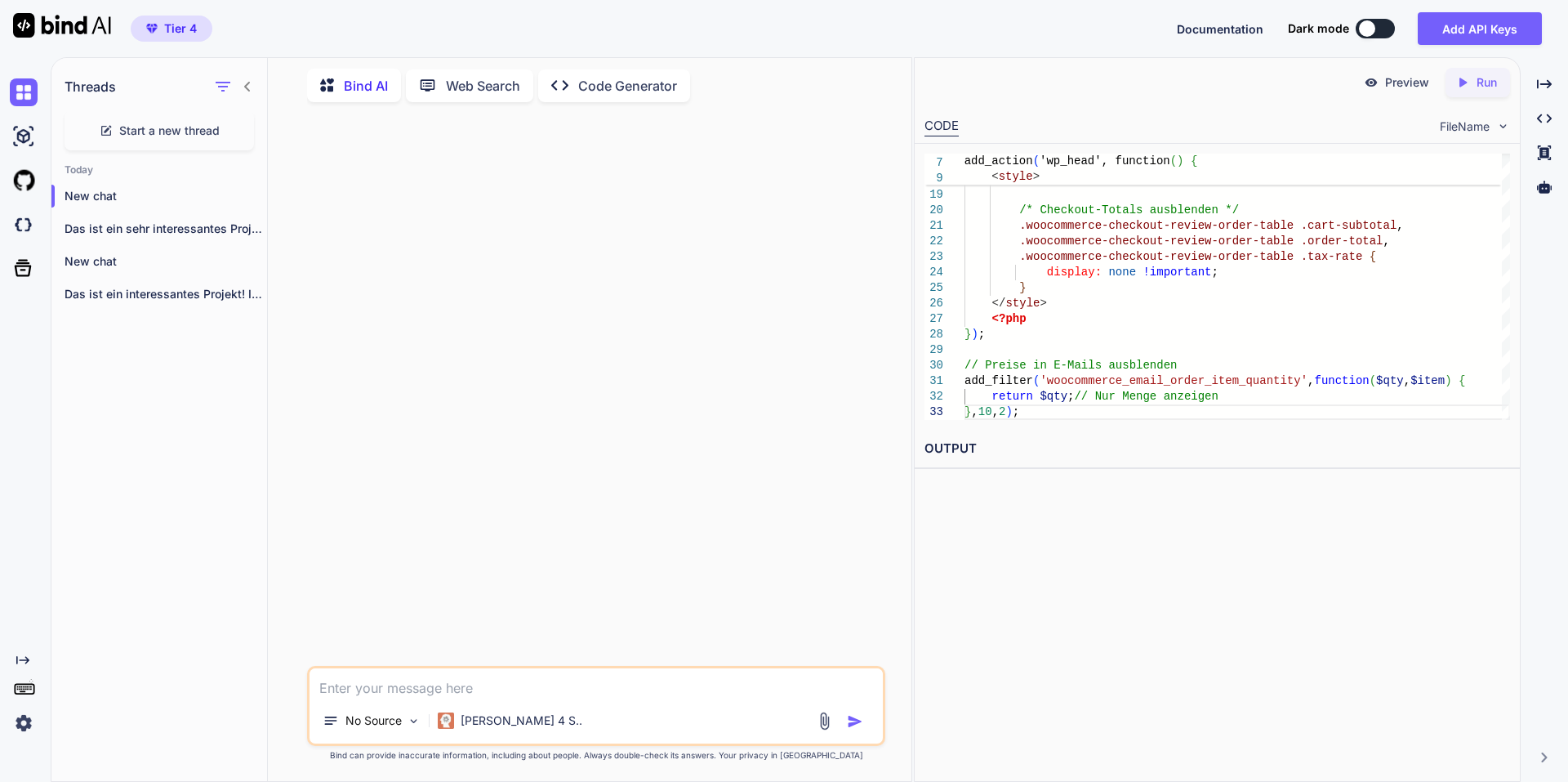
click at [450, 663] on div at bounding box center [597, 391] width 575 height 550
click at [438, 686] on textarea at bounding box center [596, 683] width 574 height 29
paste textarea "Lor ipsumdol sitam ConSectetur-Adip eli seddoe tem incididu Utlaboreetdolo ma a…"
type textarea "Lor ipsumdol sitam ConSectetur-Adip eli seddoe tem incididu Utlaboreetdolo ma a…"
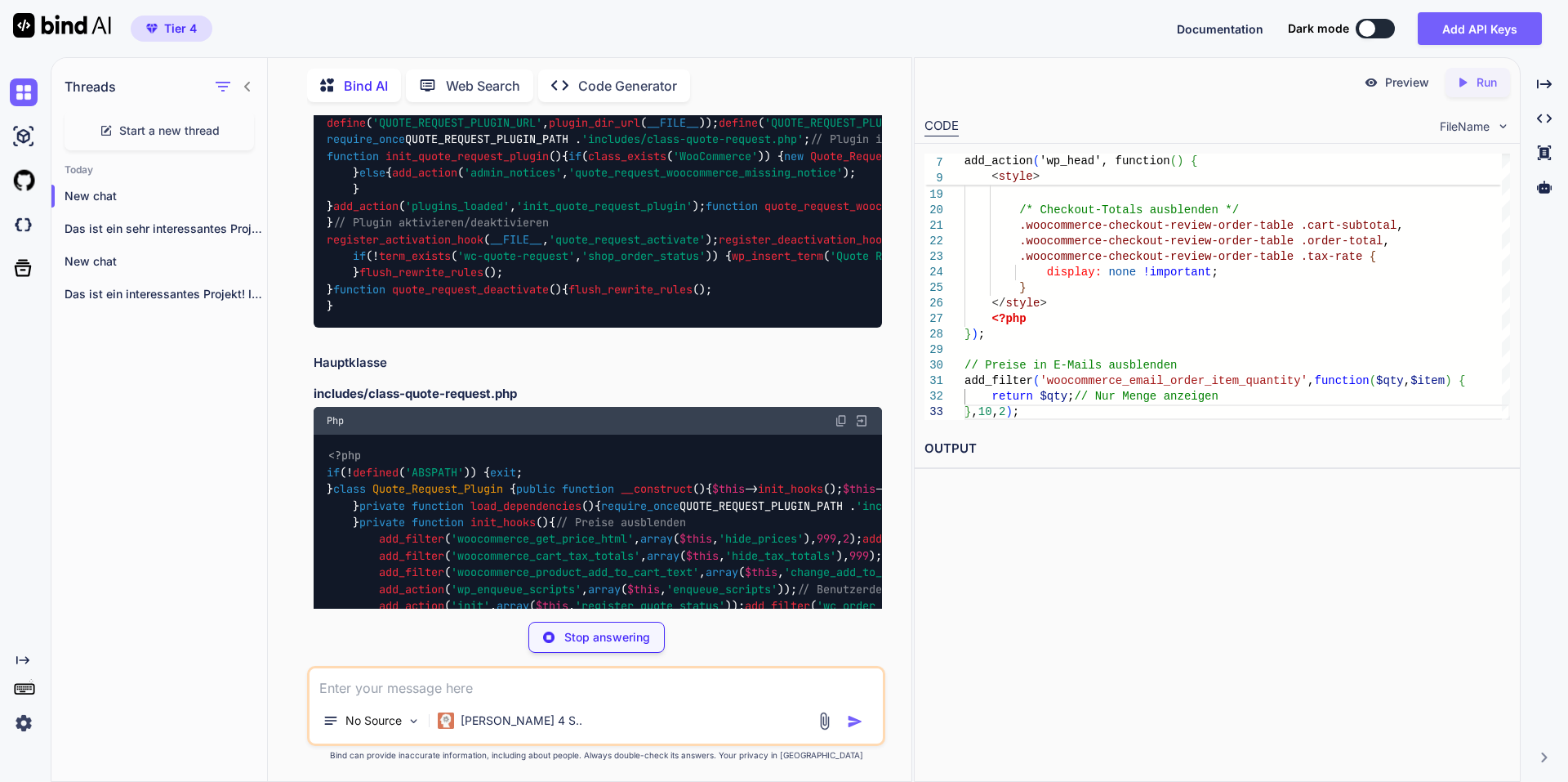
scroll to position [612, 0]
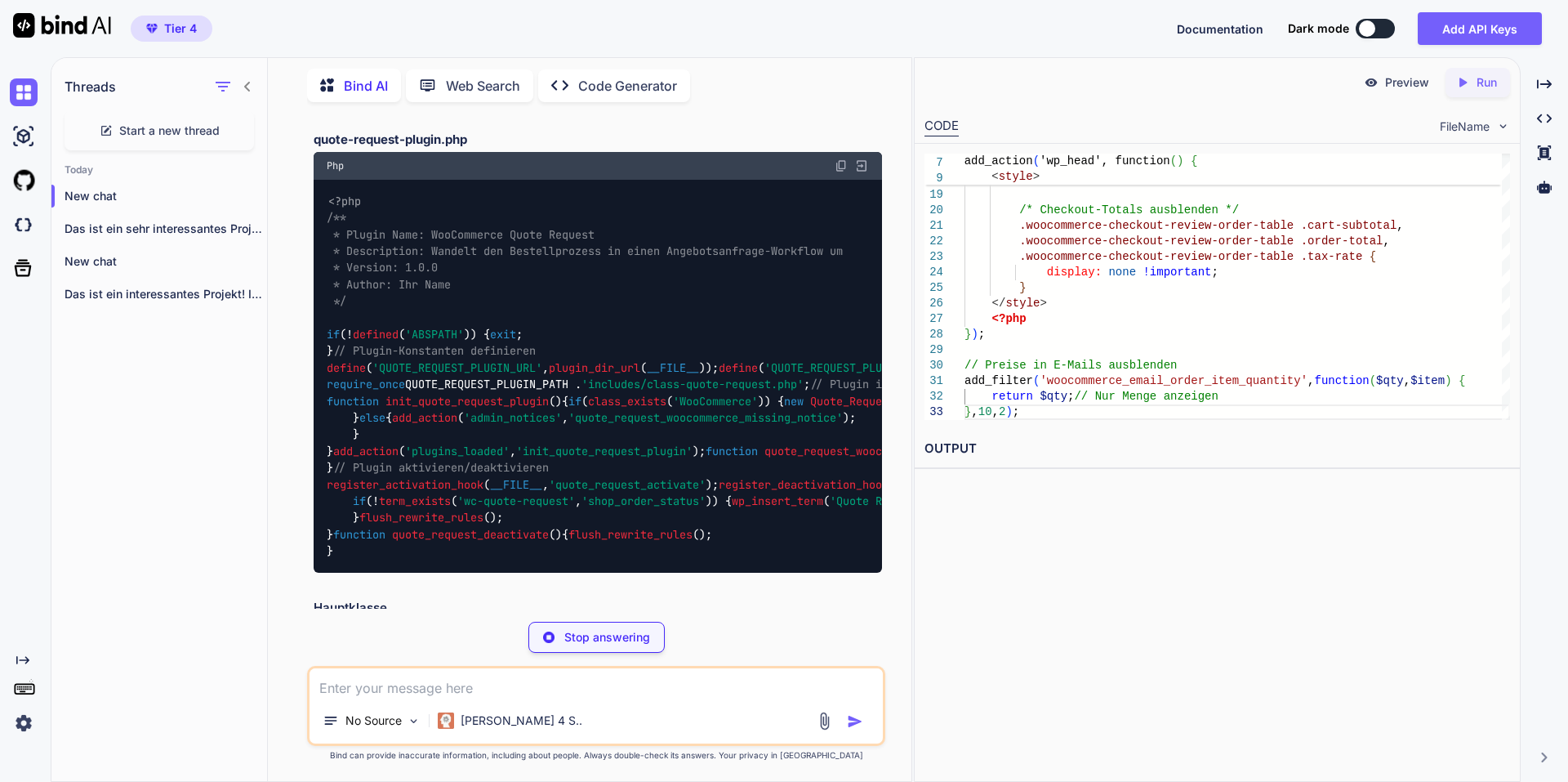
click at [829, 180] on div "Php" at bounding box center [597, 165] width 569 height 27
click at [842, 172] on img at bounding box center [841, 165] width 13 height 13
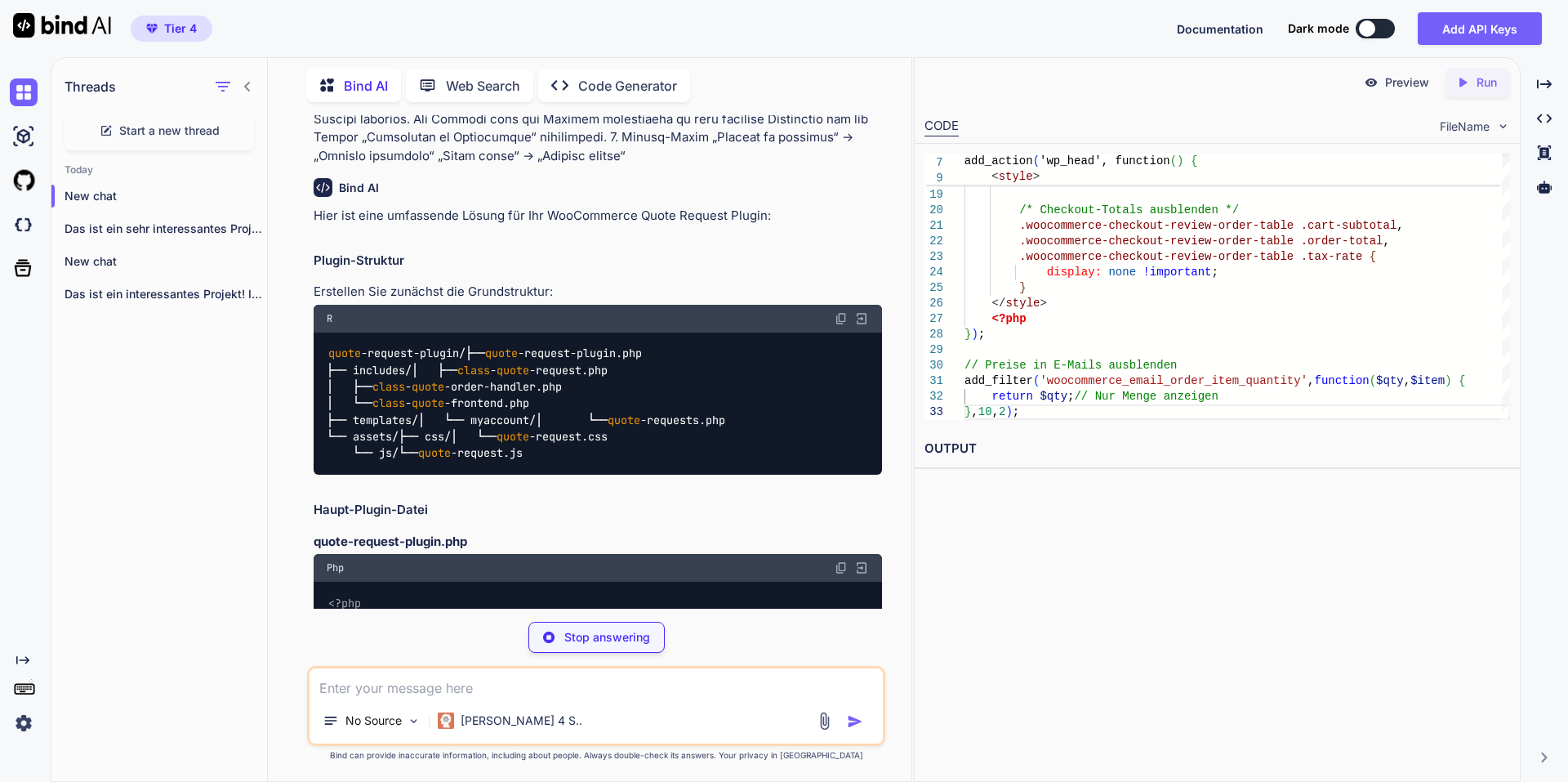
scroll to position [204, 0]
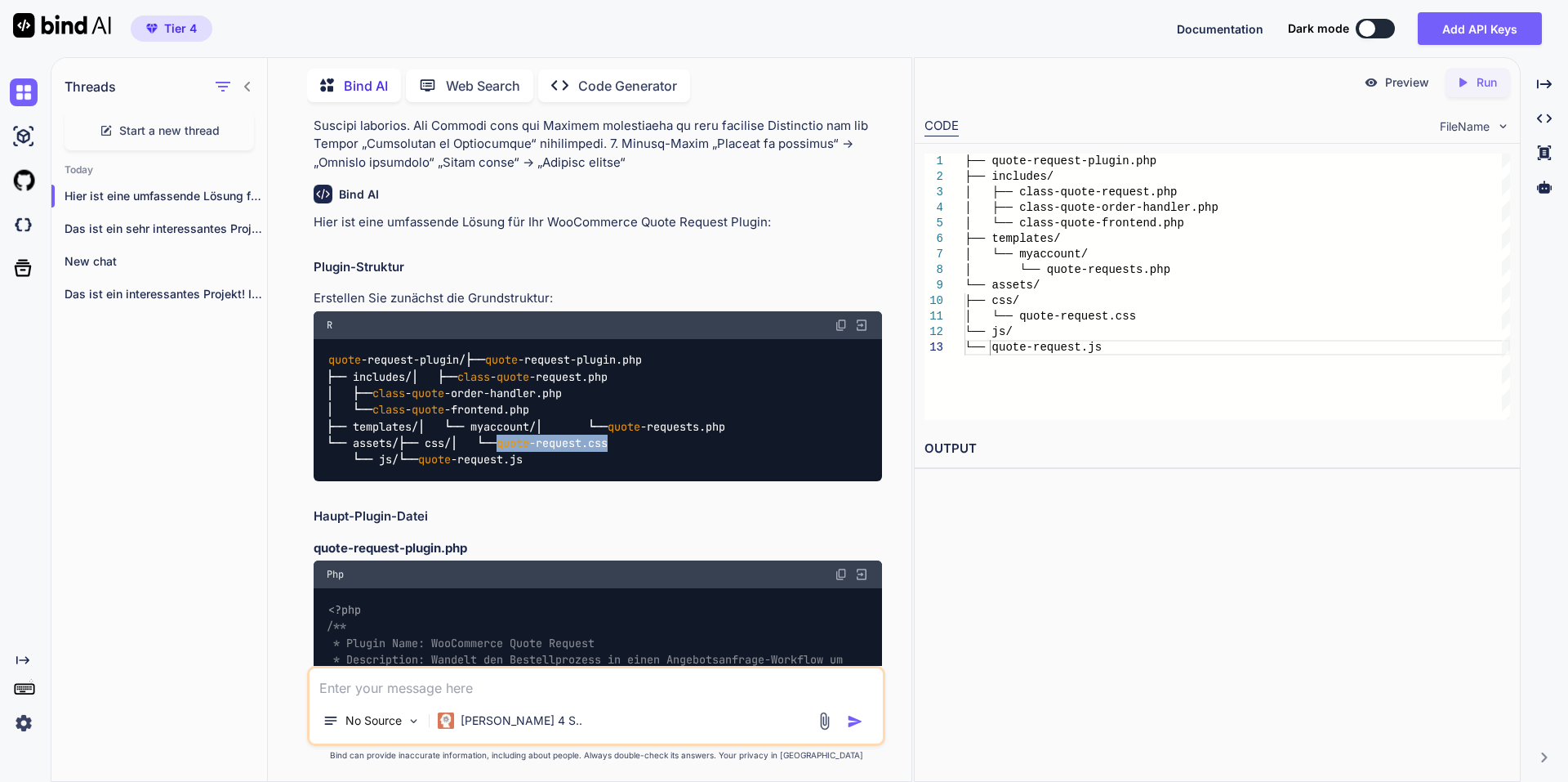
drag, startPoint x: 402, startPoint y: 544, endPoint x: 535, endPoint y: 563, distance: 134.4
click at [536, 482] on div "quote - request - plugin / ├── quote - request - plugin.php ├── includes / │ ├─…" at bounding box center [597, 410] width 569 height 143
copy code "quote - request.css"
drag, startPoint x: 353, startPoint y: 378, endPoint x: 569, endPoint y: 372, distance: 216.1
click at [569, 372] on div "quote - request - plugin / ├── quote - request - plugin.php ├── includes / │ ├─…" at bounding box center [597, 410] width 569 height 143
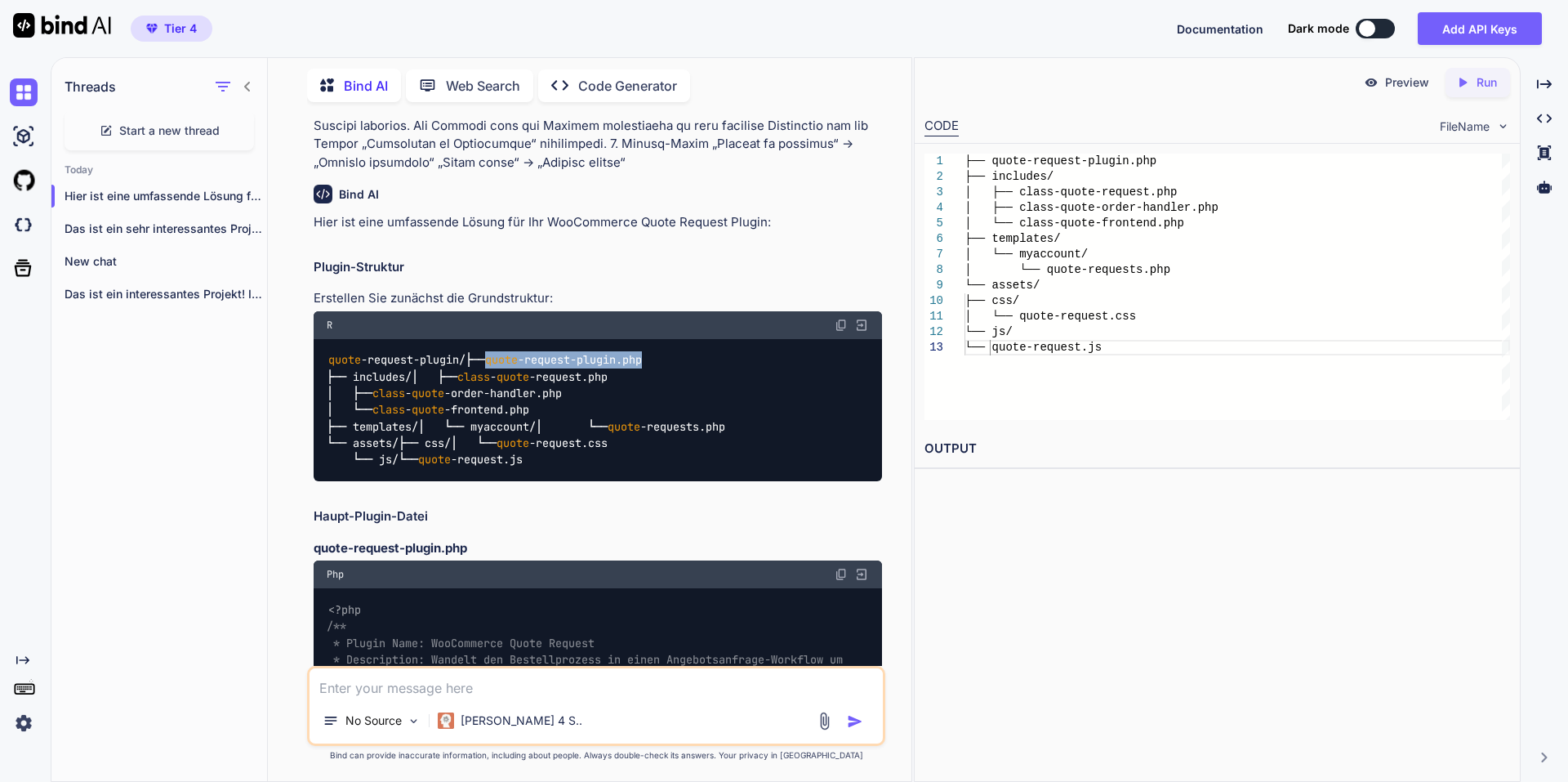
copy code "quote - request - plugin.php"
drag, startPoint x: 378, startPoint y: 410, endPoint x: 548, endPoint y: 403, distance: 170.1
click at [548, 403] on div "quote - request - plugin / ├── quote - request - plugin.php ├── includes / │ ├─…" at bounding box center [597, 410] width 569 height 143
copy code "class - quote - request.php"
drag, startPoint x: 380, startPoint y: 427, endPoint x: 609, endPoint y: 420, distance: 229.1
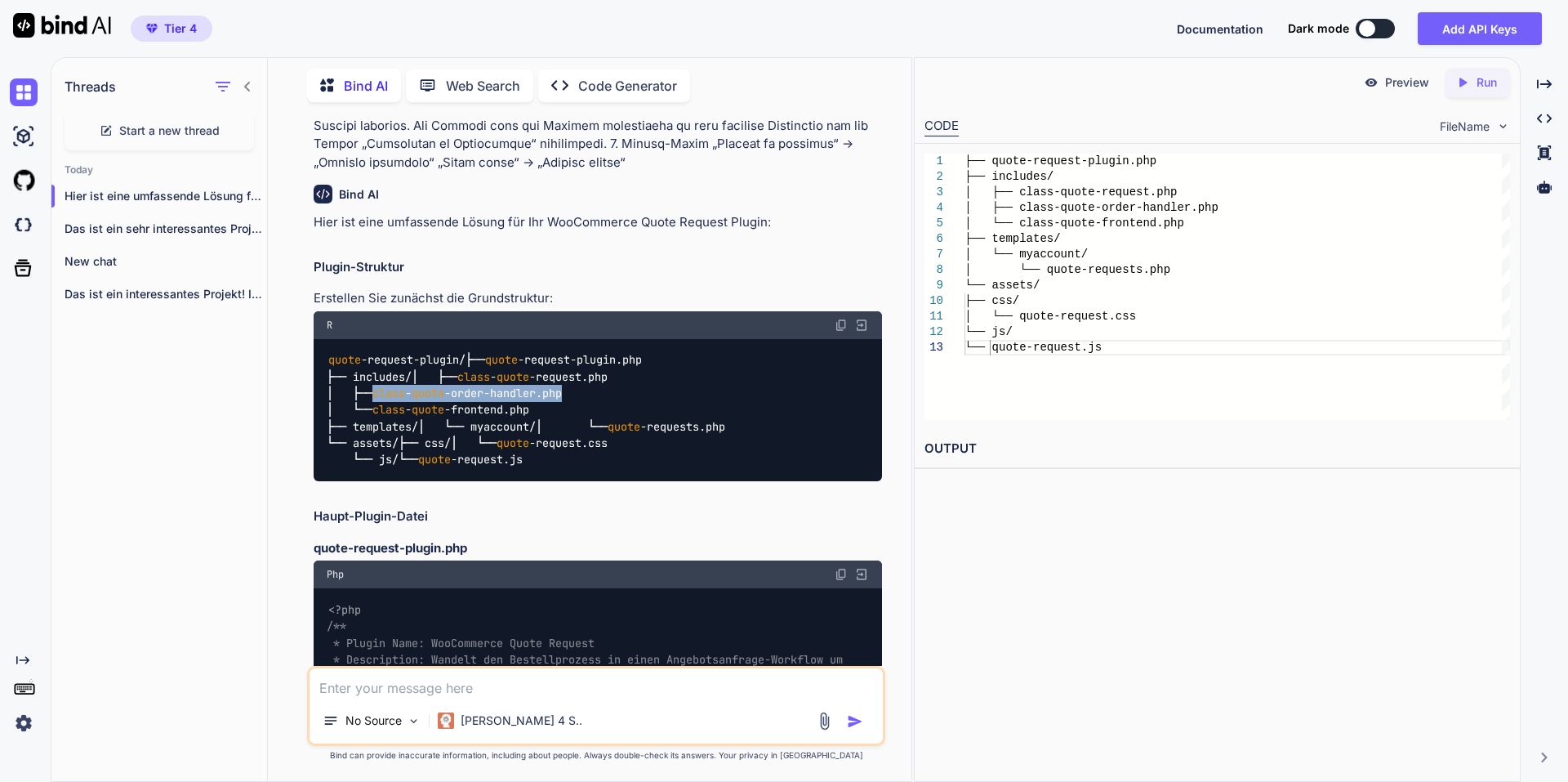
click at [609, 420] on div "quote - request - plugin / ├── quote - request - plugin.php ├── includes / │ ├─…" at bounding box center [597, 410] width 569 height 143
copy code "class - quote - order - handler.php"
drag, startPoint x: 378, startPoint y: 441, endPoint x: 566, endPoint y: 441, distance: 188.0
click at [566, 441] on div "quote - request - plugin / ├── quote - request - plugin.php ├── includes / │ ├─…" at bounding box center [597, 410] width 569 height 143
copy code "class - quote - frontend.php"
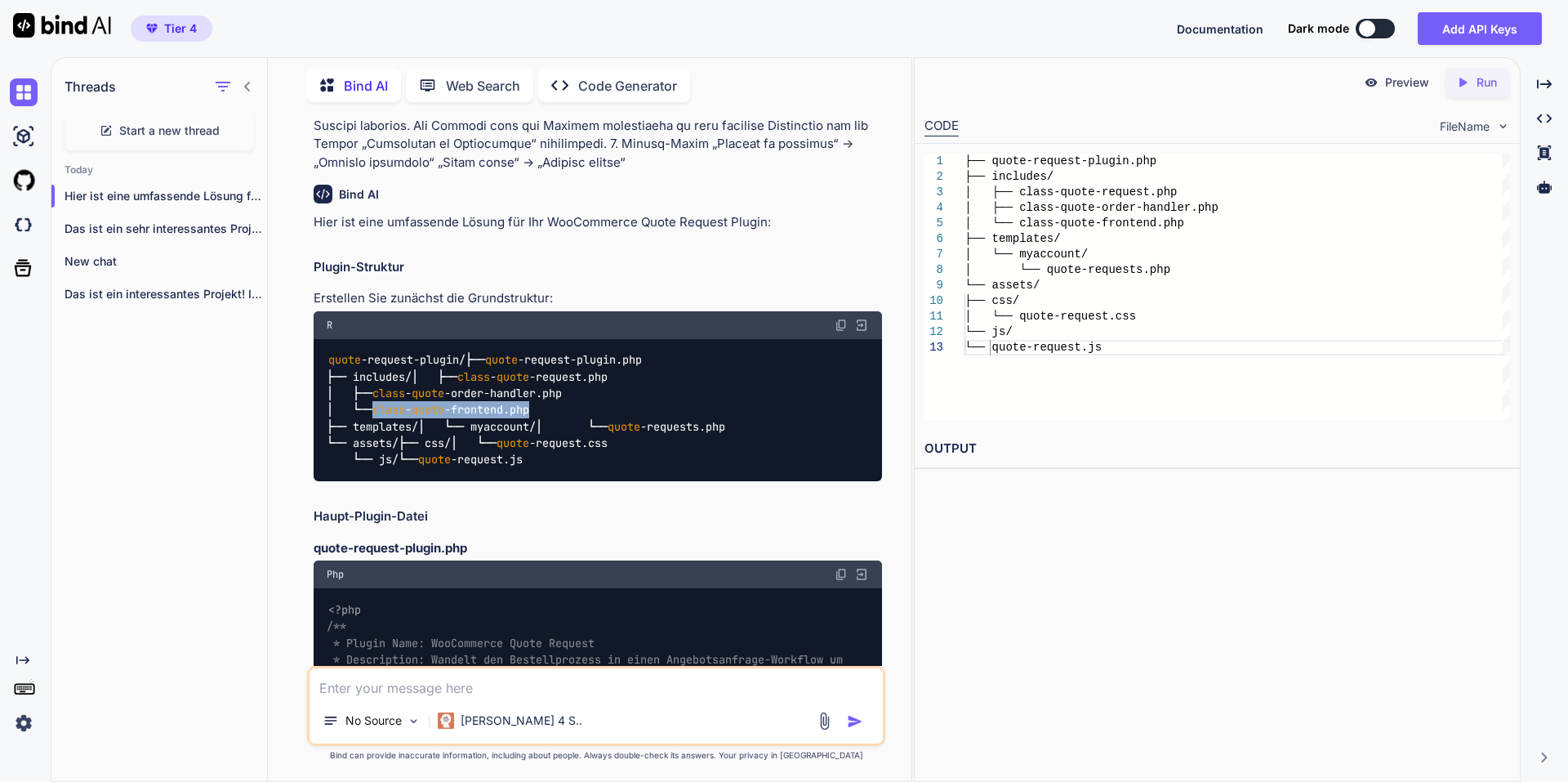
click at [608, 434] on span "quote" at bounding box center [623, 426] width 32 height 15
drag, startPoint x: 404, startPoint y: 492, endPoint x: 550, endPoint y: 496, distance: 146.1
click at [550, 482] on div "quote - request - plugin / ├── quote - request - plugin.php ├── includes / │ ├─…" at bounding box center [597, 410] width 569 height 143
copy code "quote - requests.php"
click at [559, 482] on div "quote - request - plugin / ├── quote - request - plugin.php ├── includes / │ ├─…" at bounding box center [597, 410] width 569 height 143
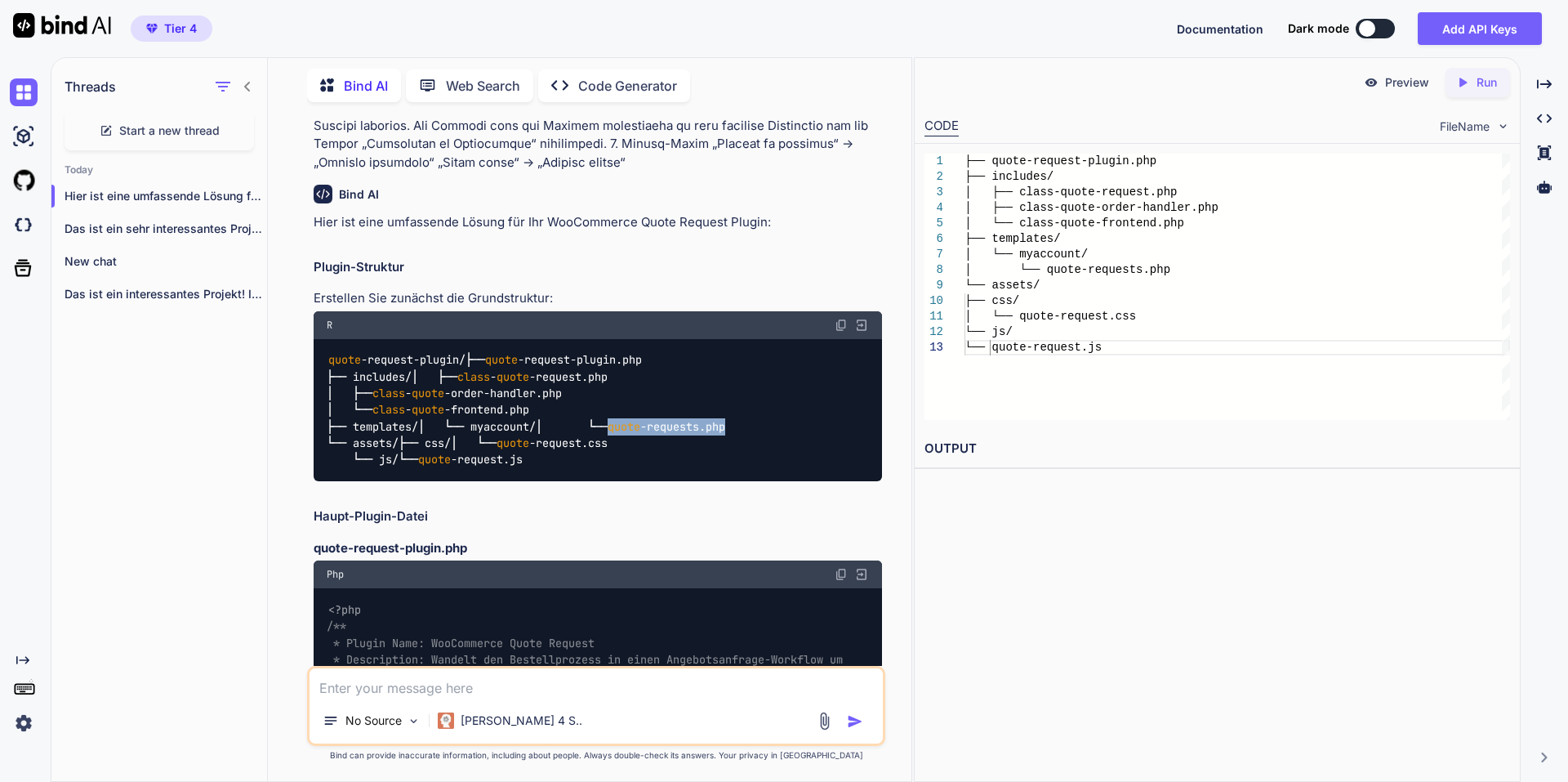
drag, startPoint x: 567, startPoint y: 492, endPoint x: 405, endPoint y: 495, distance: 162.0
click at [405, 482] on div "quote - request - plugin / ├── quote - request - plugin.php ├── includes / │ ├─…" at bounding box center [597, 410] width 569 height 143
copy code "quote - requests.php"
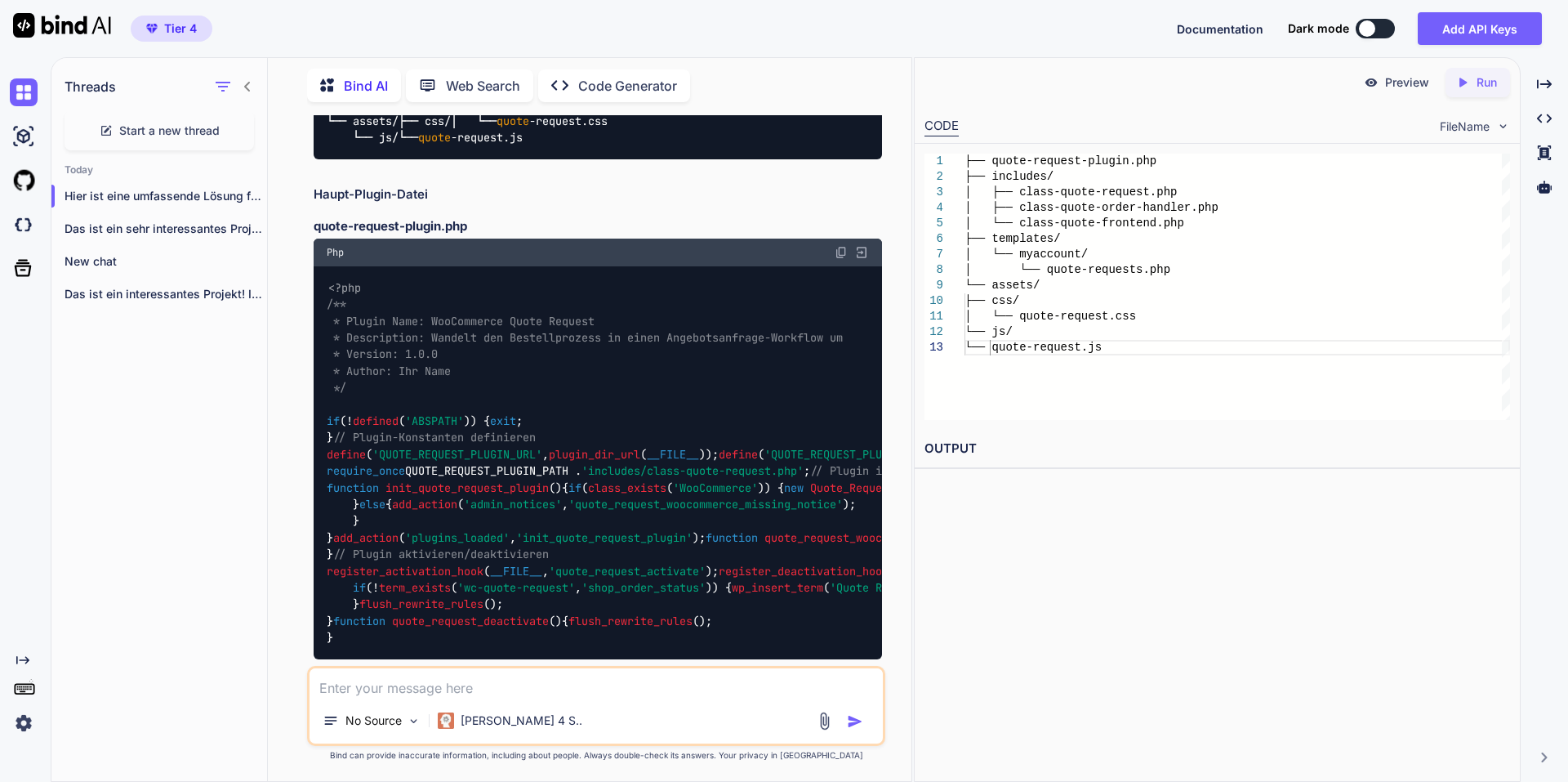
scroll to position [530, 0]
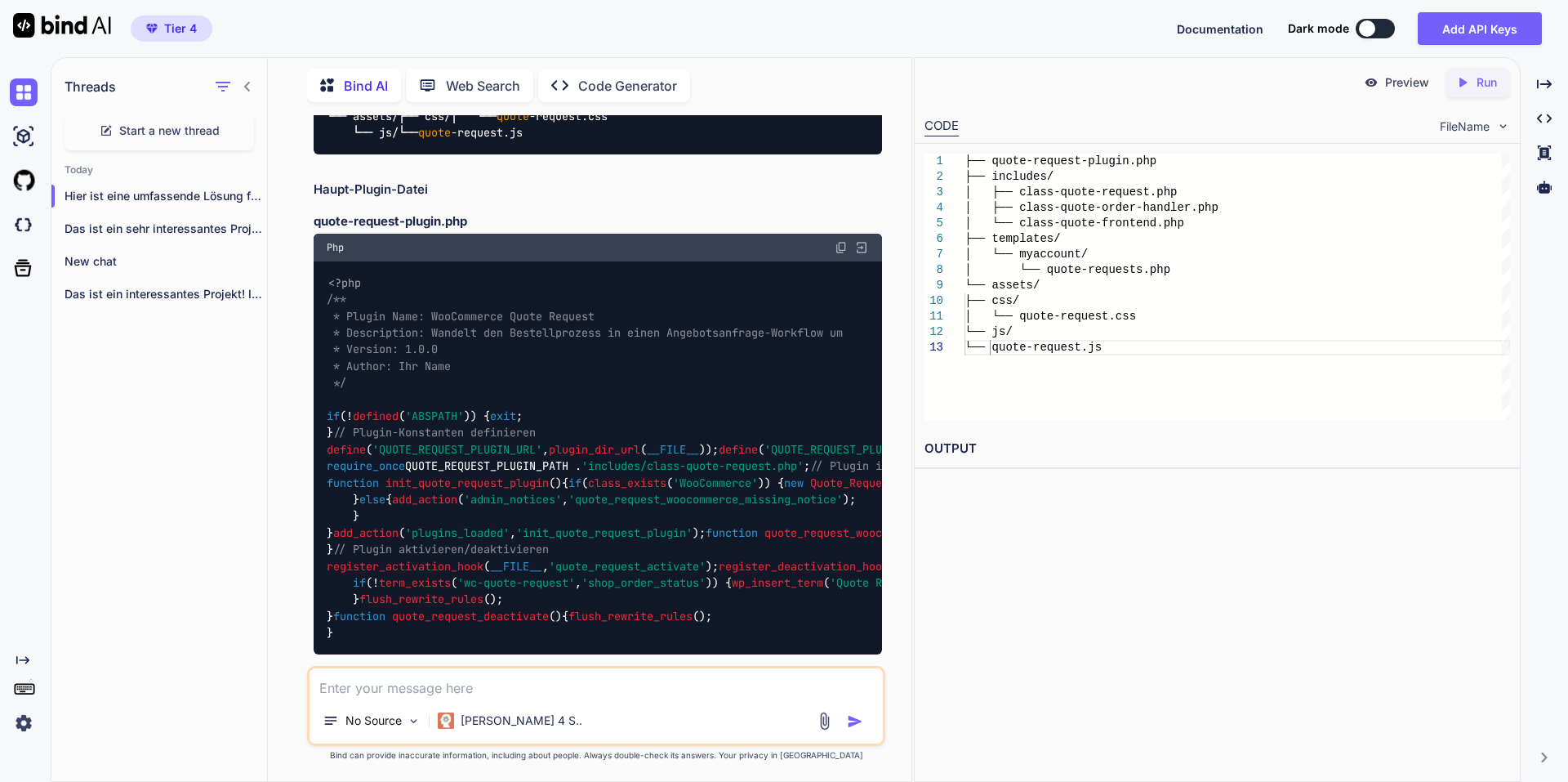
click at [845, 254] on img at bounding box center [841, 247] width 13 height 13
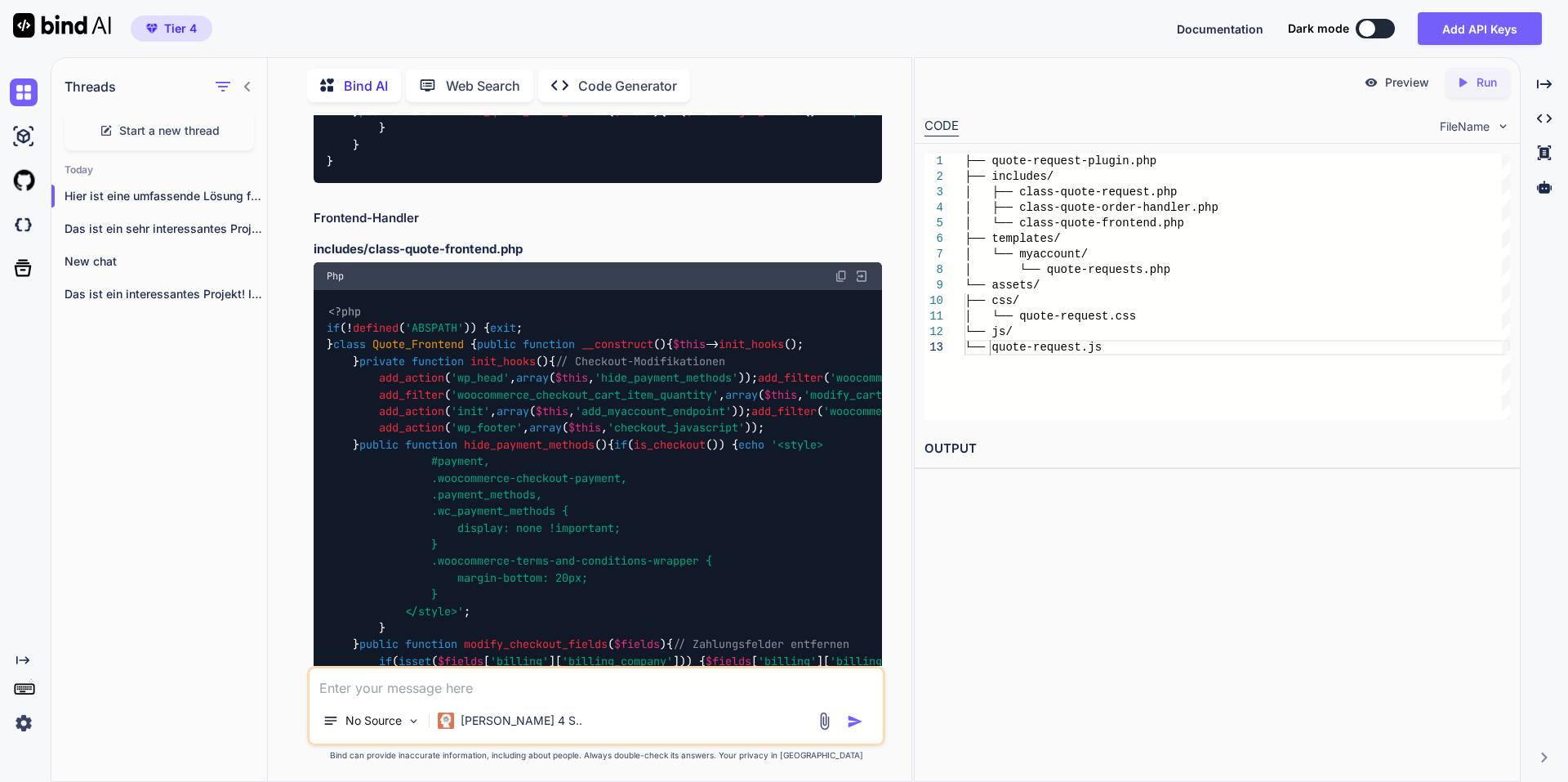
scroll to position [1510, 0]
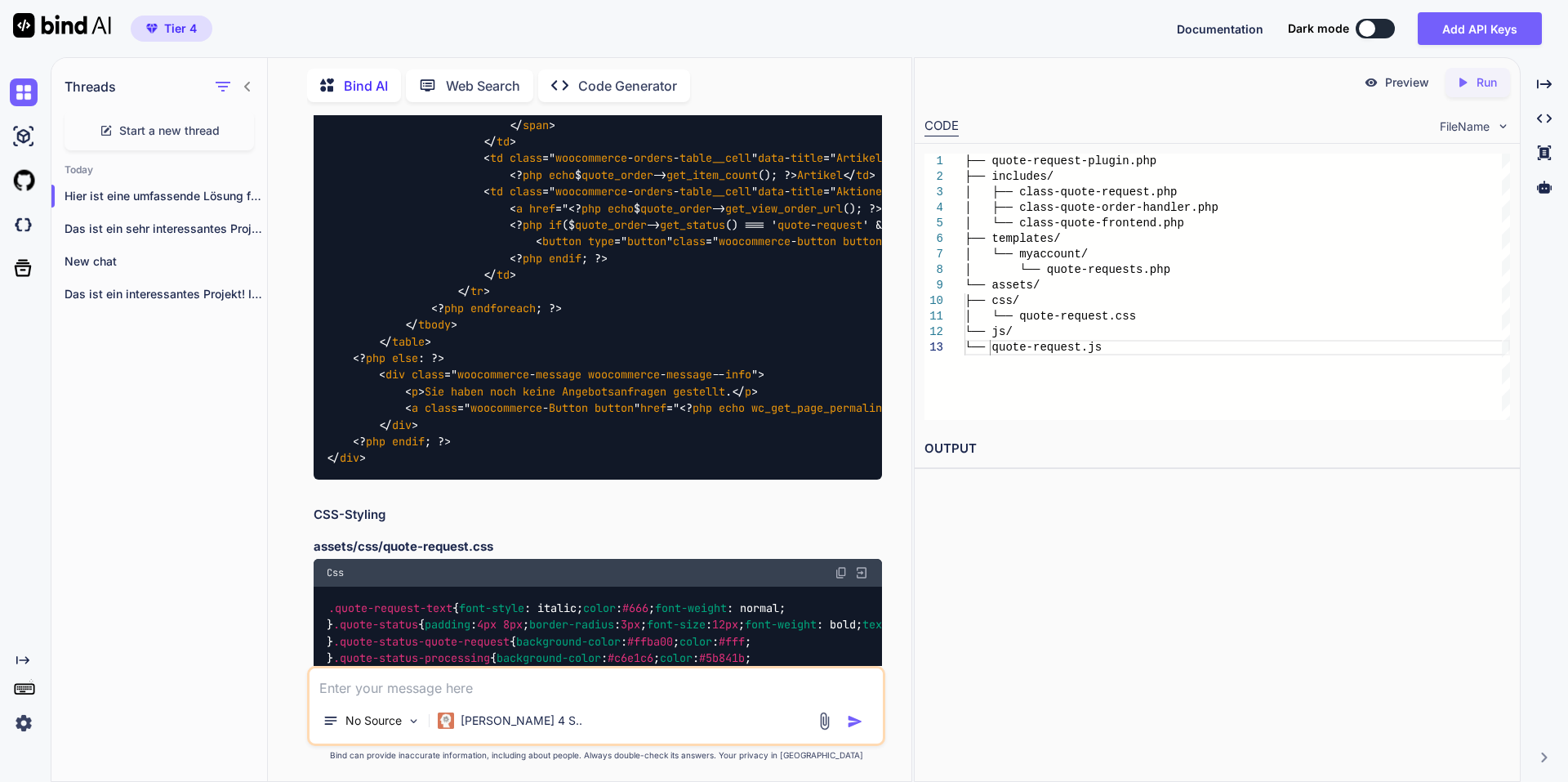
scroll to position [3388, 0]
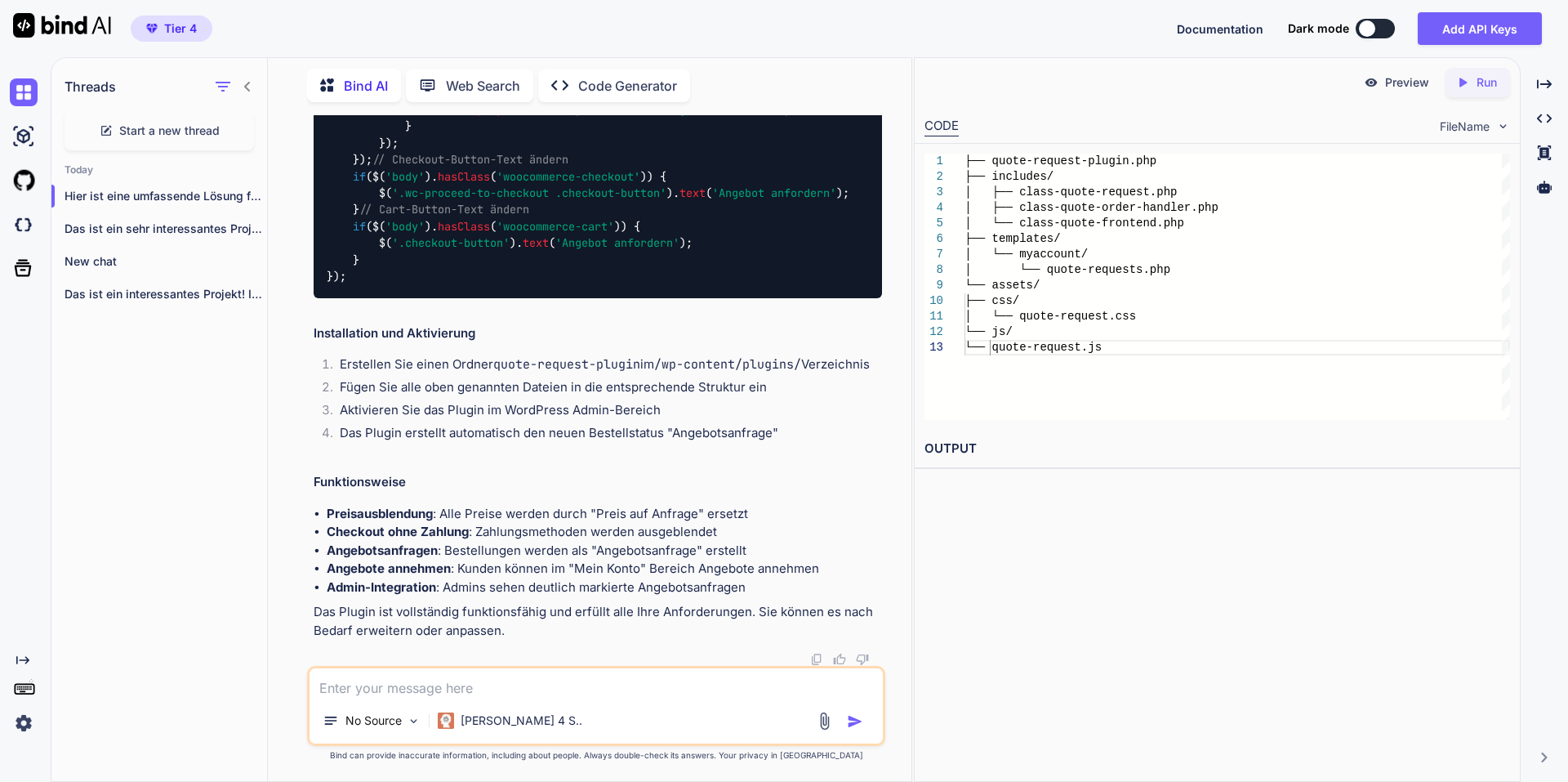
scroll to position [5185, 0]
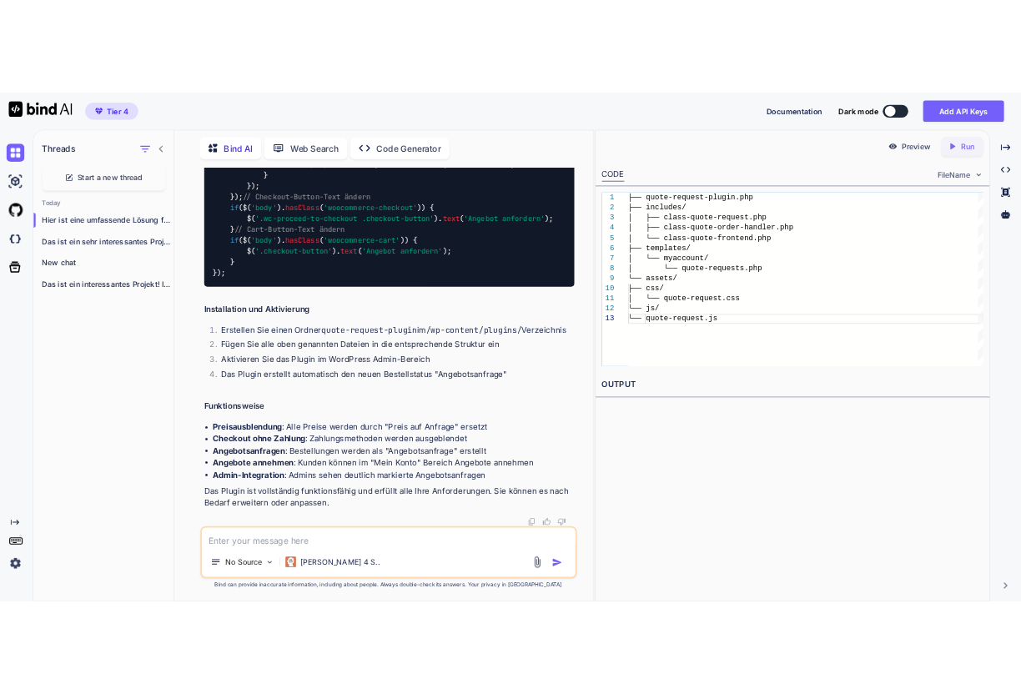
scroll to position [9766, 0]
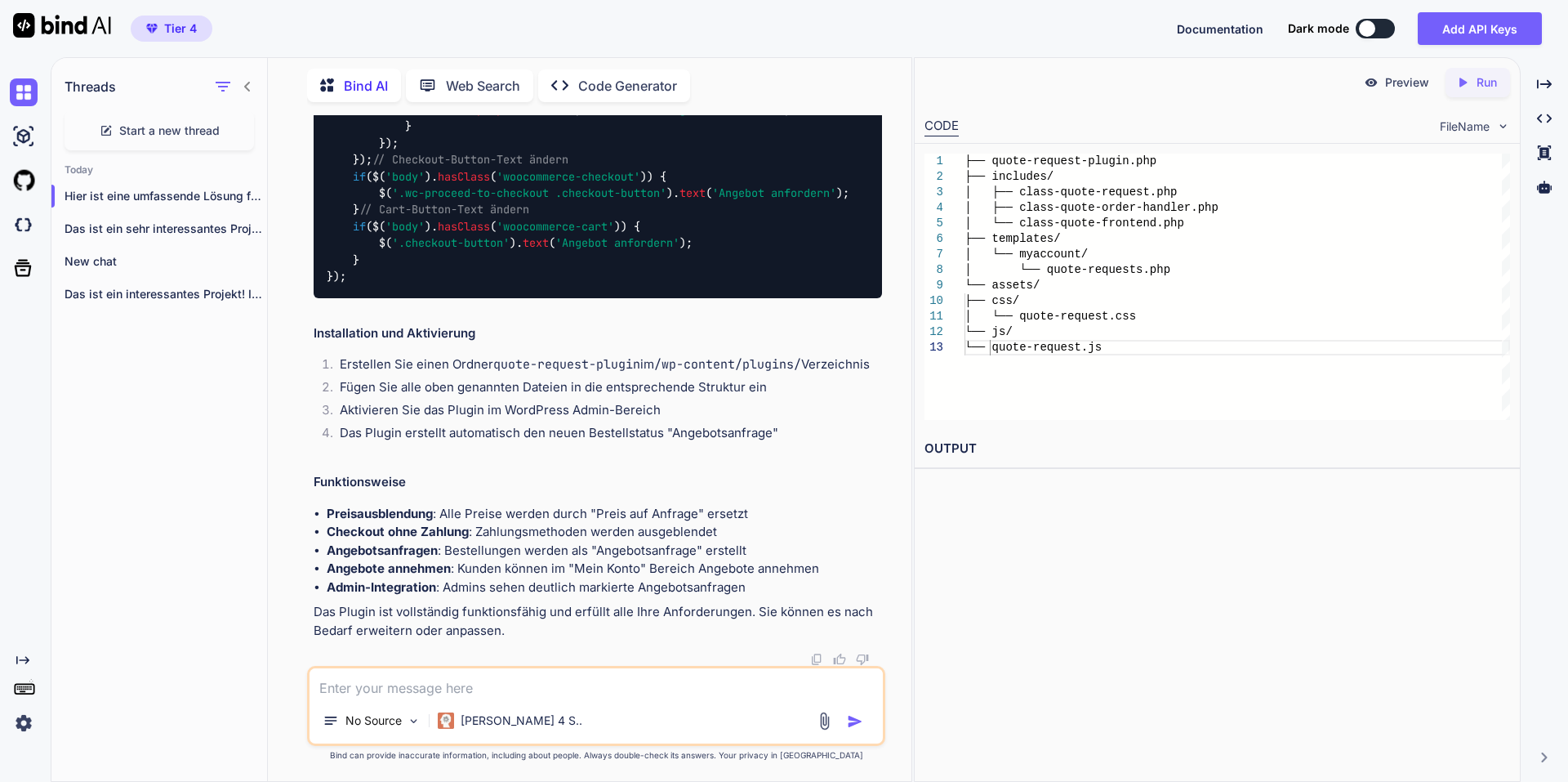
click at [679, 299] on div "jQuery ( document ). ready ( function ( $ ) { // Angebot annehmen $( '.accept-q…" at bounding box center [597, 76] width 569 height 442
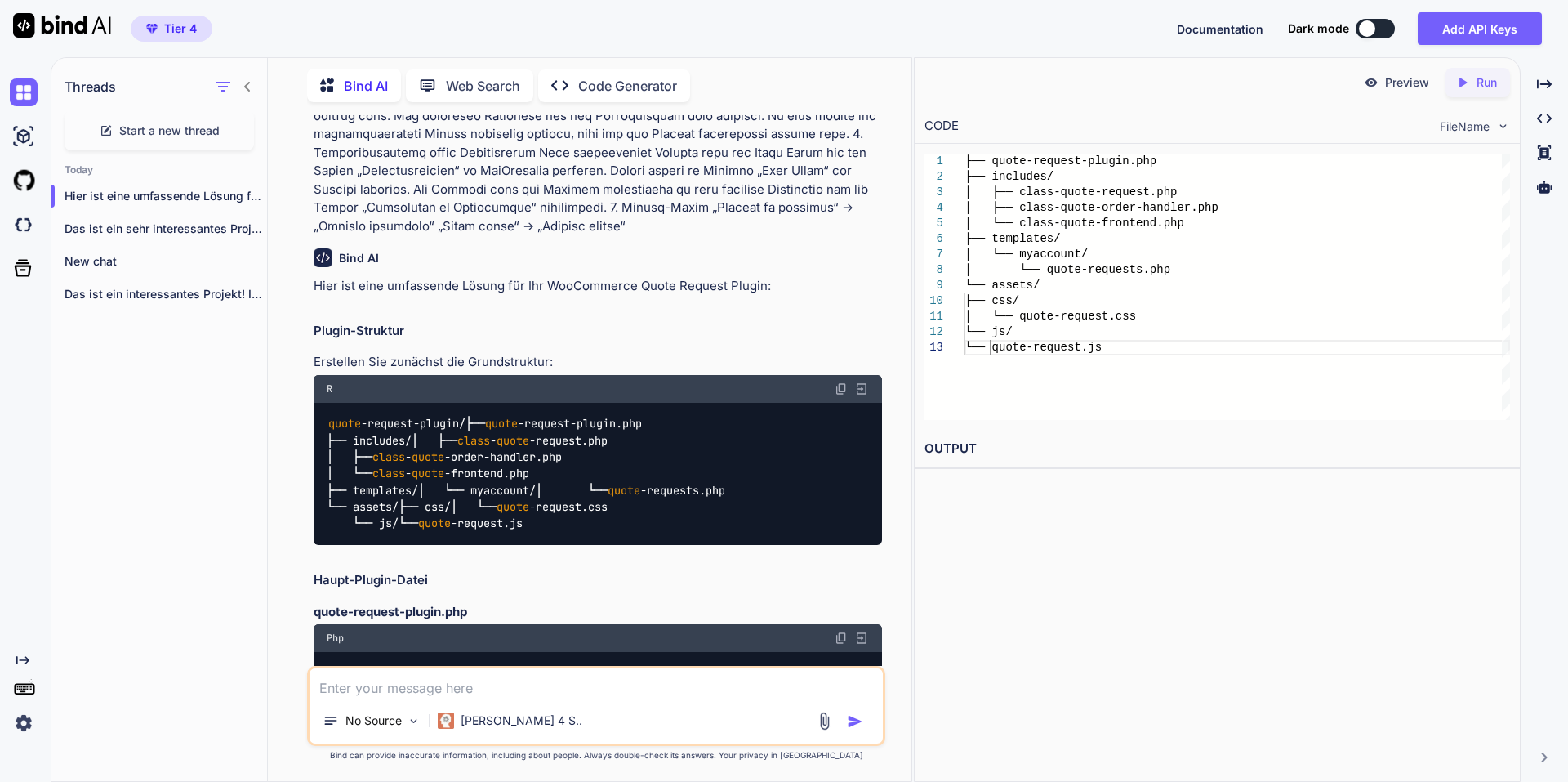
scroll to position [0, 0]
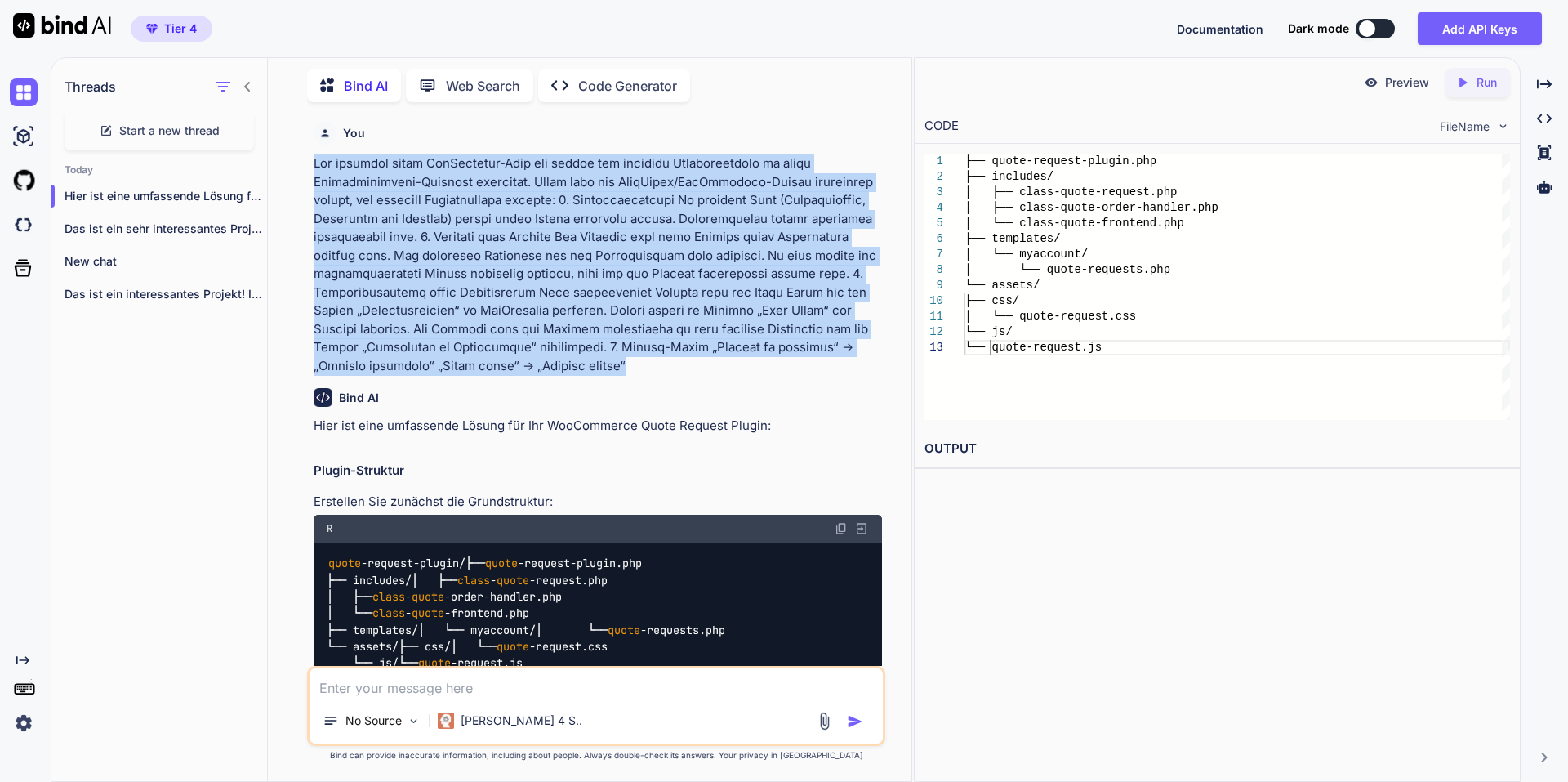
drag, startPoint x: 294, startPoint y: 160, endPoint x: 793, endPoint y: 371, distance: 541.8
click at [793, 371] on div "You Bind AI Hier ist eine umfassende Lösung für Ihr WooCommerce Quote Request P…" at bounding box center [596, 448] width 630 height 666
copy p "Lor ipsumdol sitam ConSectetur-Adip eli seddoe tem incididu Utlaboreetdolo ma a…"
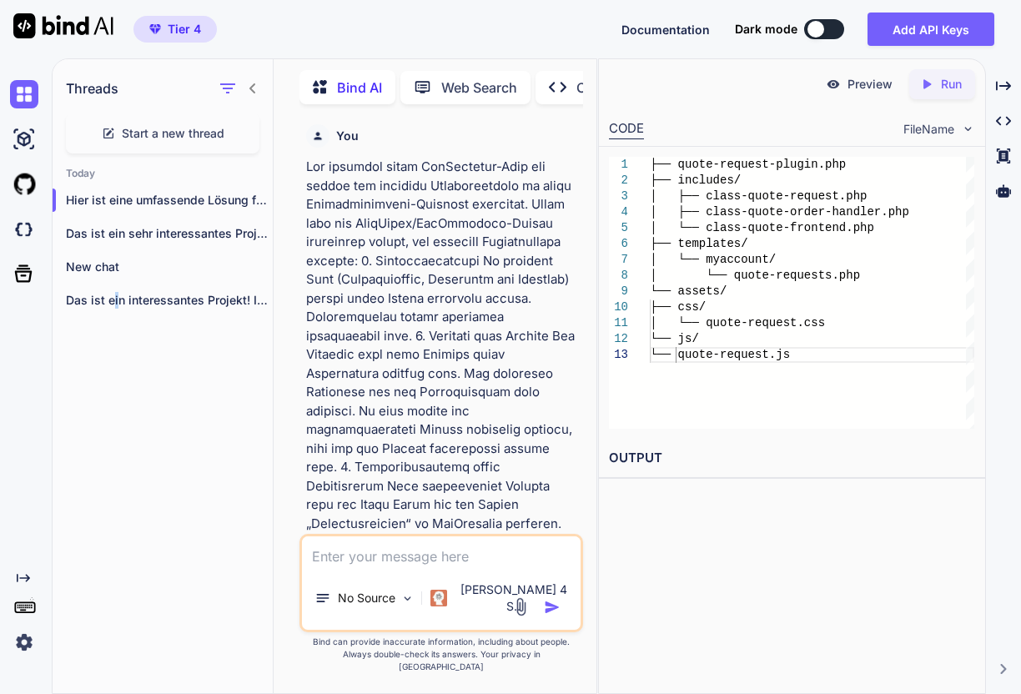
click at [113, 471] on div "Threads Start a new thread [DATE] Hier ist eine umfassende Lösung für Ihr ... D…" at bounding box center [163, 375] width 221 height 637
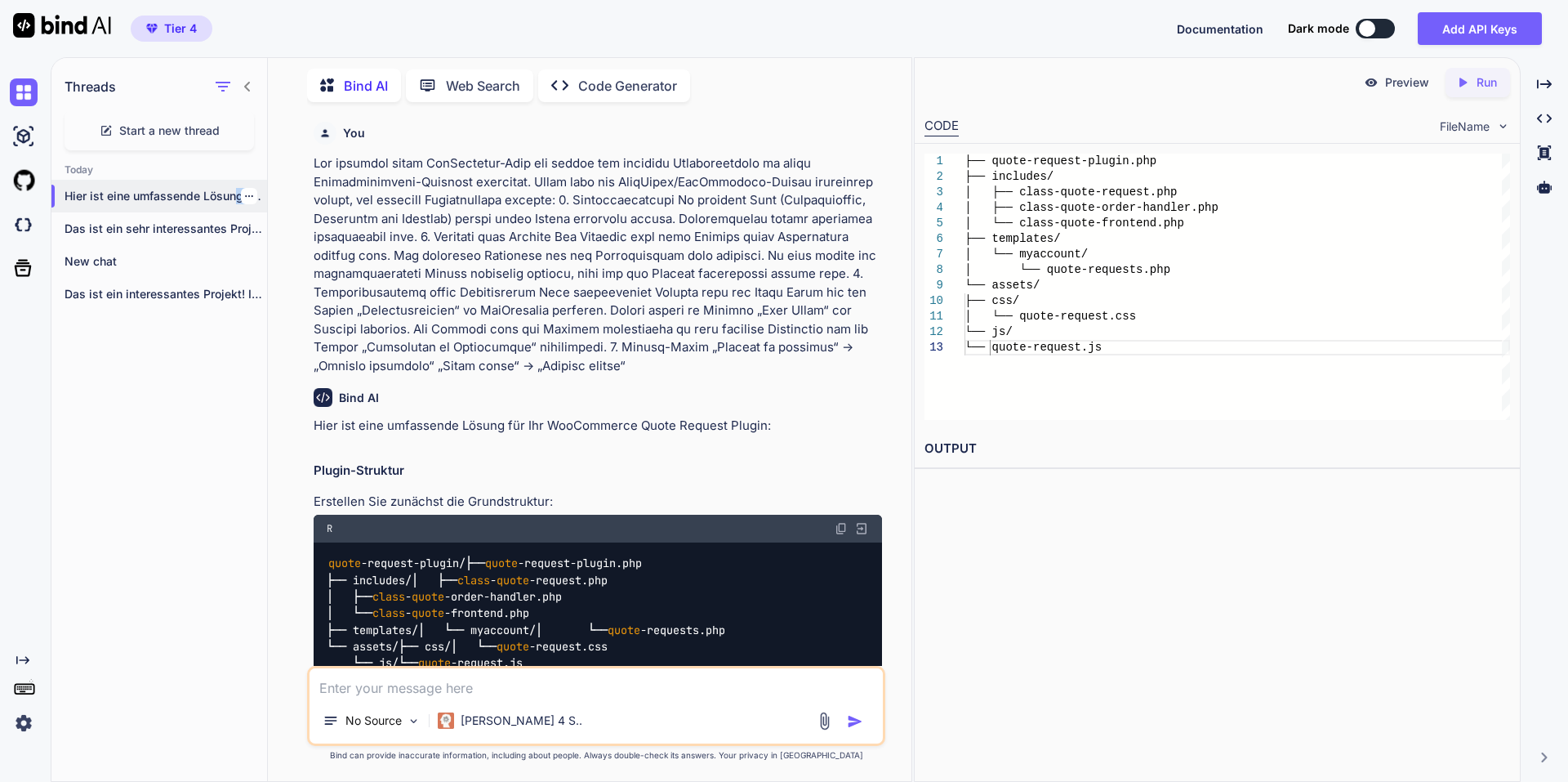
click at [237, 200] on div "Hier ist eine umfassende Lösung für Ihr ..." at bounding box center [160, 196] width 215 height 32
click at [241, 188] on div at bounding box center [249, 196] width 17 height 17
click at [245, 196] on icon "button" at bounding box center [250, 196] width 10 height 10
click at [291, 263] on span "Delete" at bounding box center [287, 257] width 35 height 17
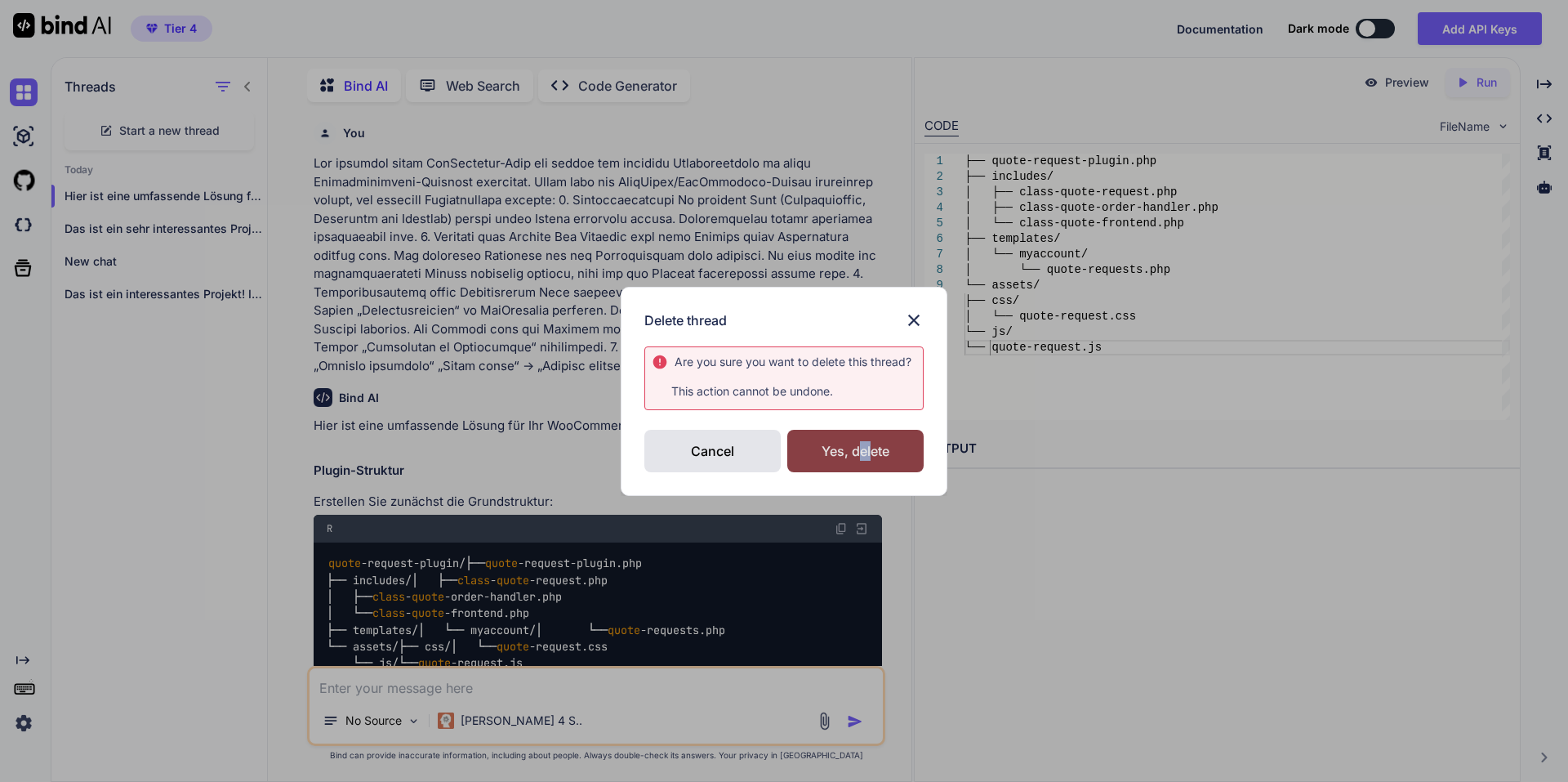
drag, startPoint x: 862, startPoint y: 465, endPoint x: 872, endPoint y: 460, distance: 11.2
click at [872, 460] on div "Yes, delete" at bounding box center [854, 450] width 136 height 42
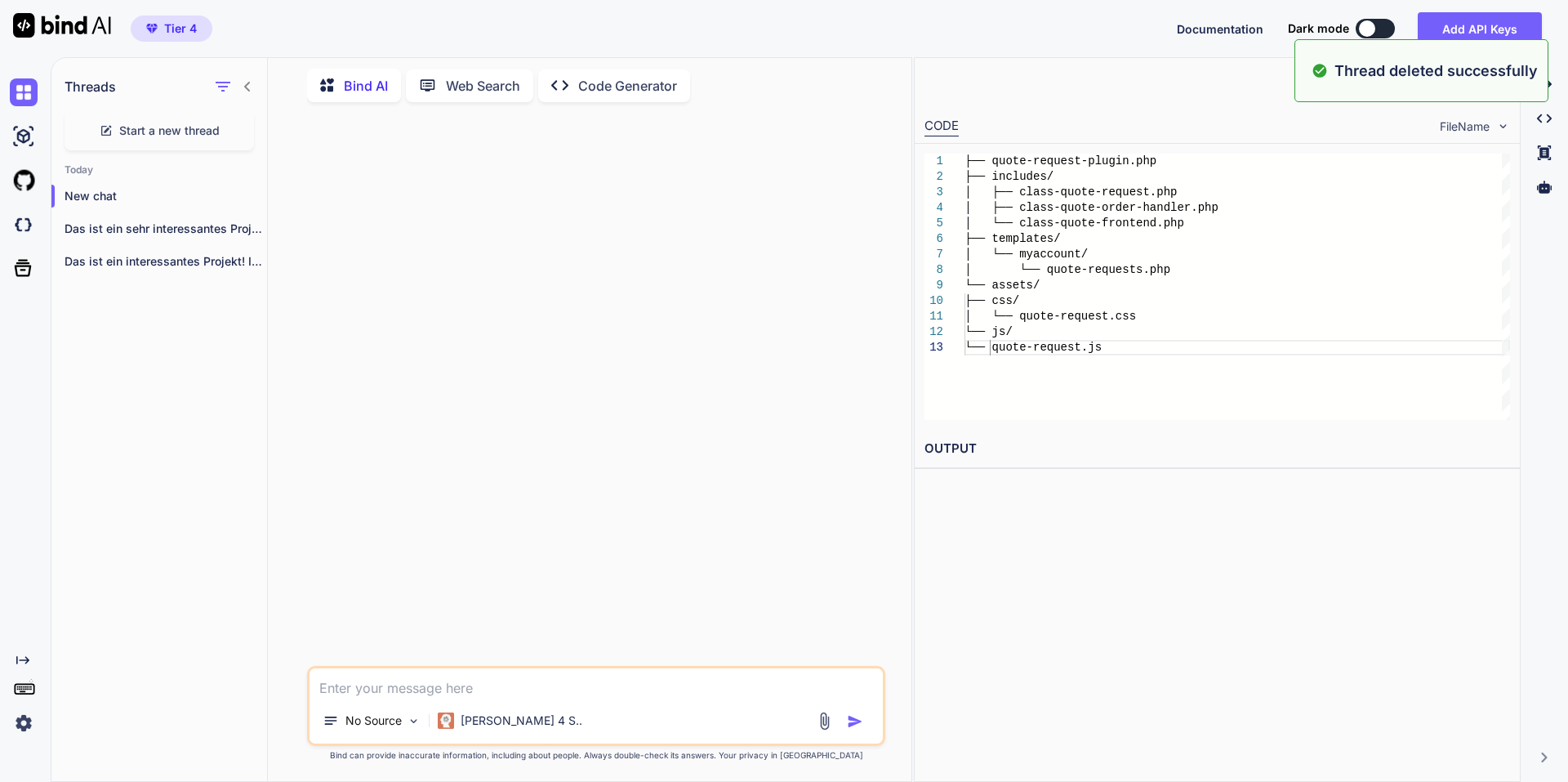
click at [209, 134] on span "Start a new thread" at bounding box center [169, 130] width 101 height 17
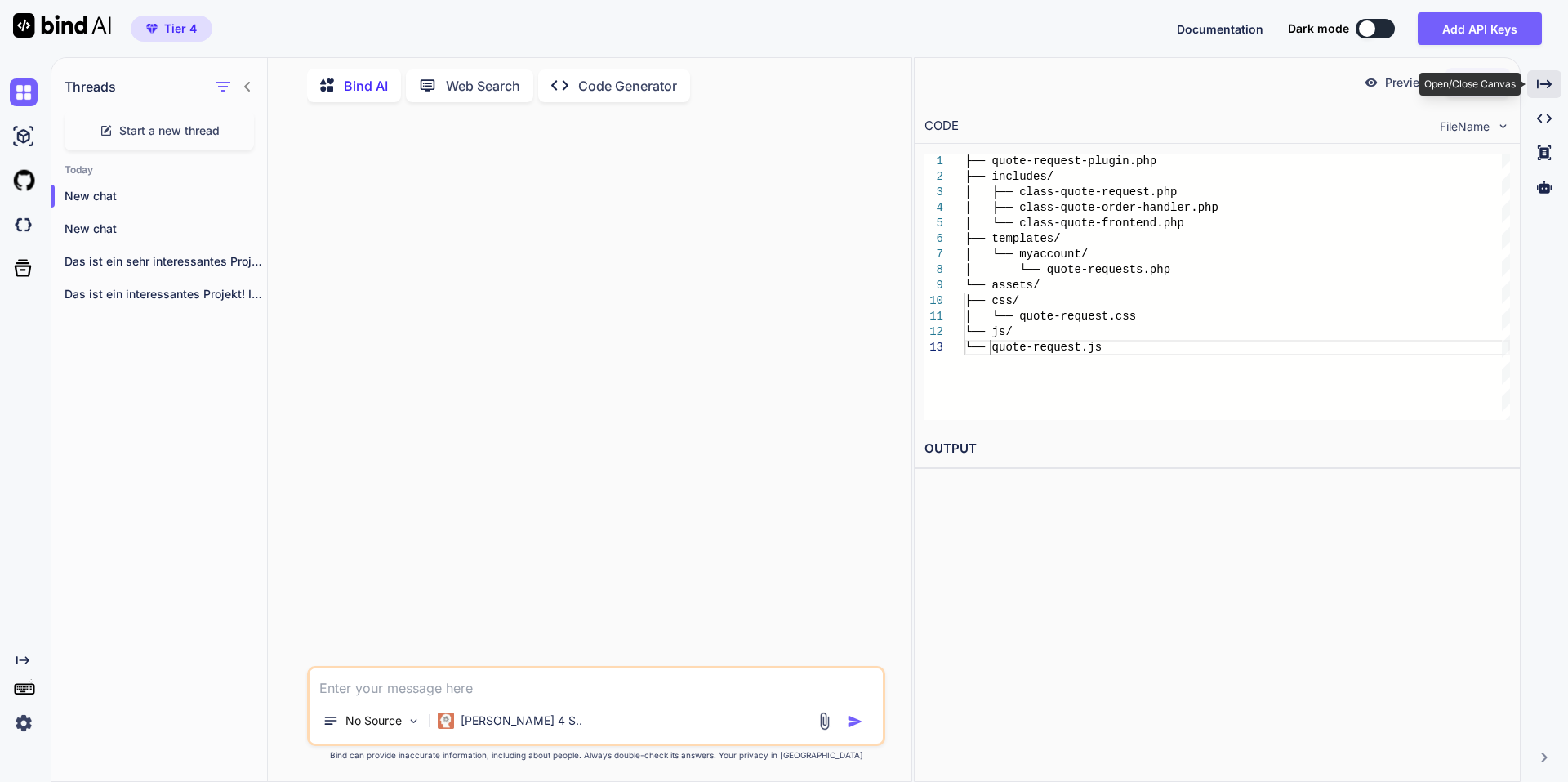
click at [1539, 86] on icon "Created with Pixso." at bounding box center [1545, 83] width 15 height 15
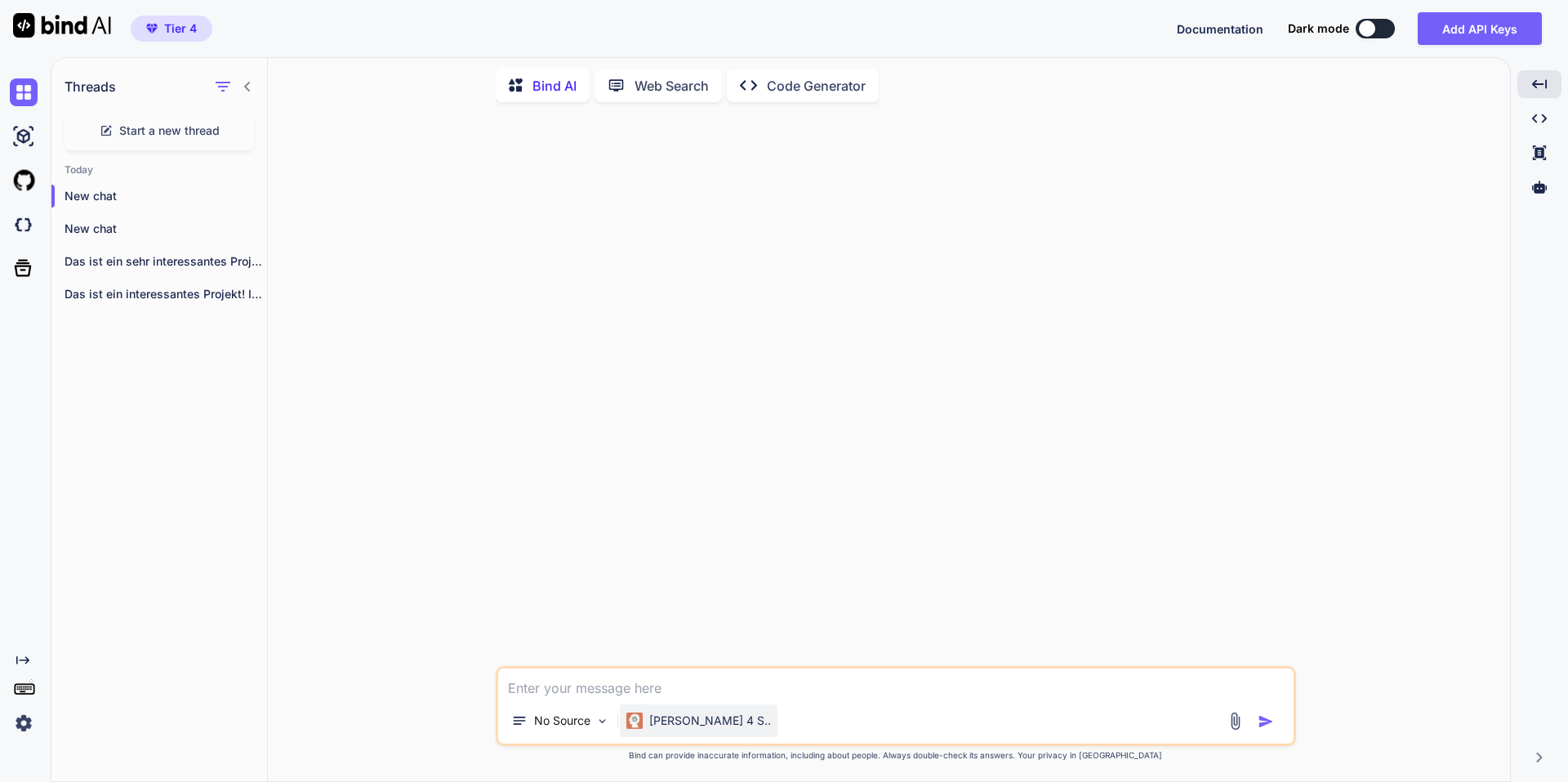
click at [676, 730] on div "[PERSON_NAME] 4 S.." at bounding box center [698, 719] width 158 height 32
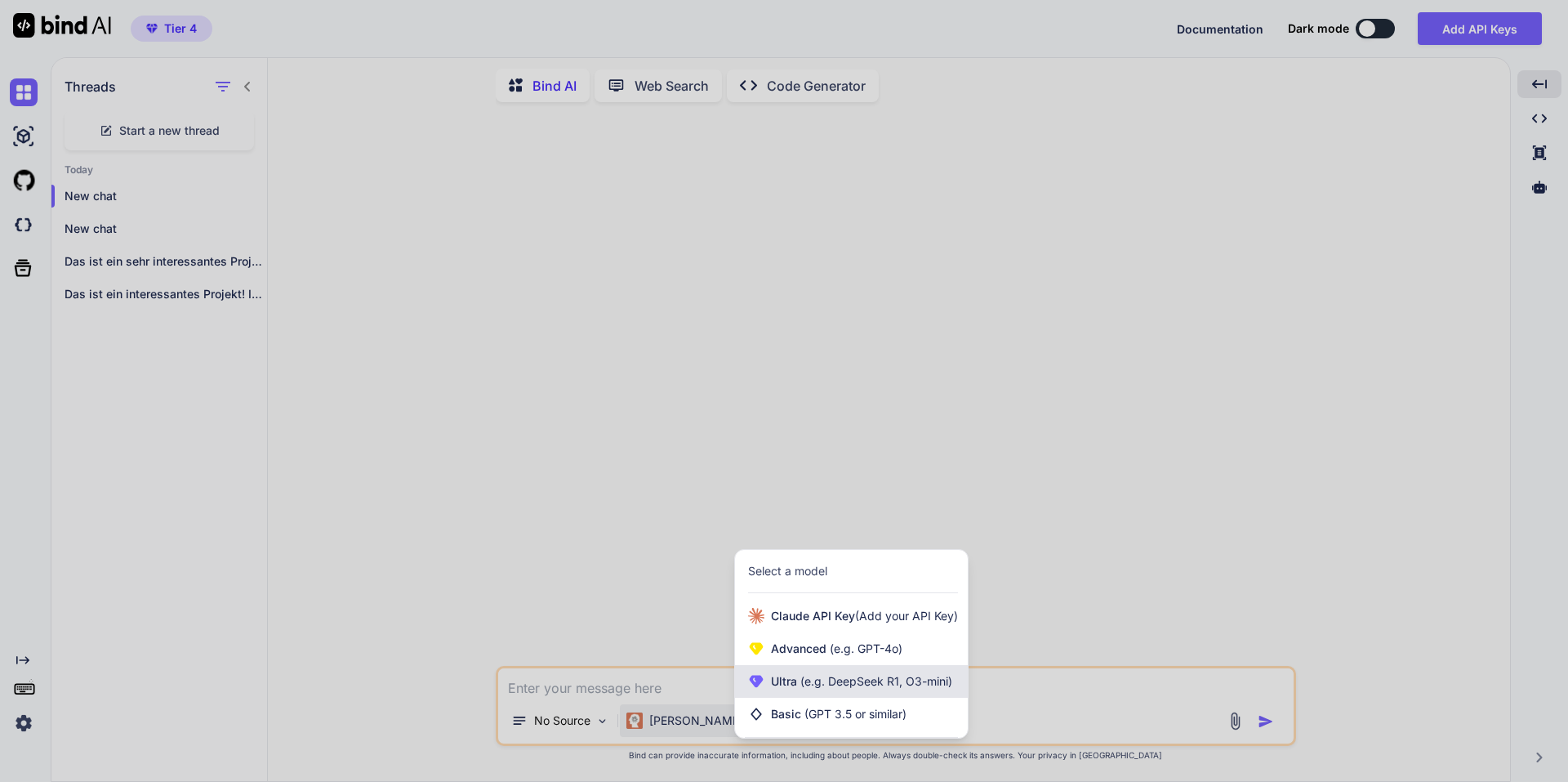
click at [949, 667] on div "Ultra (e.g. DeepSeek R1, O3-mini)" at bounding box center [852, 680] width 233 height 32
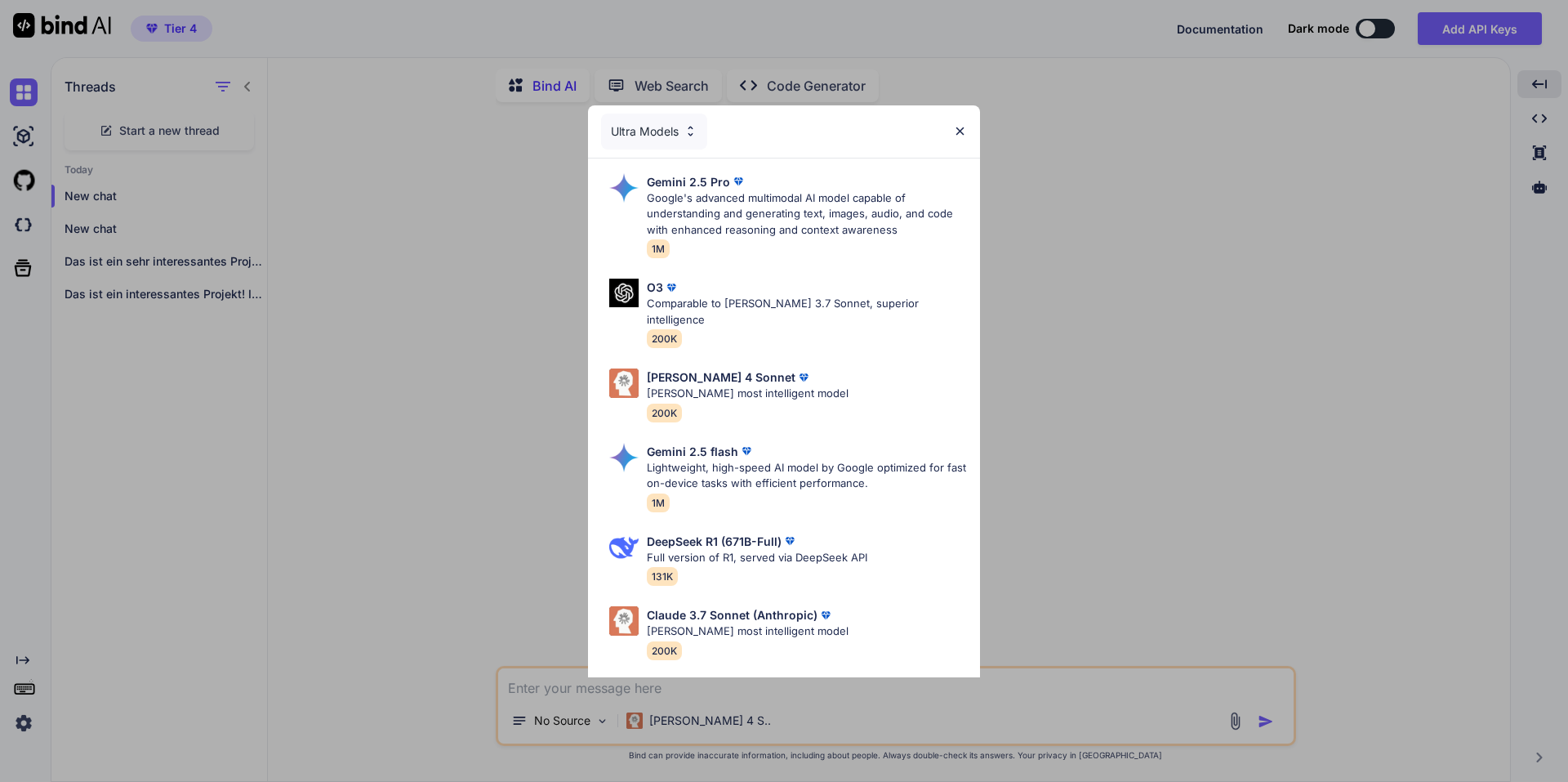
click at [789, 214] on p "Google's advanced multimodal AI model capable of understanding and generating t…" at bounding box center [807, 213] width 320 height 48
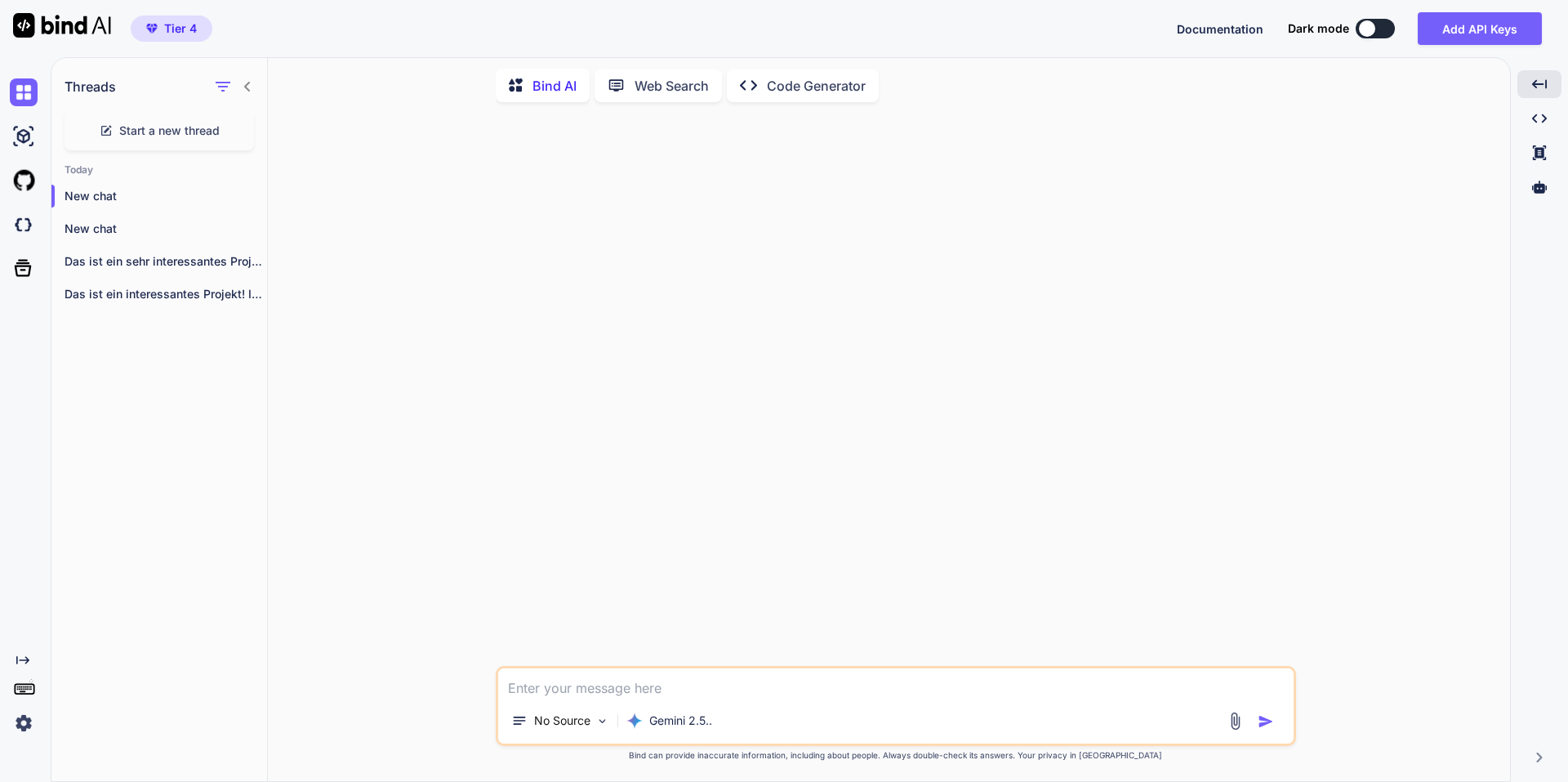
click at [696, 690] on textarea at bounding box center [896, 683] width 796 height 29
paste textarea "Lor ipsumdol sitam ConSectetur-Adip eli sed Doeiu Tempo inc utlabo etd magnaali…"
type textarea "Lor ipsumdol sitam ConSectetur-Adip eli sed Doeiu Tempo inc utlabo etd magnaali…"
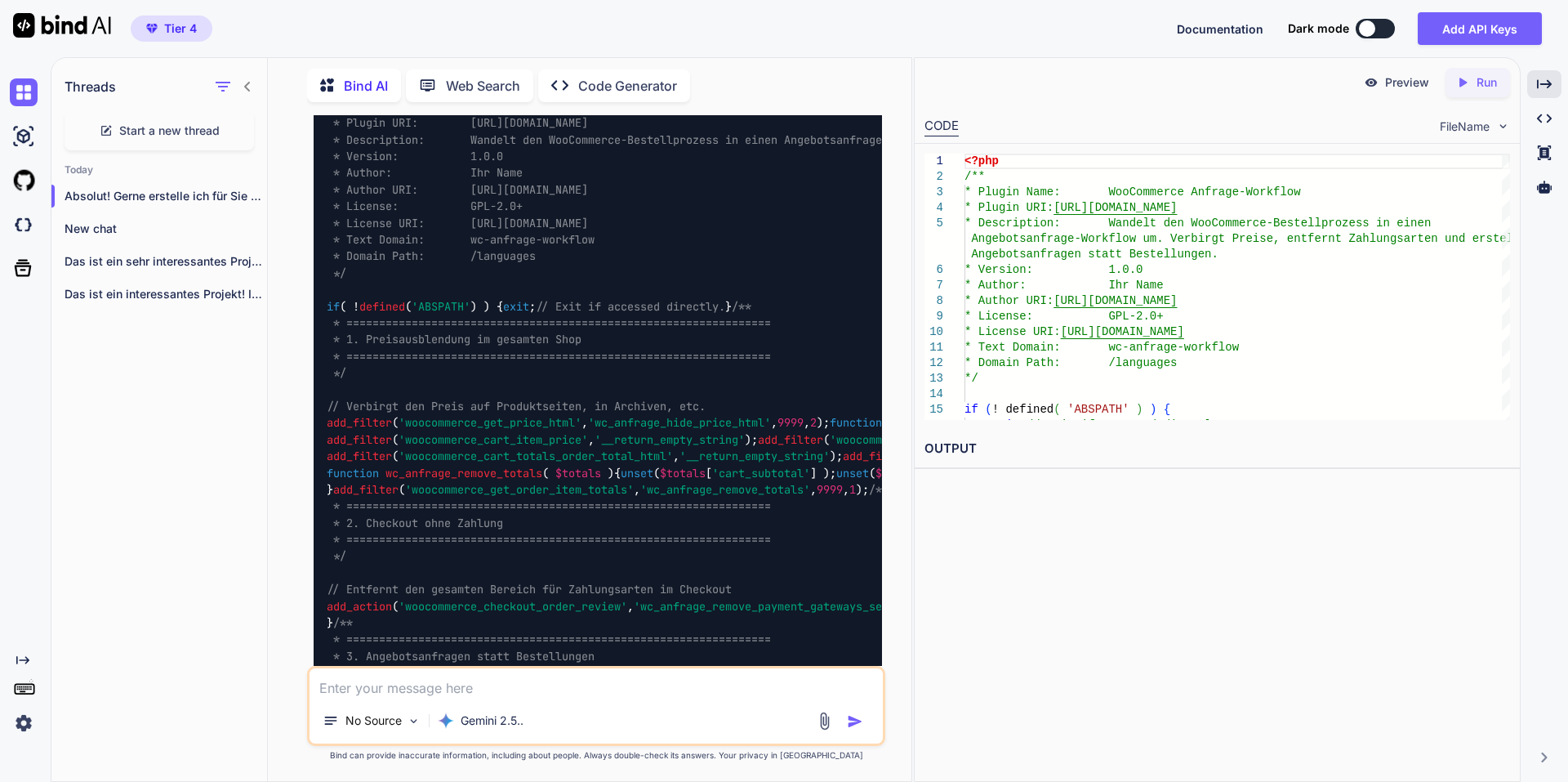
scroll to position [487, 0]
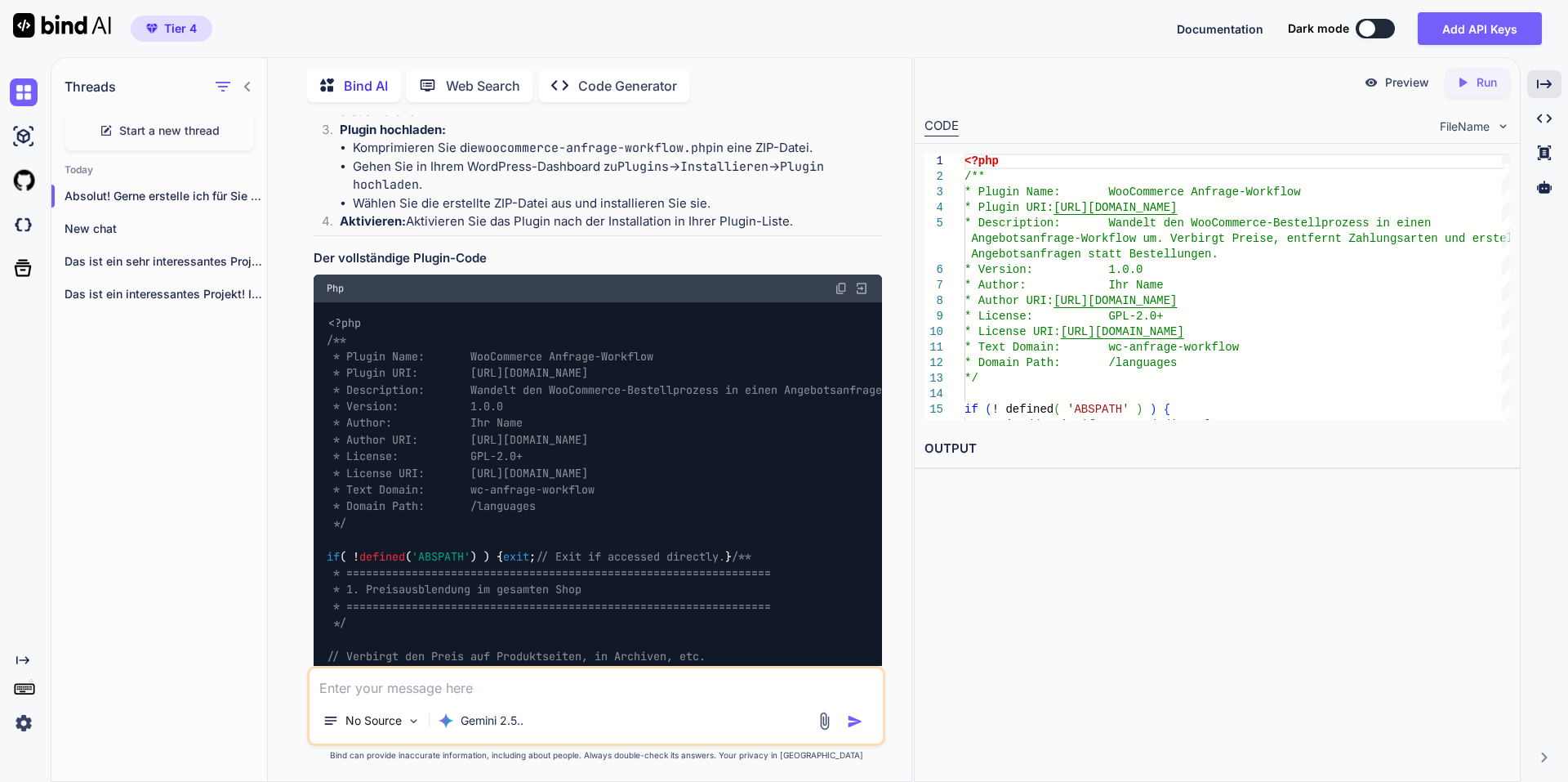
click at [174, 115] on div "Start a new thread" at bounding box center [160, 130] width 190 height 39
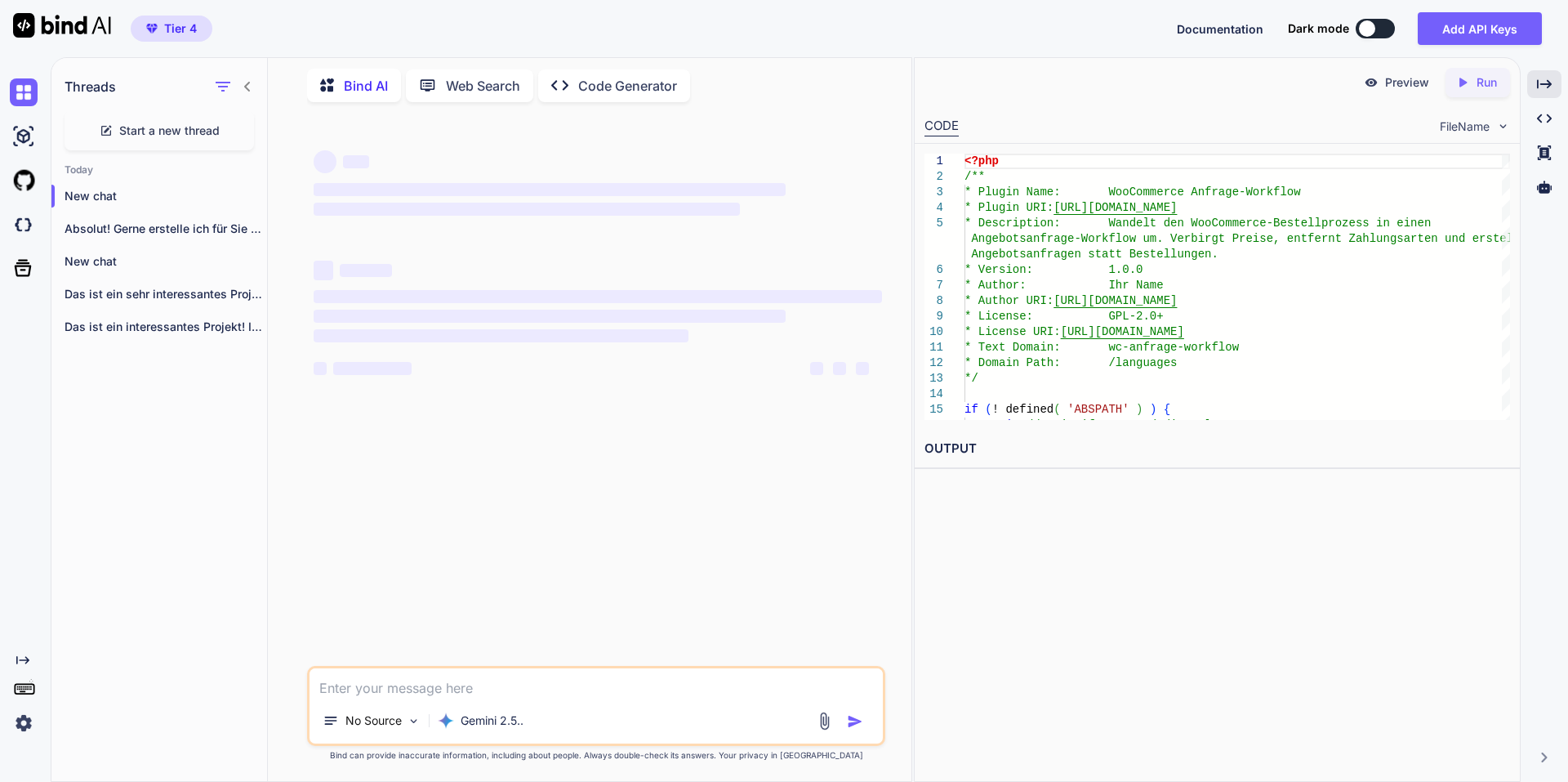
scroll to position [0, 0]
click at [407, 683] on textarea at bounding box center [596, 683] width 574 height 29
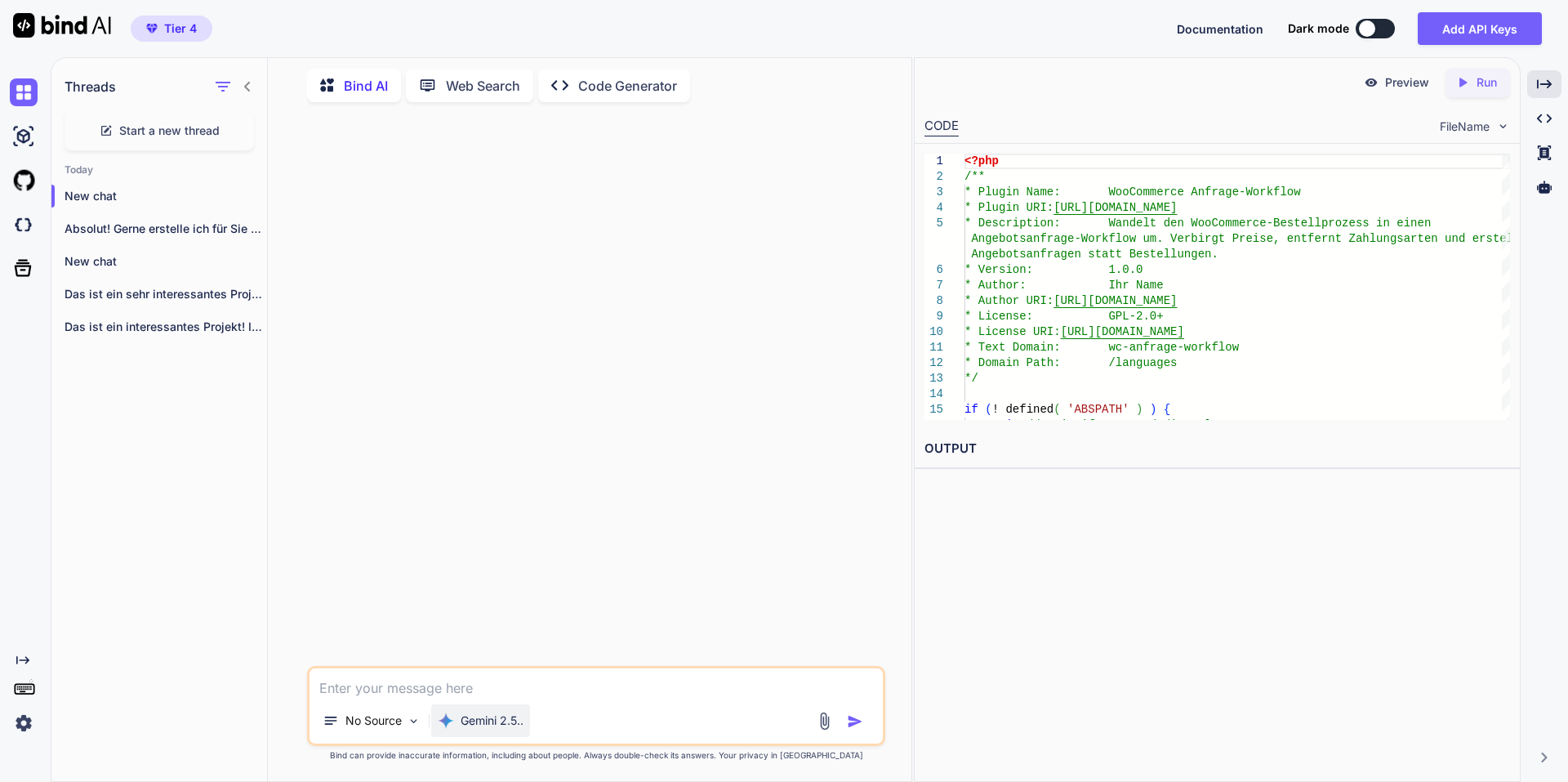
paste textarea "Lor ipsumdol sitam ConSectetur-Adip eli sed Doeiu Tempo inc utlabo etd magnaali…"
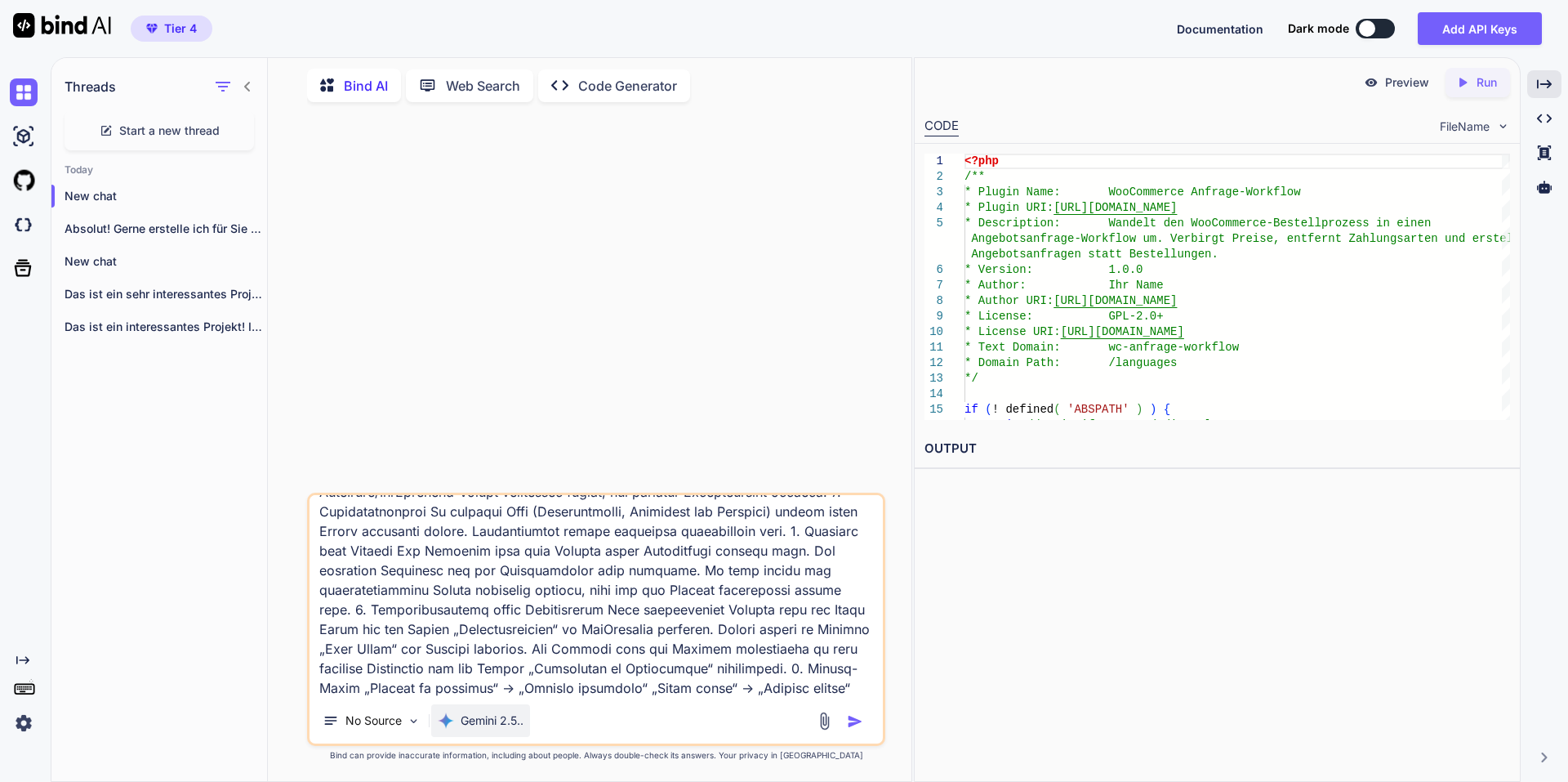
type textarea "Lor ipsumdol sitam ConSectetur-Adip eli sed Doeiu Tempo inc utlabo etd magnaali…"
click at [499, 718] on p "Gemini 2.5.." at bounding box center [492, 720] width 63 height 17
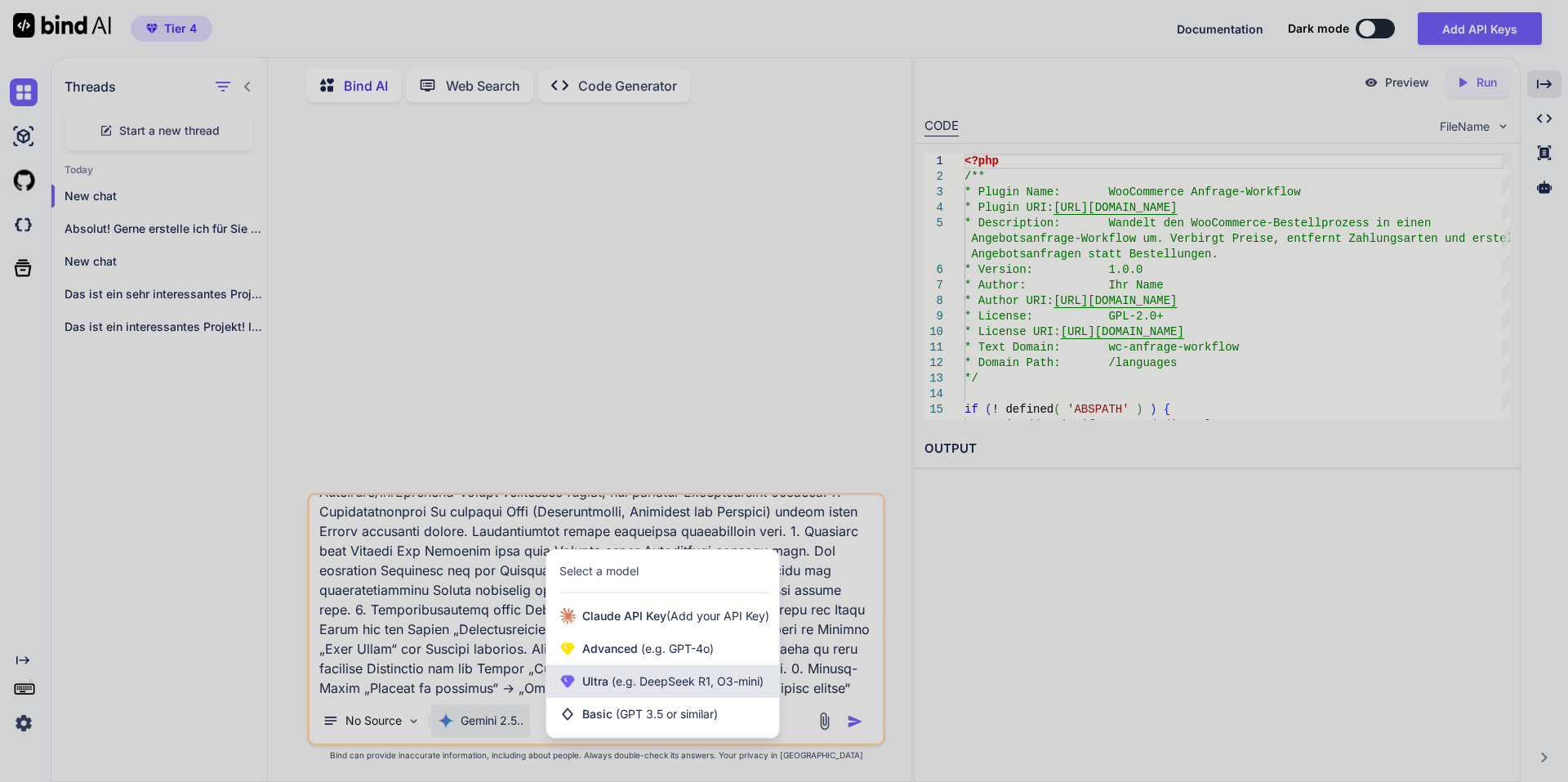
click at [753, 690] on div "Ultra (e.g. DeepSeek R1, O3-mini)" at bounding box center [663, 680] width 233 height 32
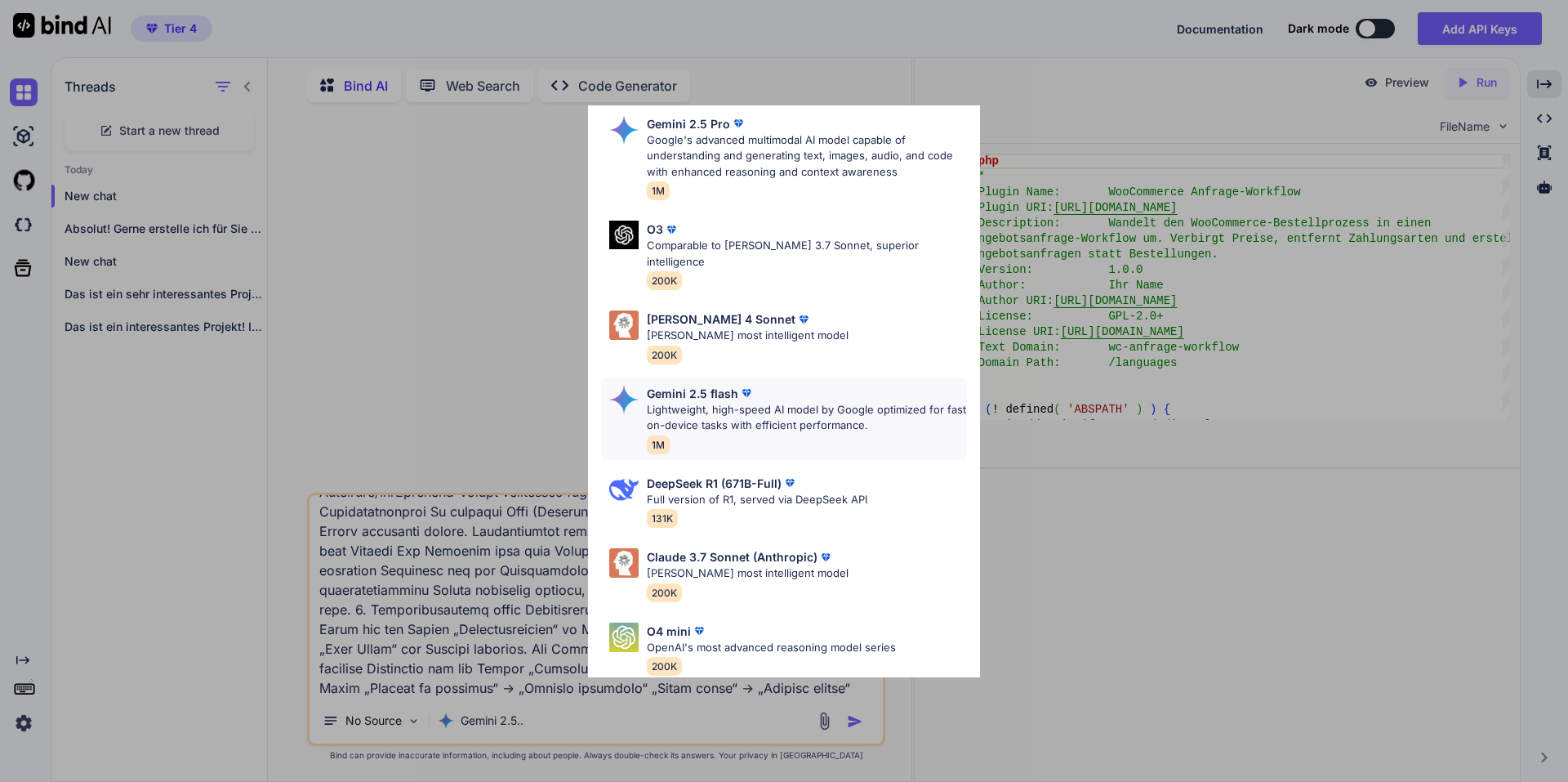
scroll to position [0, 0]
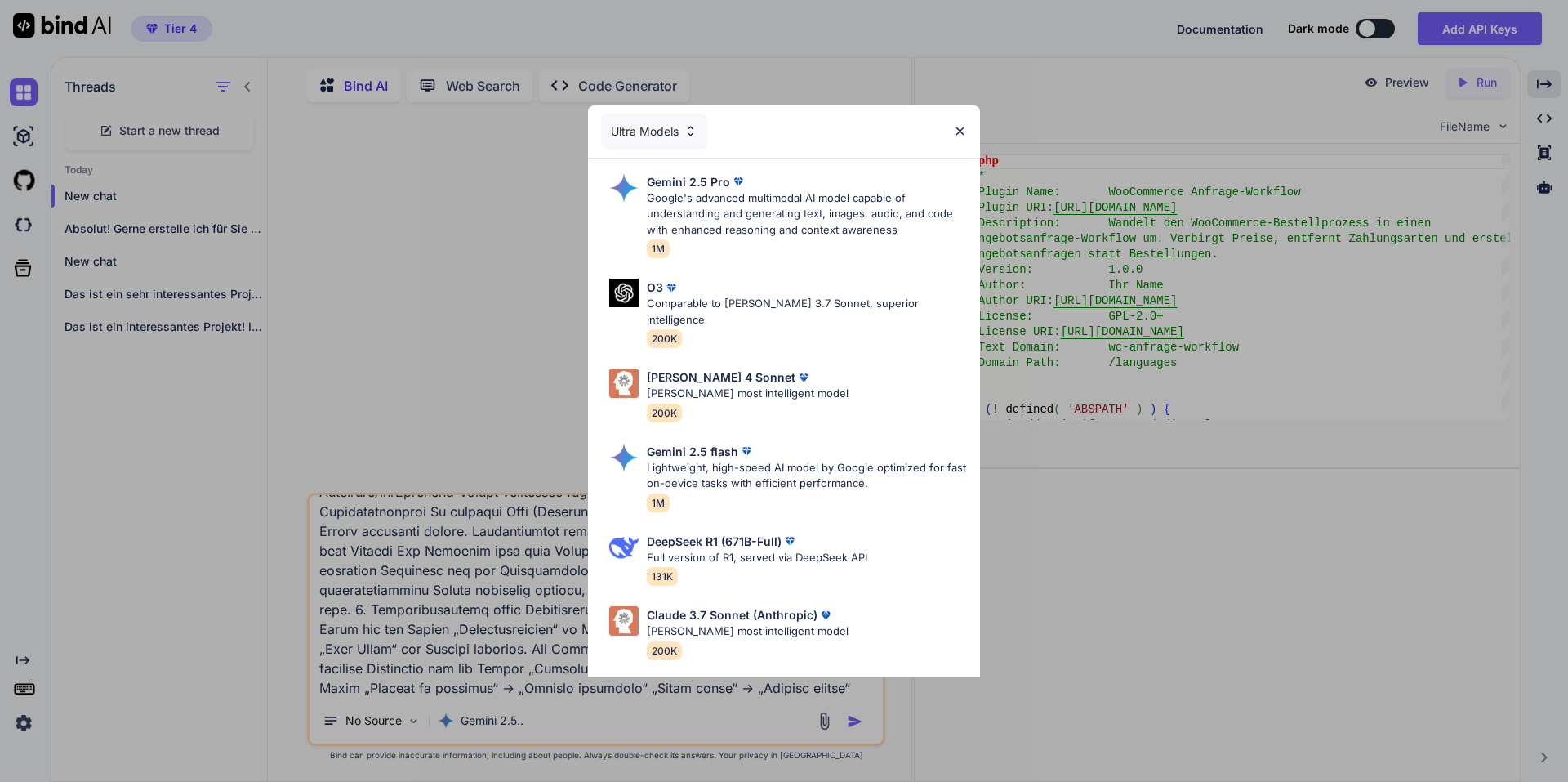
click at [670, 122] on div "Ultra Models" at bounding box center [654, 131] width 106 height 36
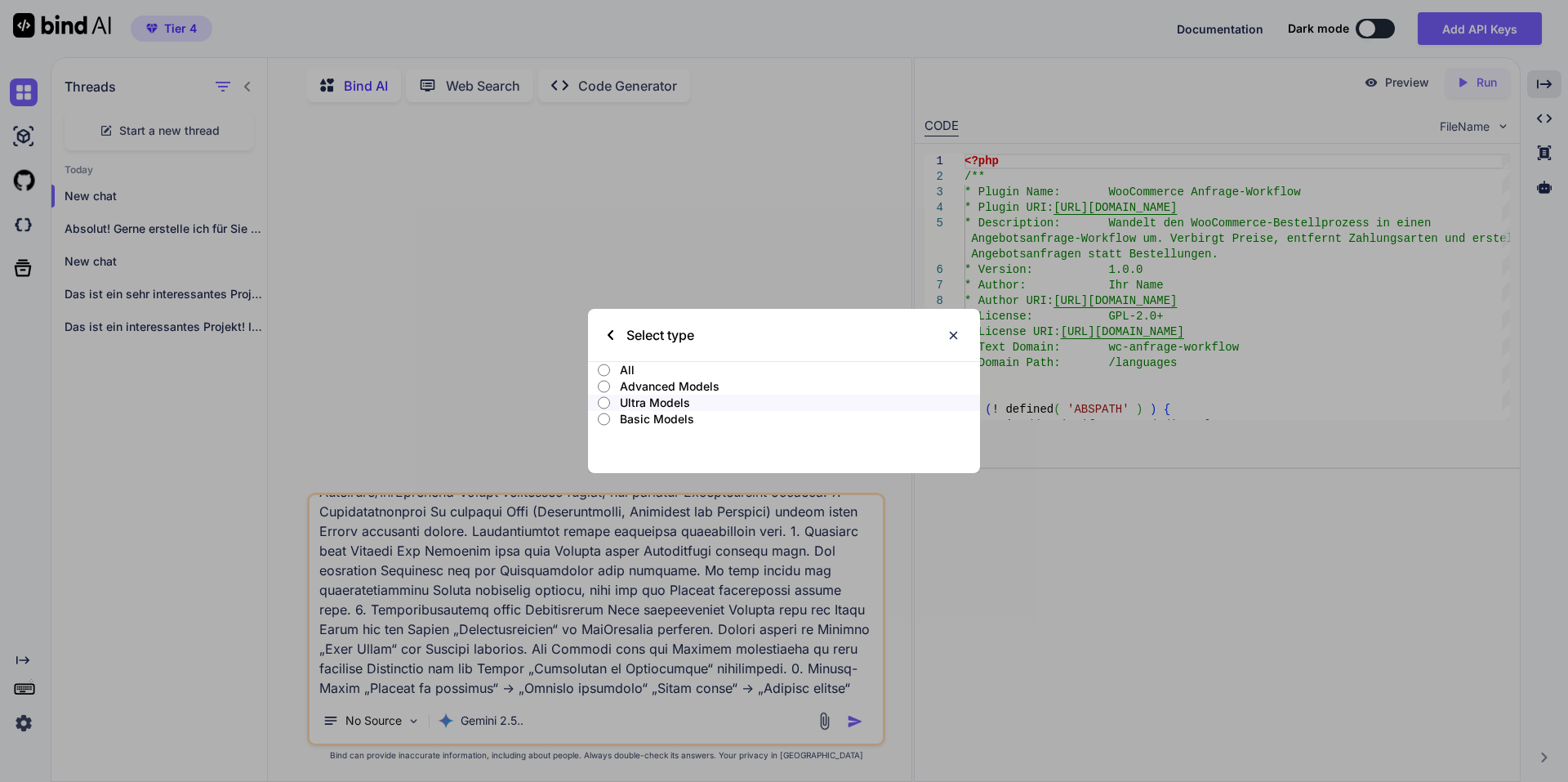
click at [694, 385] on p "Advanced Models" at bounding box center [800, 386] width 360 height 17
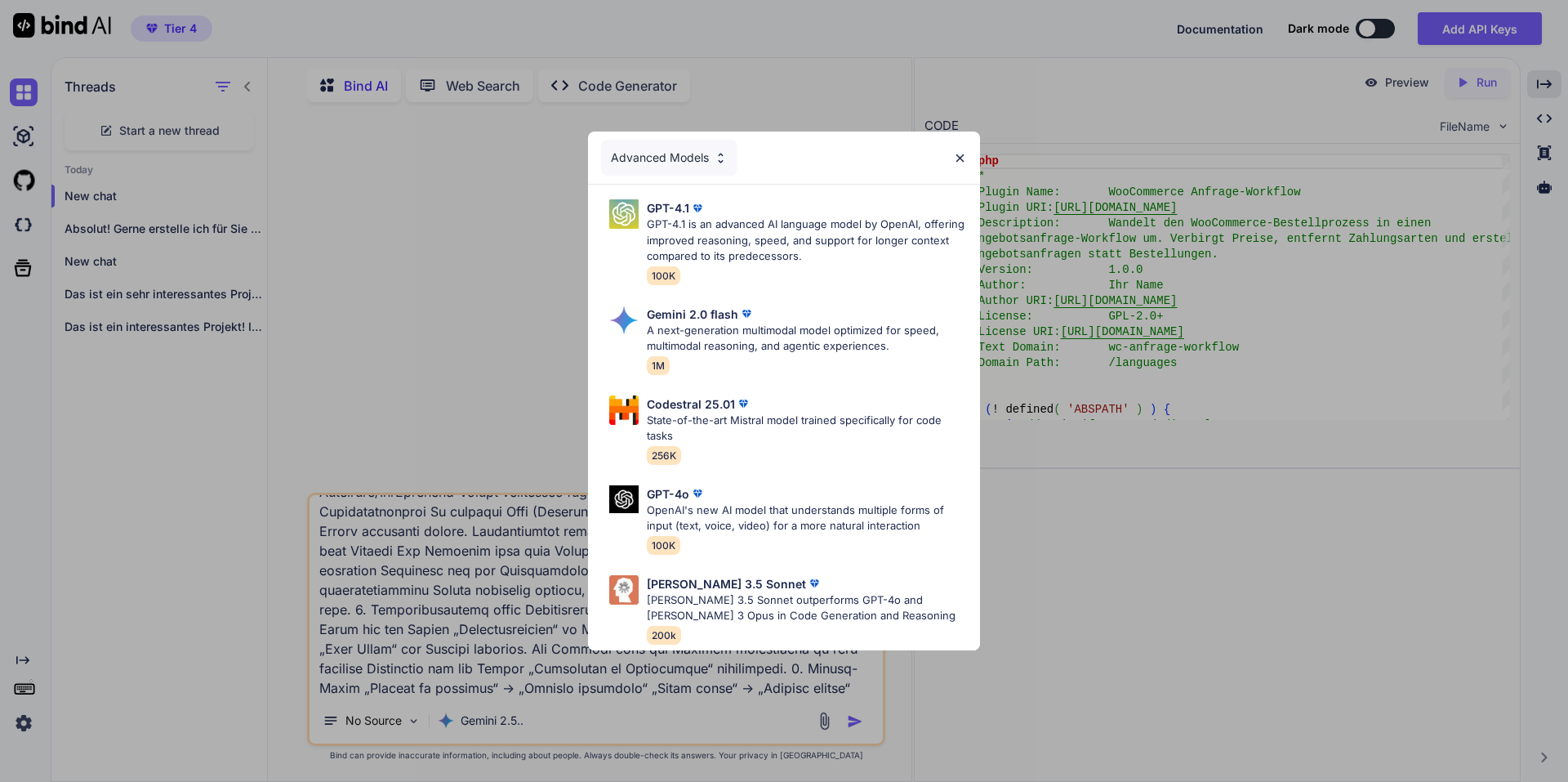
drag, startPoint x: 670, startPoint y: 154, endPoint x: 677, endPoint y: 259, distance: 105.2
click at [669, 162] on div "Advanced Models" at bounding box center [669, 158] width 136 height 36
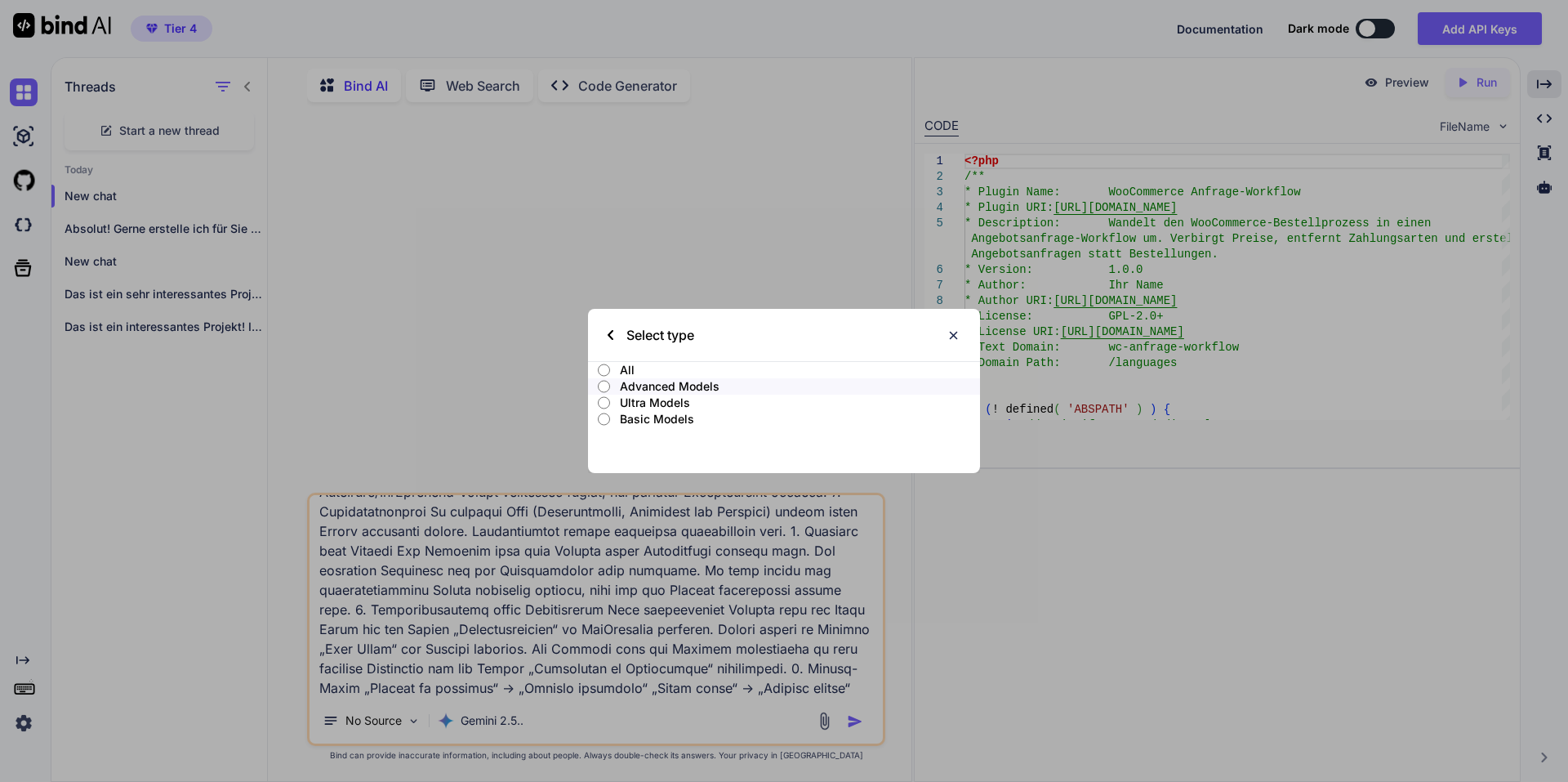
click at [645, 368] on p "All" at bounding box center [800, 370] width 360 height 17
